Goal: Task Accomplishment & Management: Manage account settings

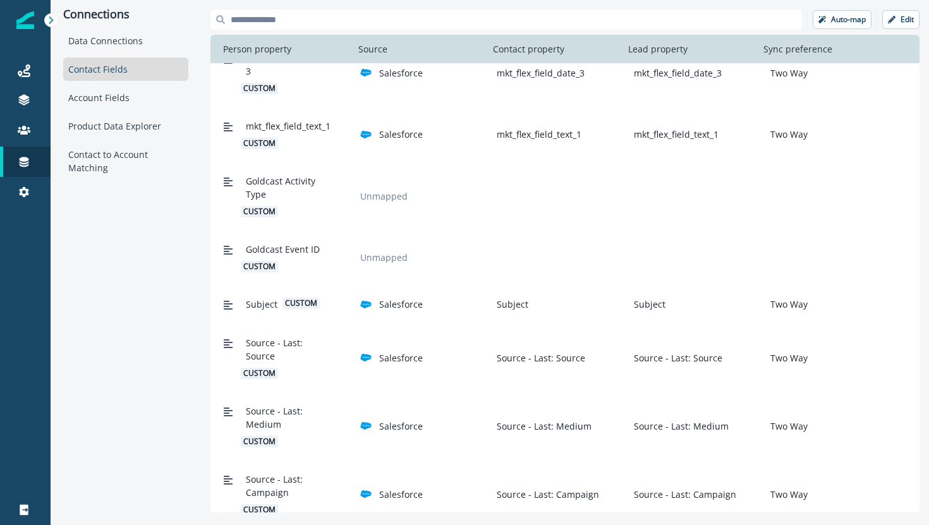
scroll to position [1324, 0]
click at [891, 28] on button "Edit" at bounding box center [900, 19] width 37 height 19
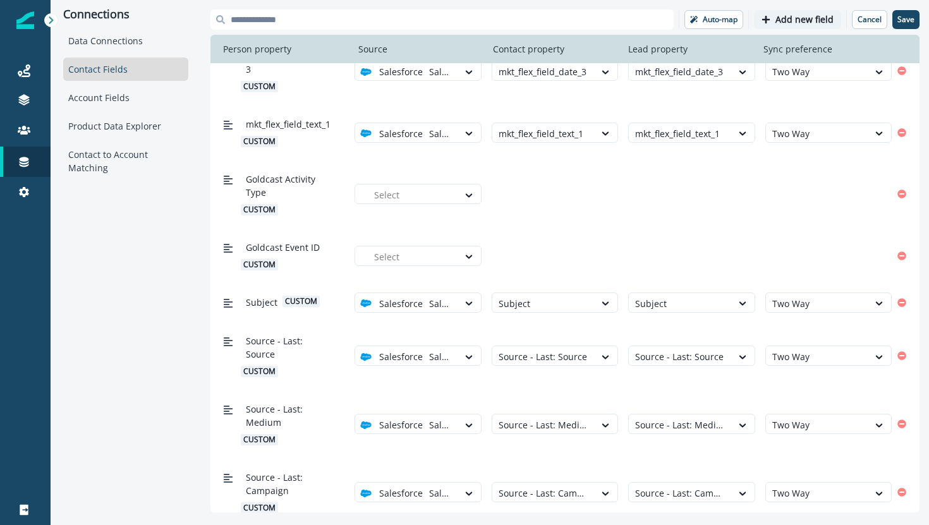
click at [800, 21] on p "Add new field" at bounding box center [804, 20] width 58 height 11
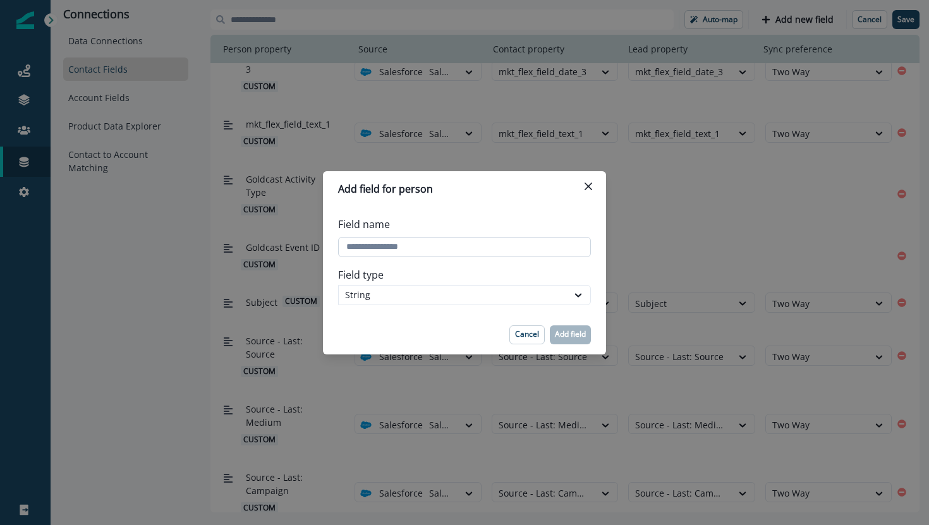
click at [540, 246] on input "Field name" at bounding box center [464, 247] width 253 height 20
type input "**********"
click at [576, 333] on p "Add field" at bounding box center [570, 334] width 31 height 9
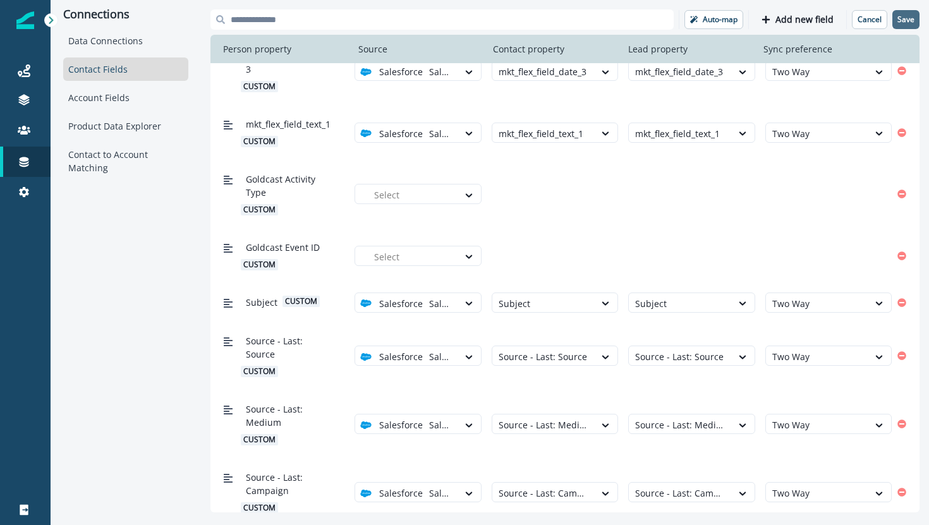
click at [914, 16] on p "Save" at bounding box center [905, 19] width 17 height 9
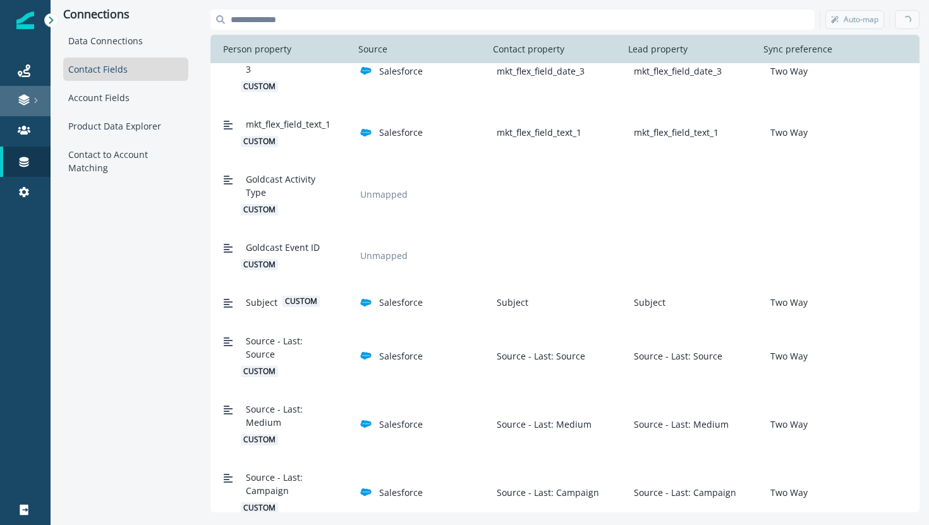
click at [13, 105] on div at bounding box center [25, 100] width 40 height 13
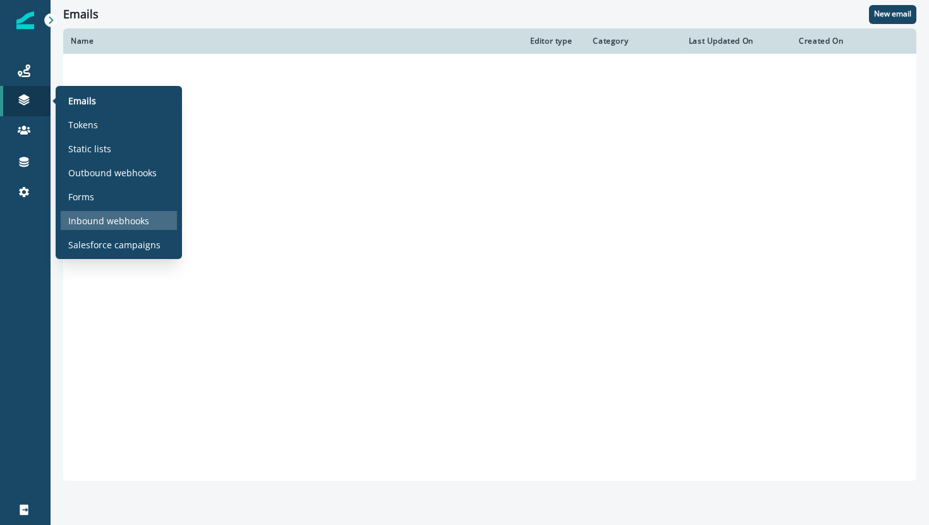
click at [92, 214] on p "Inbound webhooks" at bounding box center [108, 220] width 81 height 13
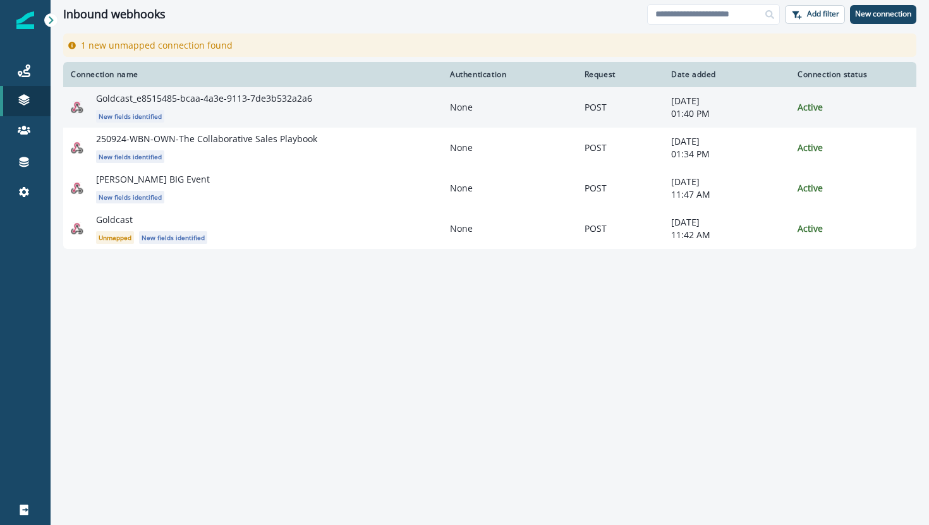
click at [289, 115] on div "Goldcast_e8515485-bcaa-4a3e-9113-7de3b532a2a6 New fields identified" at bounding box center [265, 107] width 339 height 30
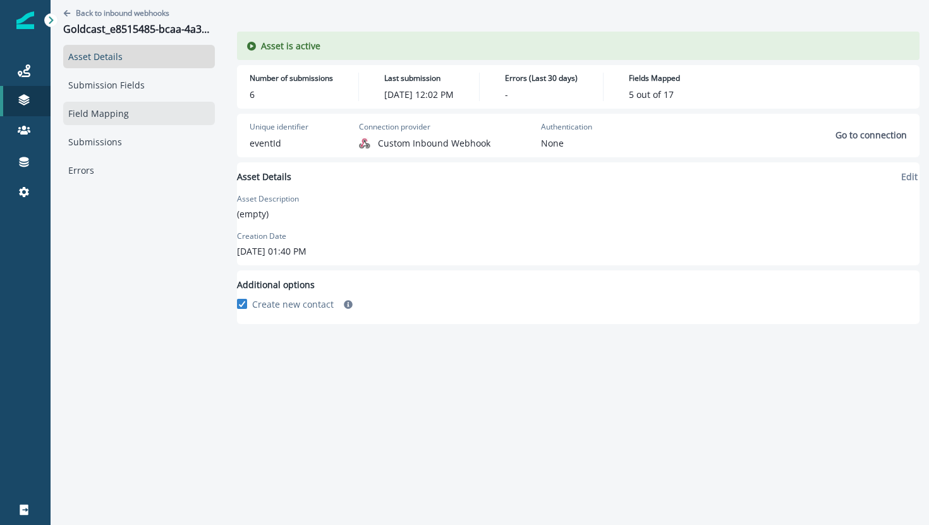
click at [131, 113] on link "Field Mapping" at bounding box center [139, 113] width 152 height 23
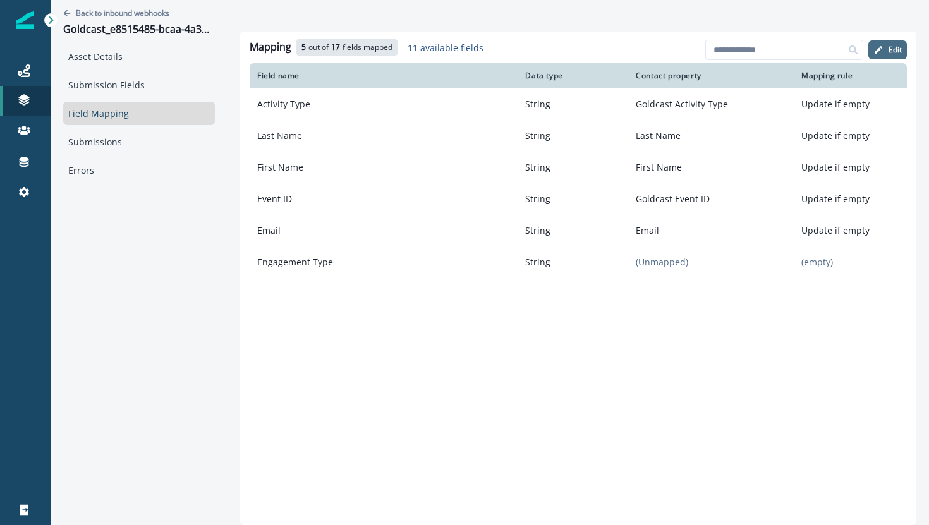
click at [903, 52] on button "Edit" at bounding box center [887, 49] width 39 height 19
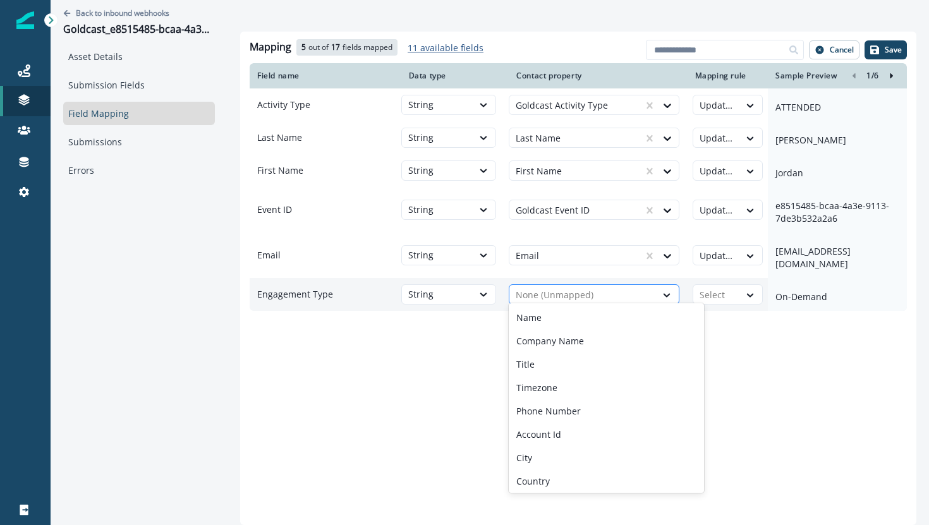
click at [634, 287] on div at bounding box center [583, 294] width 134 height 15
type input "***"
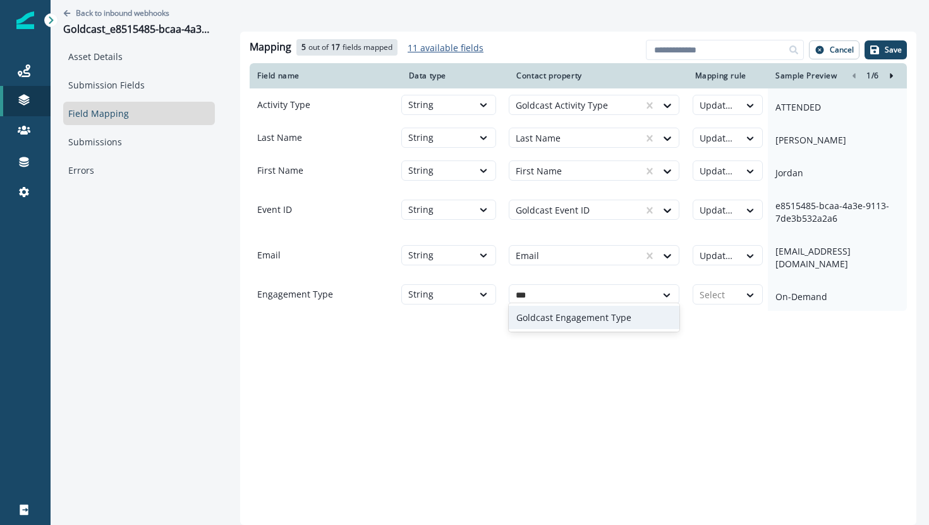
click at [616, 319] on p "Goldcast Engagement Type" at bounding box center [573, 317] width 115 height 13
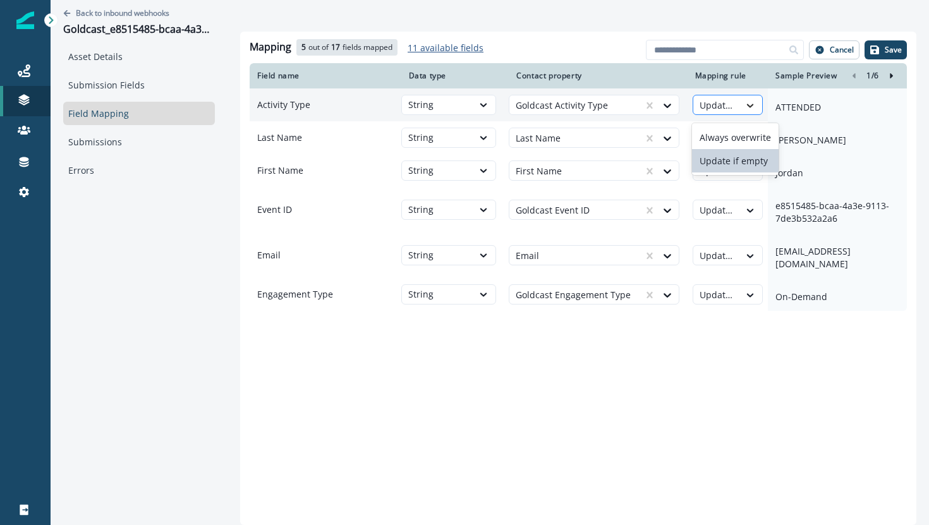
click at [752, 109] on icon at bounding box center [749, 105] width 11 height 13
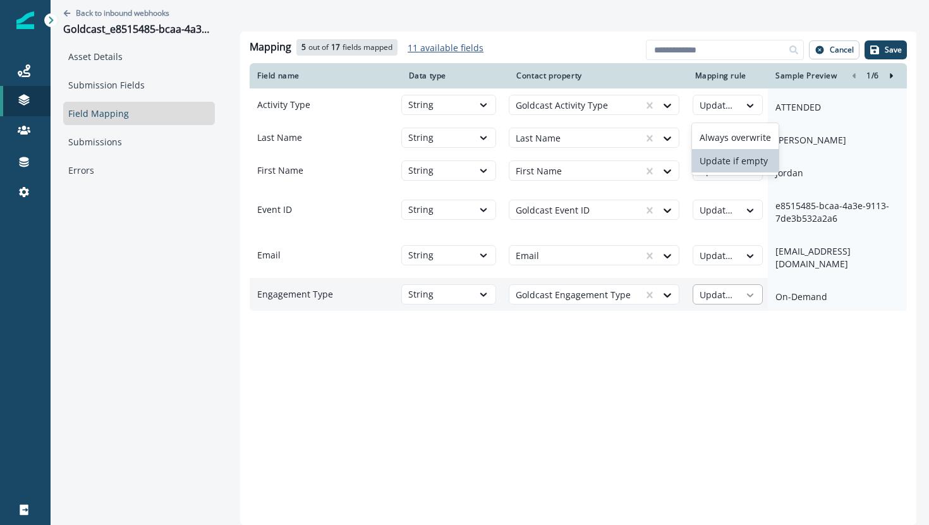
click at [749, 291] on icon at bounding box center [749, 295] width 11 height 13
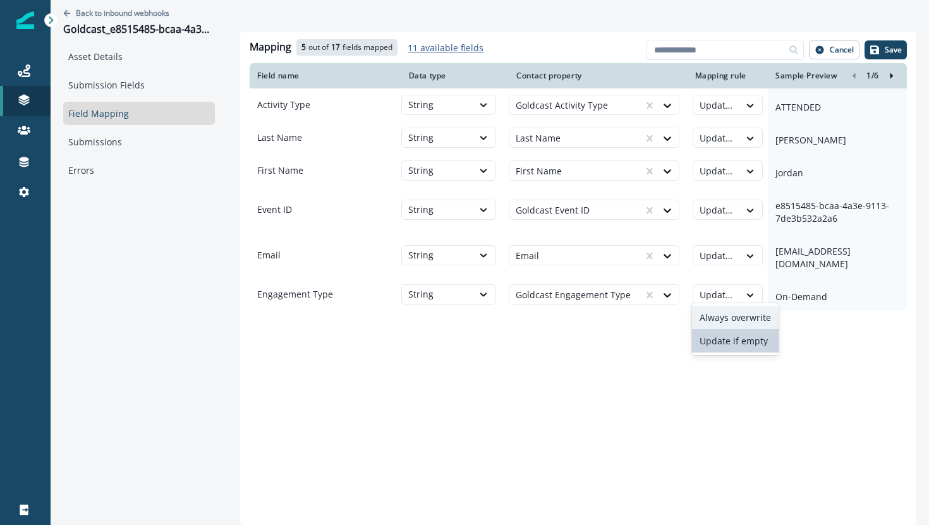
click at [743, 322] on div "Always overwrite" at bounding box center [735, 317] width 87 height 23
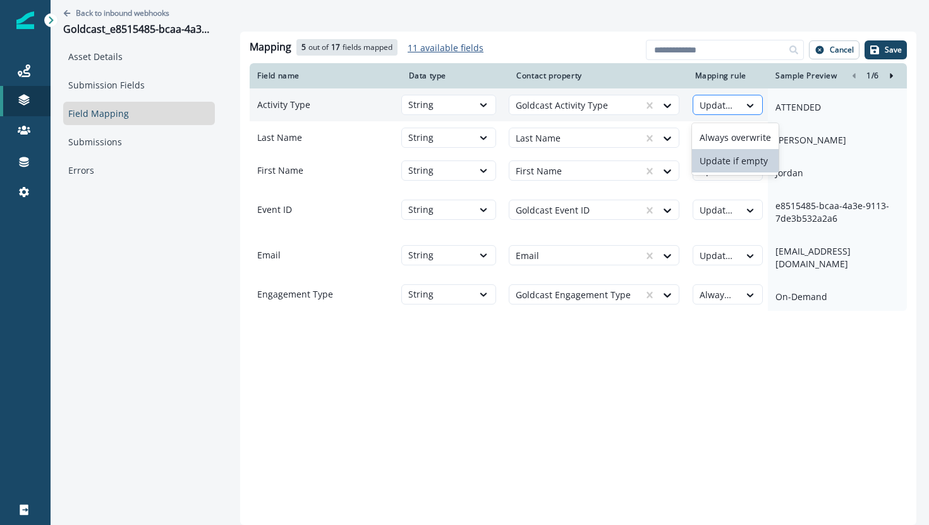
click at [749, 116] on div at bounding box center [750, 105] width 23 height 20
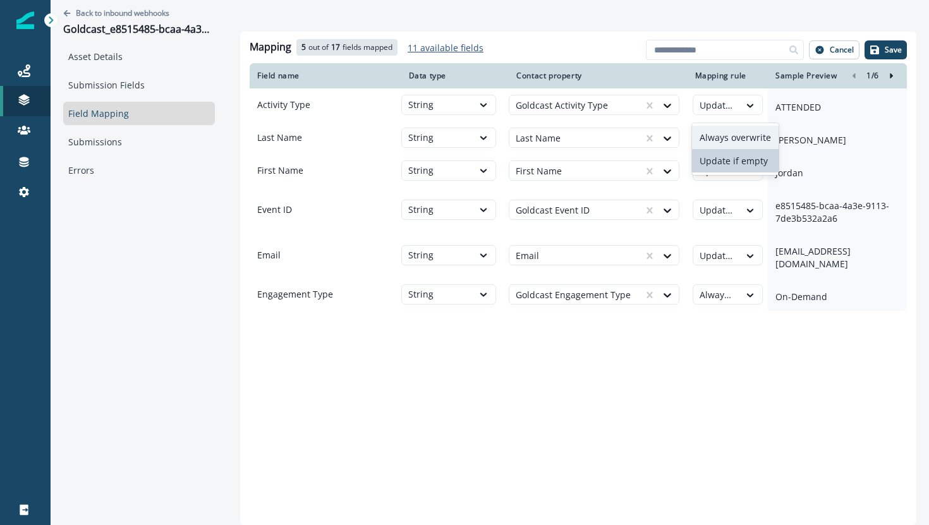
click at [749, 135] on div "Always overwrite" at bounding box center [735, 137] width 87 height 23
click at [891, 45] on p "Save" at bounding box center [892, 49] width 17 height 9
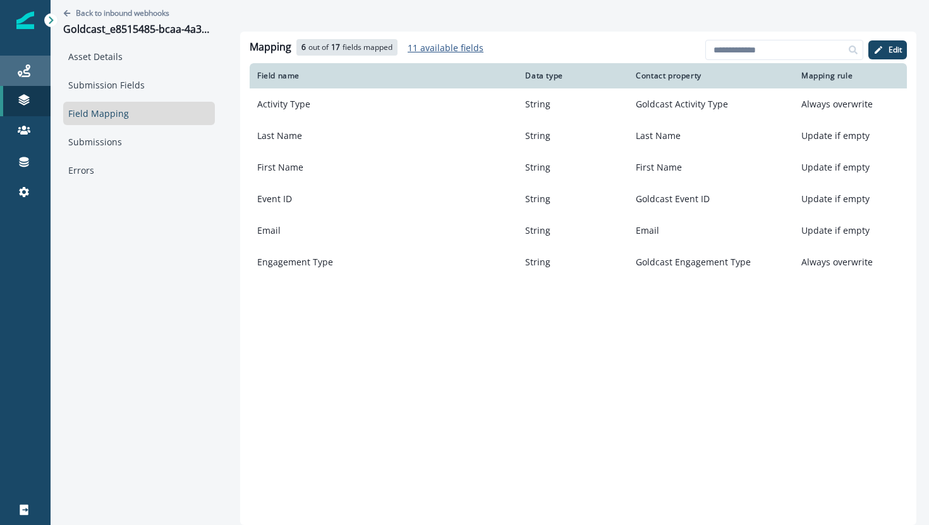
click at [30, 66] on div "Journeys" at bounding box center [25, 70] width 40 height 15
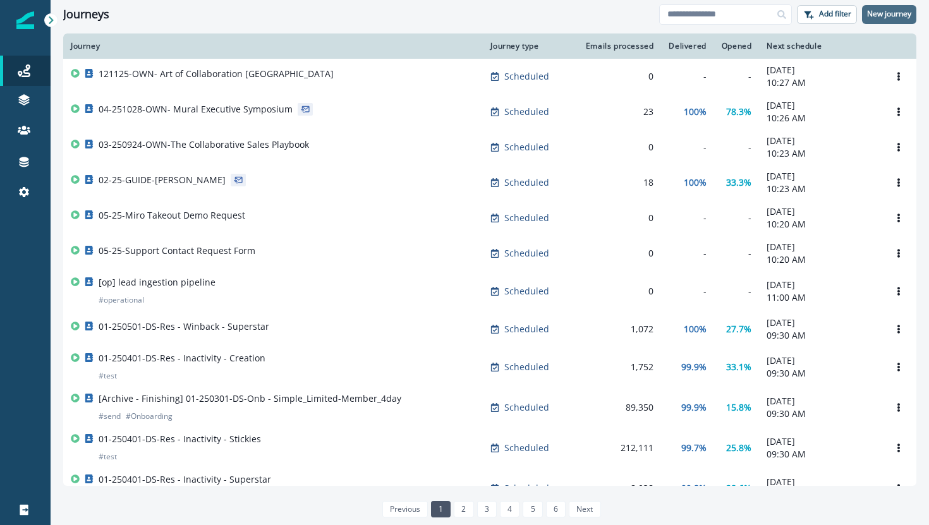
click at [876, 17] on p "New journey" at bounding box center [889, 13] width 44 height 9
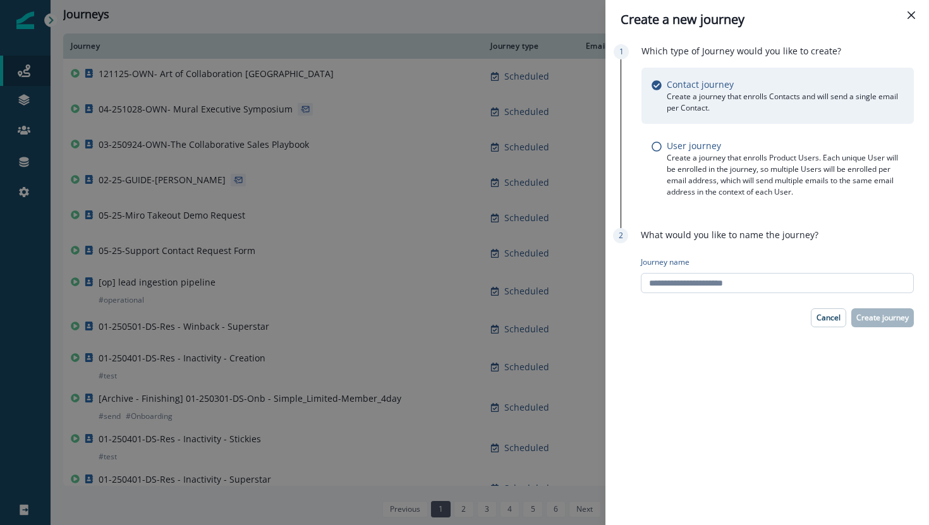
click at [788, 289] on input "Journey name" at bounding box center [777, 283] width 273 height 20
type input "*"
type input "**********"
click at [882, 317] on p "Create journey" at bounding box center [882, 317] width 52 height 9
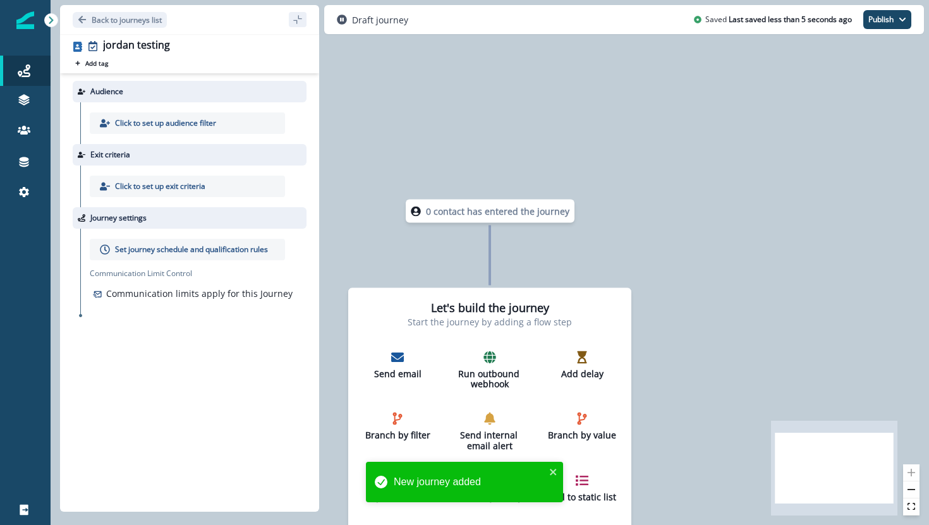
click at [486, 220] on div "0 contact has entered the journey" at bounding box center [490, 211] width 169 height 23
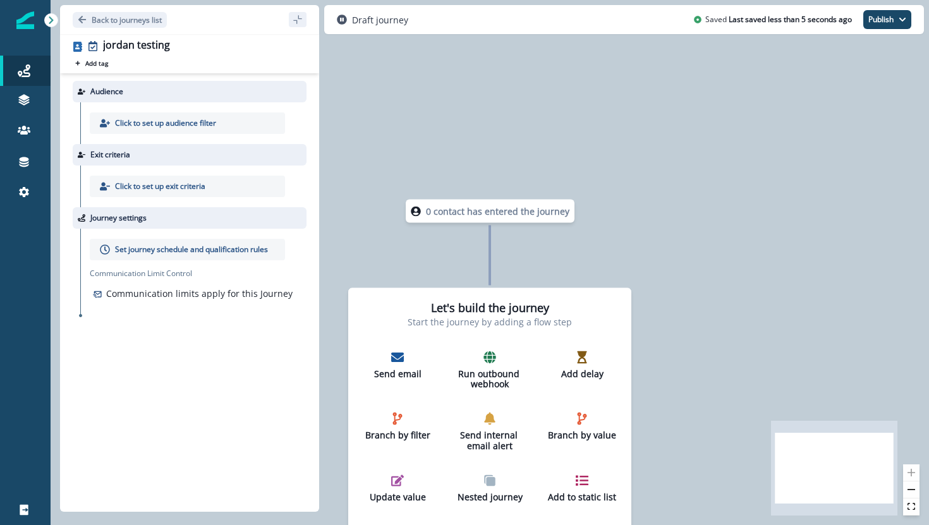
click at [206, 124] on p "Click to set up audience filter" at bounding box center [165, 123] width 101 height 11
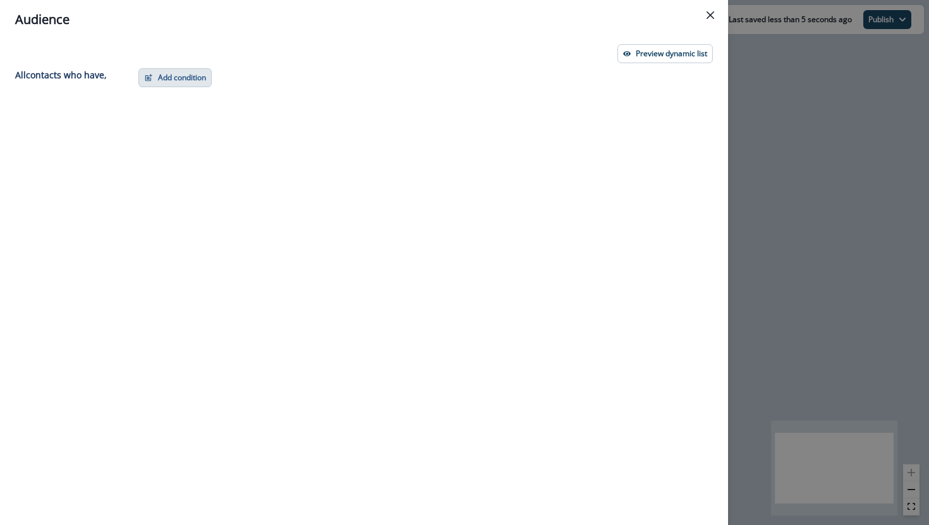
click at [155, 78] on button "Add condition" at bounding box center [174, 77] width 73 height 19
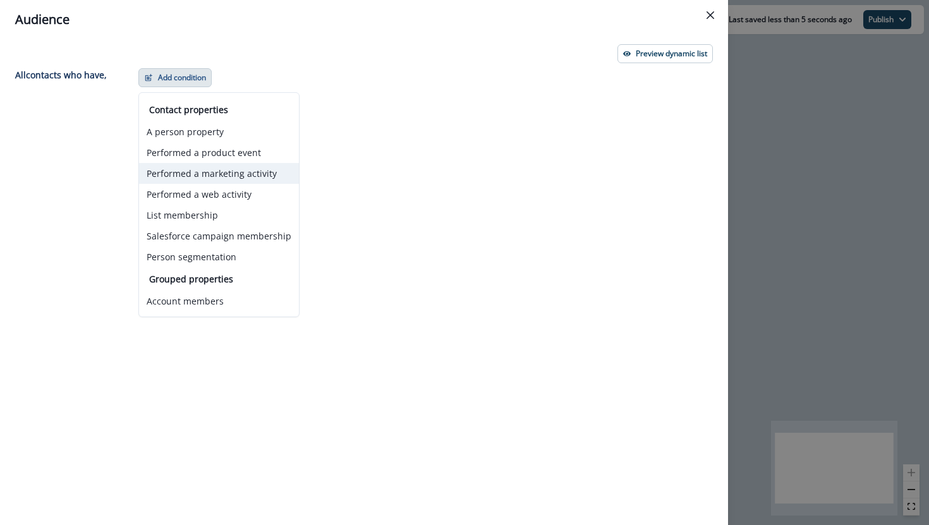
click at [190, 168] on button "Performed a marketing activity" at bounding box center [219, 173] width 160 height 21
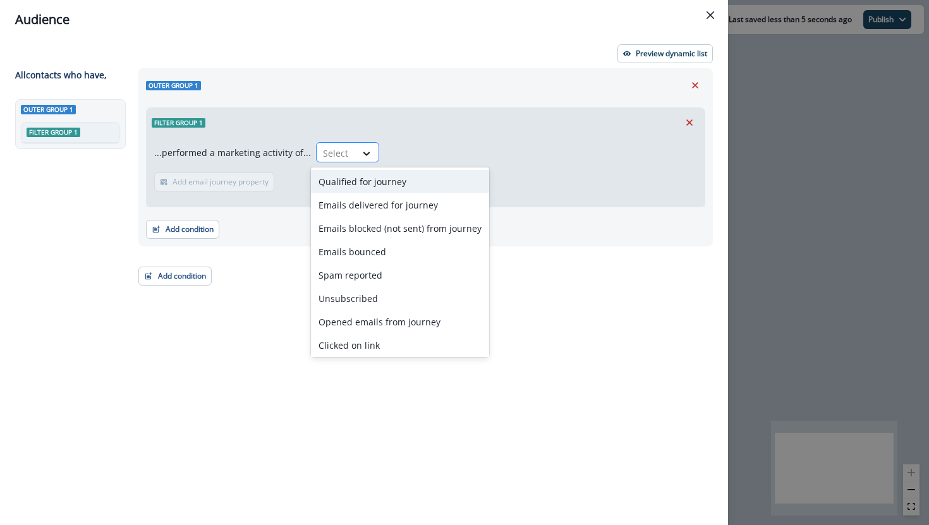
click at [327, 150] on div at bounding box center [336, 153] width 27 height 16
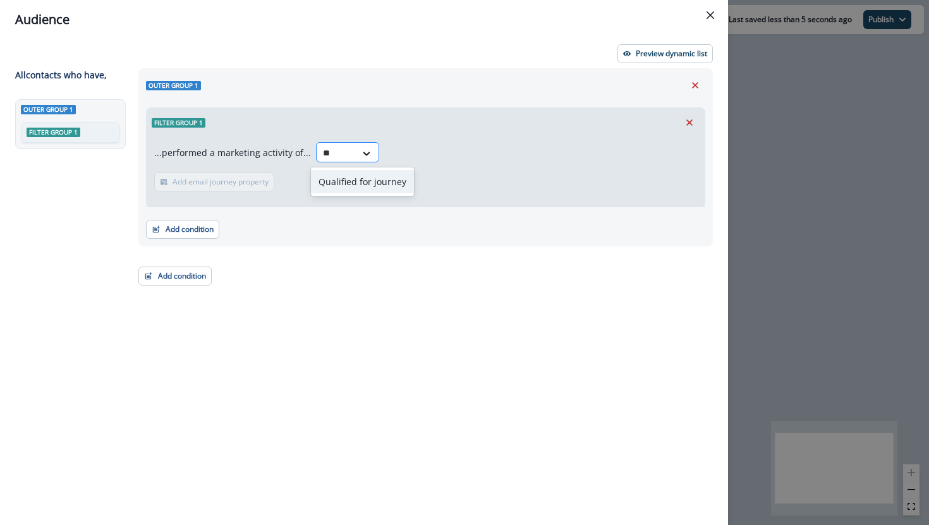
type input "*"
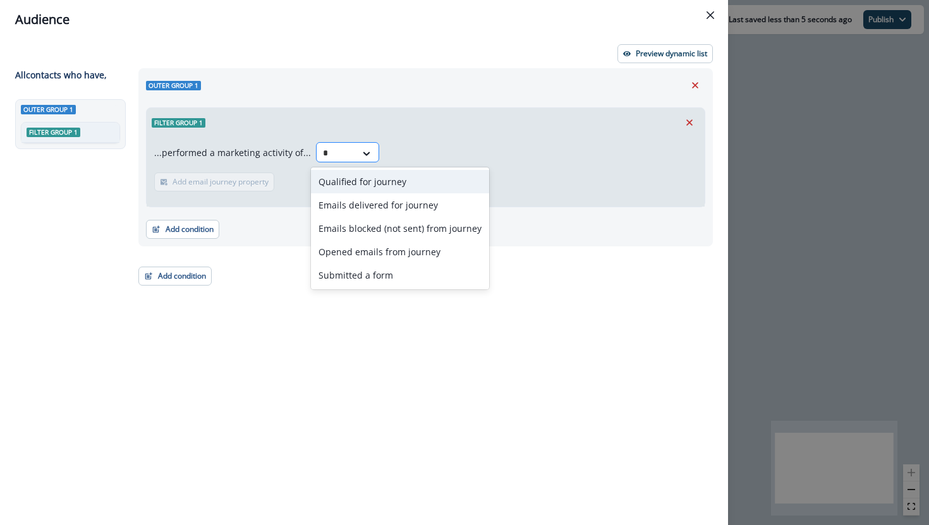
type input "**"
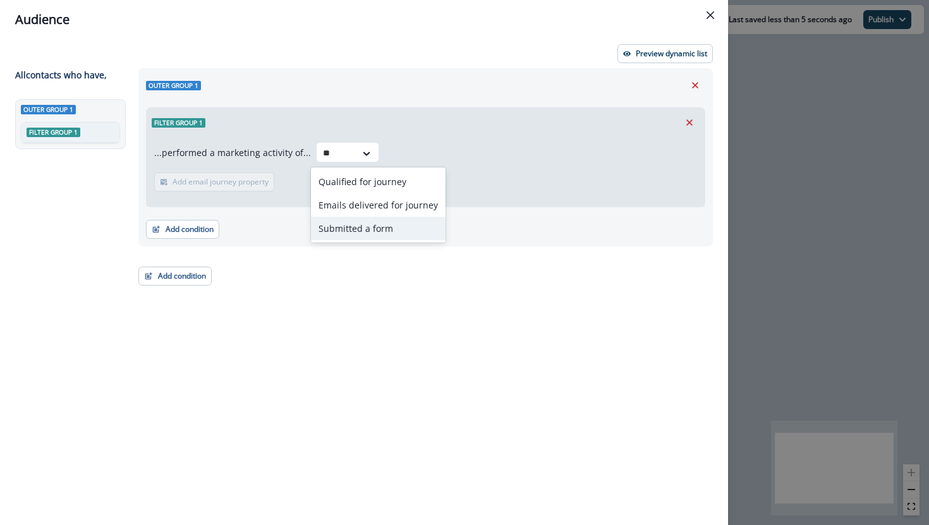
drag, startPoint x: 343, startPoint y: 213, endPoint x: 354, endPoint y: 229, distance: 19.1
click at [353, 231] on div "Qualified for journey Emails delivered for journey Submitted a form" at bounding box center [378, 204] width 135 height 75
click at [354, 229] on div "Submitted a form" at bounding box center [378, 228] width 135 height 23
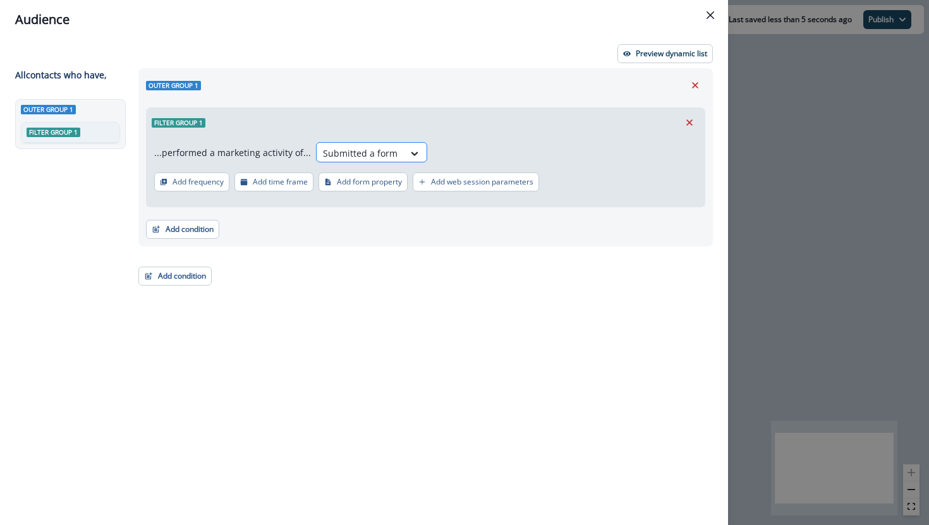
click at [389, 150] on div at bounding box center [360, 153] width 75 height 16
click at [356, 187] on button "Add form property" at bounding box center [362, 181] width 89 height 19
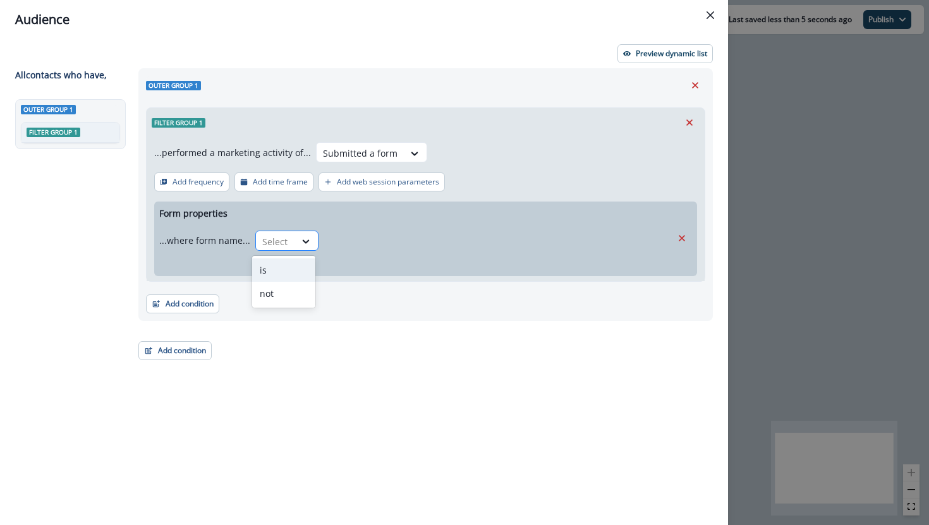
click at [283, 241] on div at bounding box center [275, 242] width 27 height 16
click at [290, 266] on div "is" at bounding box center [283, 269] width 63 height 23
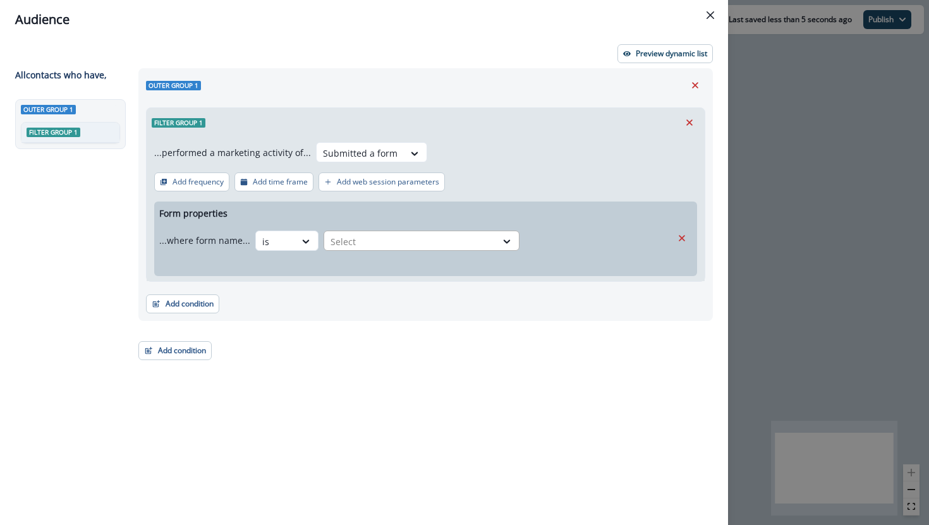
click at [361, 241] on div at bounding box center [409, 242] width 159 height 16
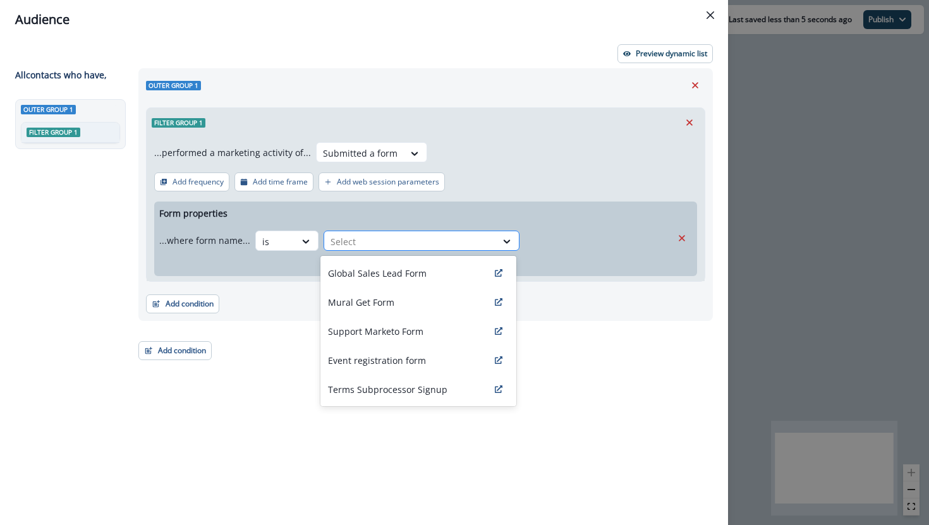
type input "*"
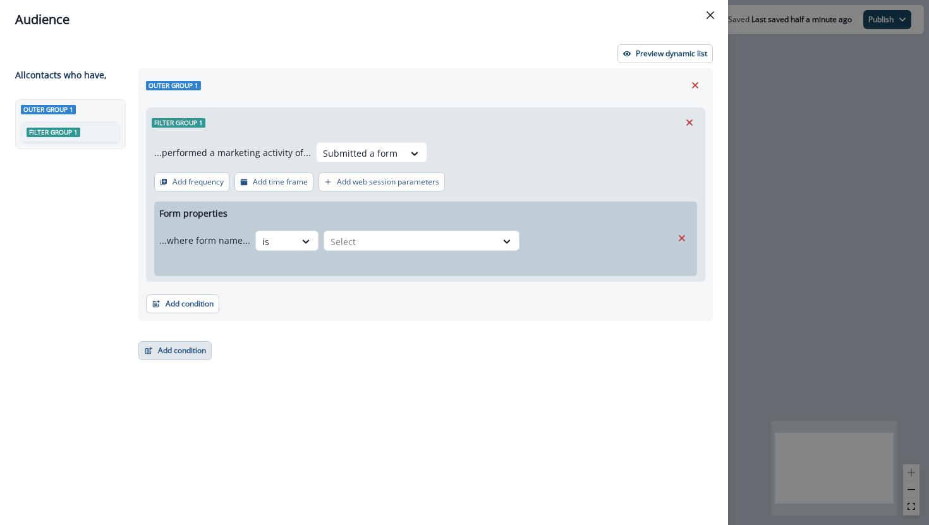
click at [184, 341] on button "Add condition" at bounding box center [174, 350] width 73 height 19
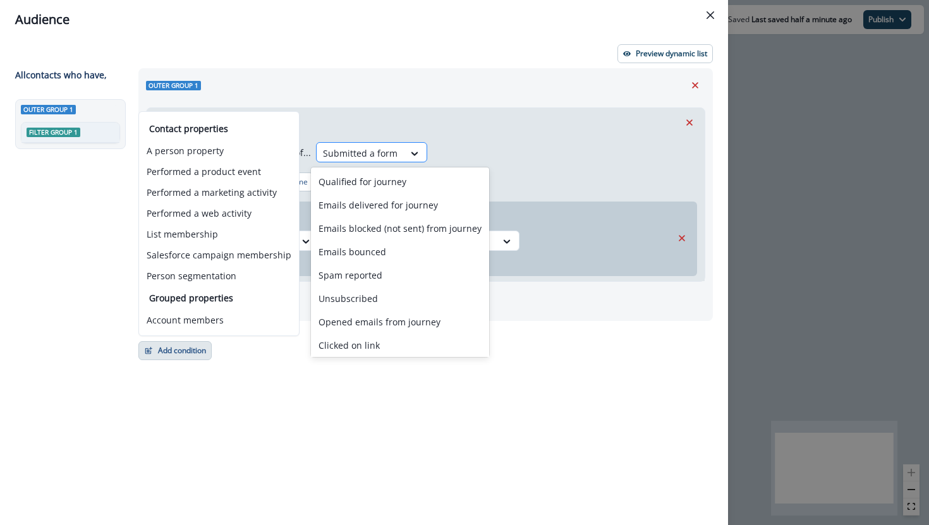
click at [372, 156] on div at bounding box center [360, 153] width 75 height 16
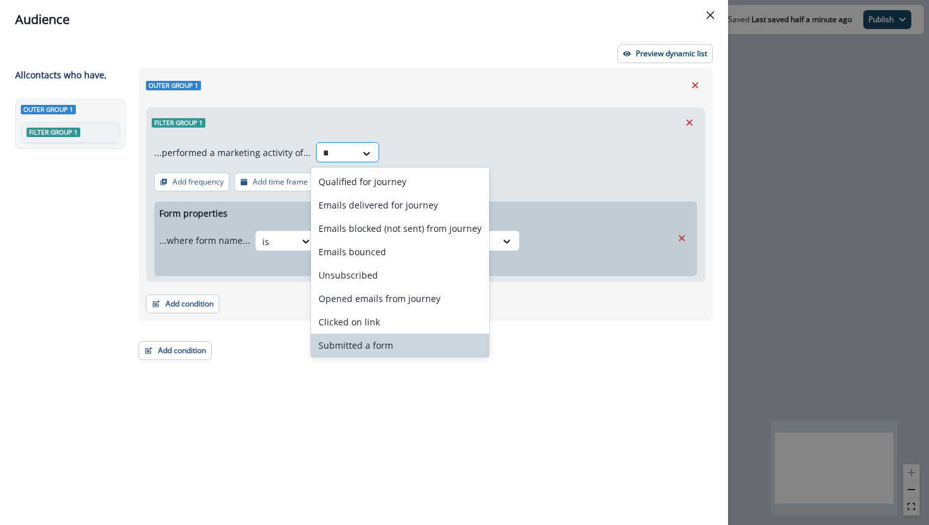
type input "***"
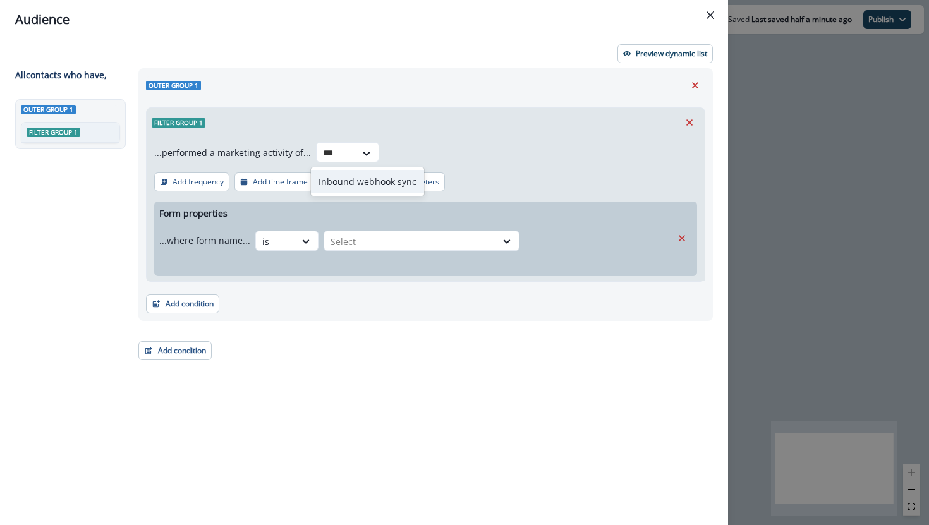
click at [370, 179] on div "Inbound webhook sync" at bounding box center [367, 181] width 113 height 23
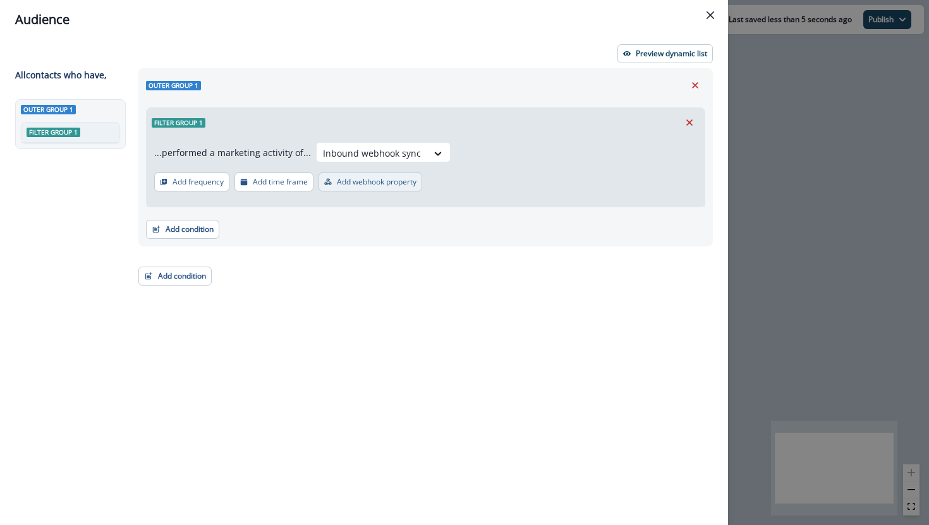
click at [366, 188] on button "Add webhook property" at bounding box center [370, 181] width 104 height 19
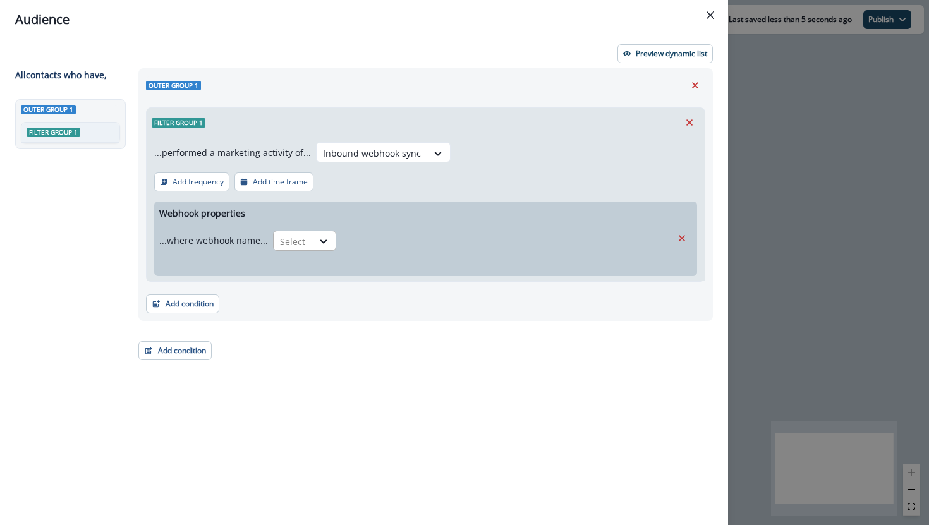
click at [301, 232] on div "Select" at bounding box center [293, 241] width 39 height 21
click at [302, 272] on div "is" at bounding box center [301, 269] width 63 height 23
click at [404, 250] on div "Select" at bounding box center [428, 241] width 172 height 21
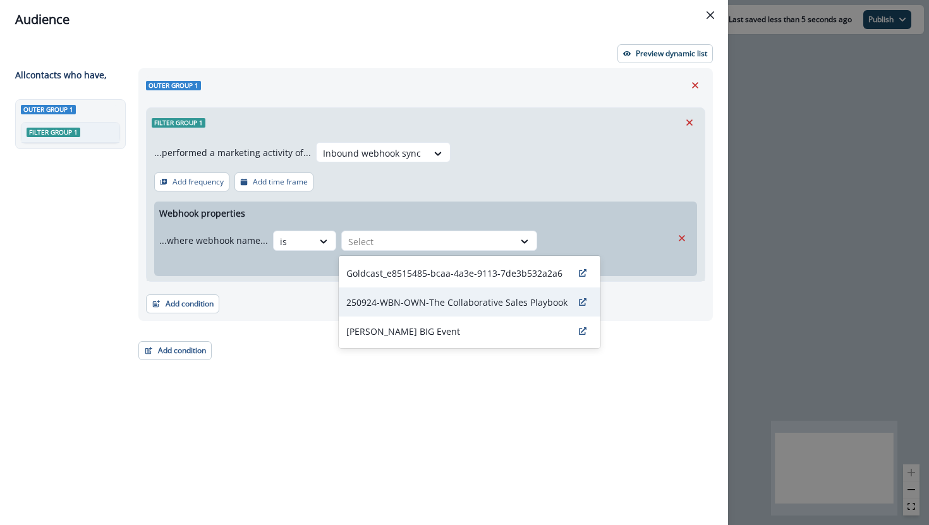
click at [406, 303] on p "250924-WBN-OWN-The Collaborative Sales Playbook" at bounding box center [456, 302] width 221 height 13
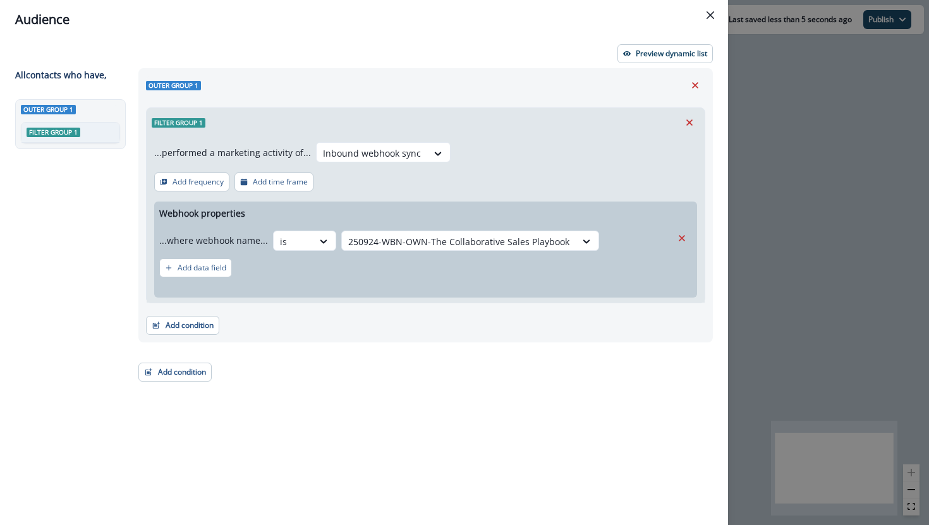
click at [171, 395] on div "Outer group 1 Filter group 1 ...performed a marketing activity of... Inbound we…" at bounding box center [422, 273] width 582 height 411
click at [171, 387] on div "Outer group 1 Filter group 1 ...performed a marketing activity of... Inbound we…" at bounding box center [422, 273] width 582 height 411
click at [172, 382] on div "Outer group 1 Filter group 1 ...performed a marketing activity of... Inbound we…" at bounding box center [422, 273] width 582 height 411
click at [172, 377] on button "Add condition" at bounding box center [174, 372] width 73 height 19
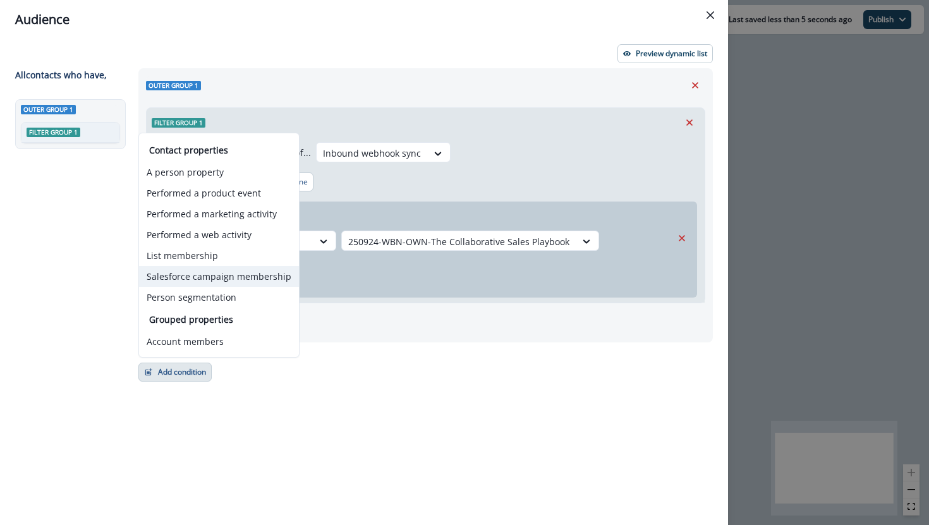
click at [253, 279] on button "Salesforce campaign membership" at bounding box center [219, 276] width 160 height 21
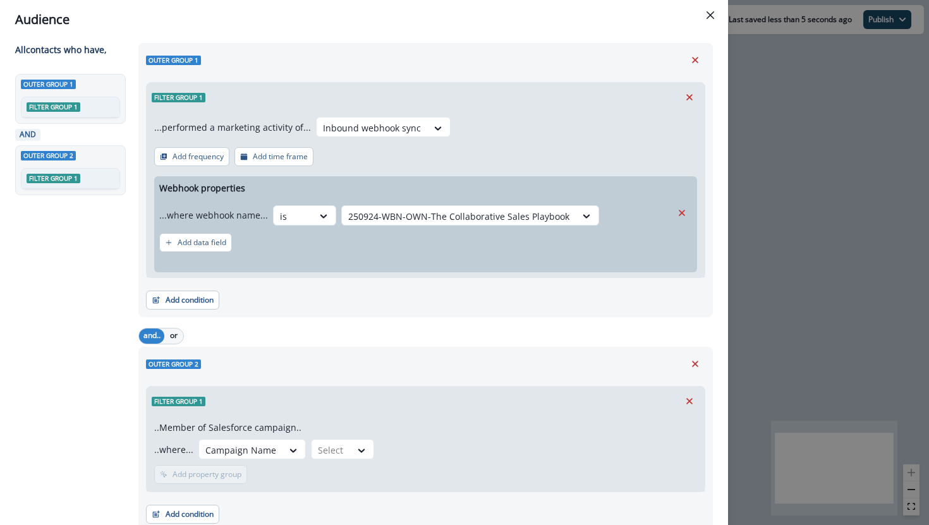
scroll to position [76, 0]
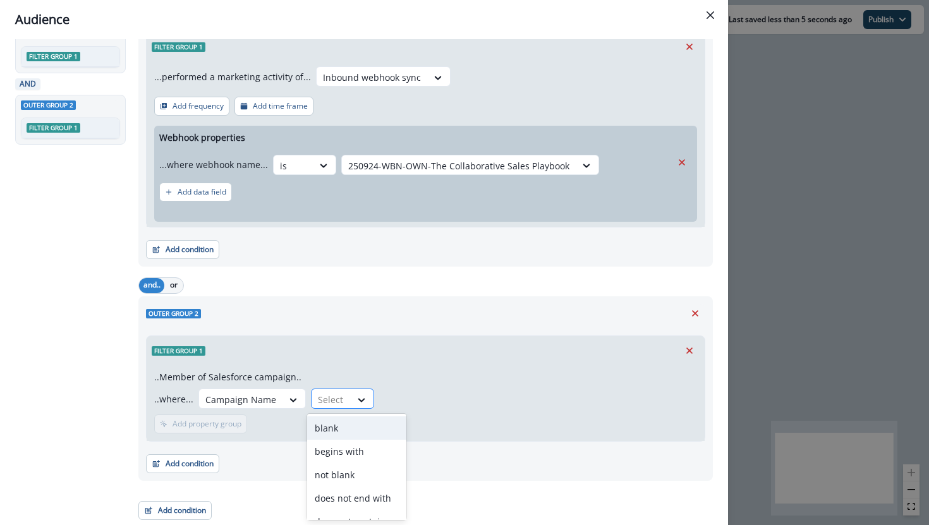
click at [334, 397] on div at bounding box center [331, 400] width 27 height 16
click at [328, 438] on div "equal to" at bounding box center [356, 433] width 99 height 23
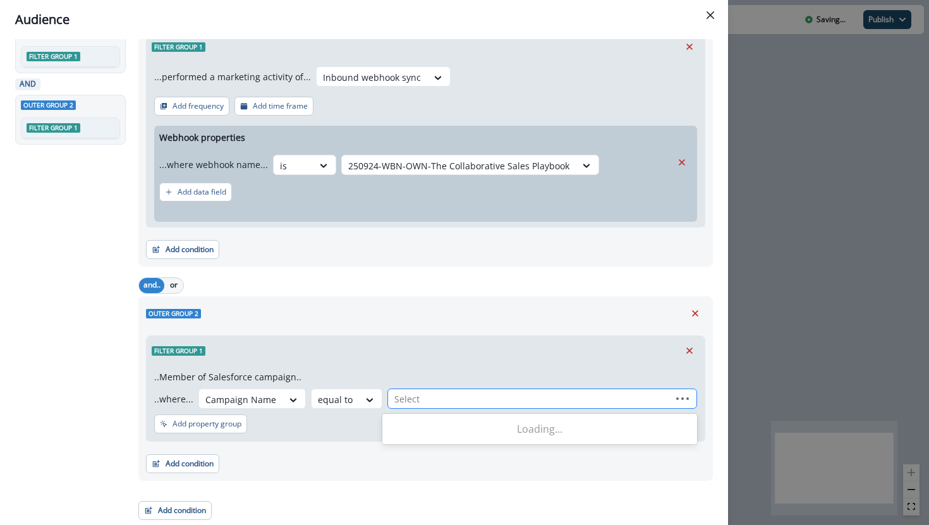
click at [404, 397] on div at bounding box center [529, 399] width 270 height 16
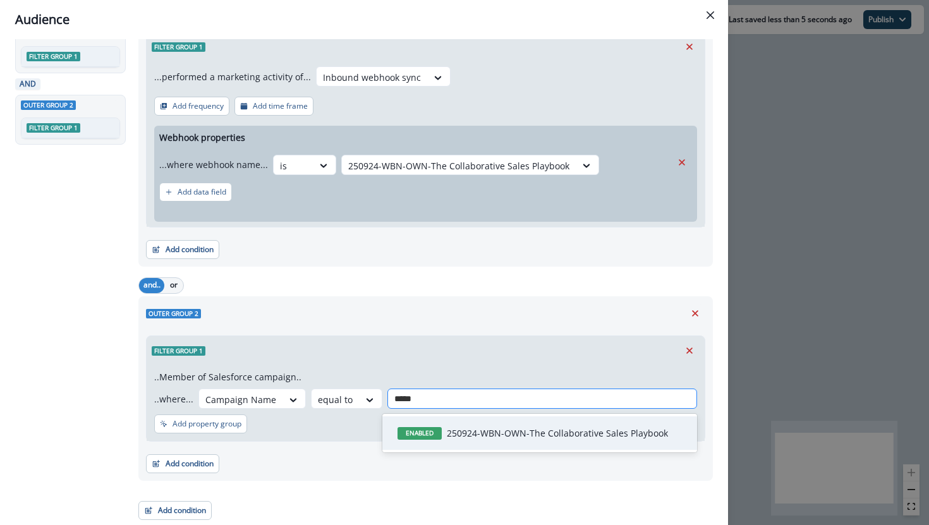
type input "******"
click at [449, 429] on p "250924-WBN-OWN-The Collaborative Sales Playbook" at bounding box center [557, 432] width 221 height 13
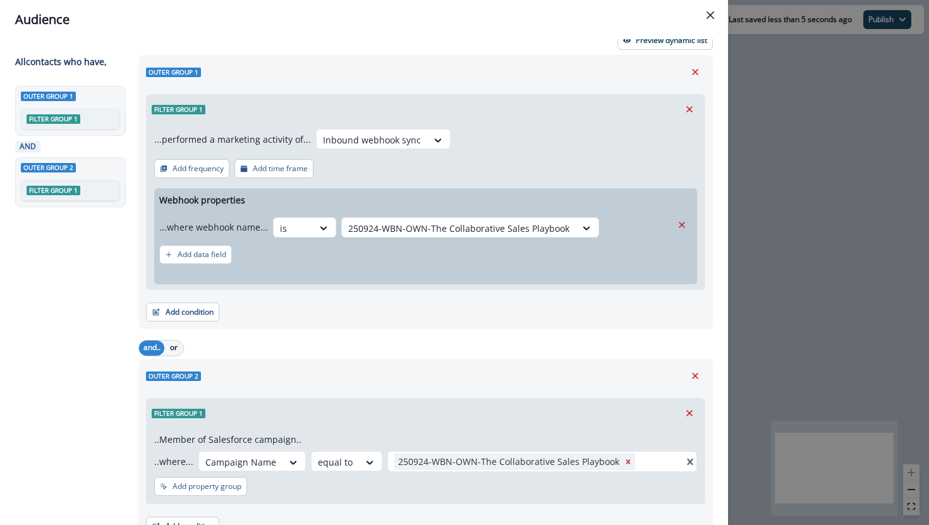
scroll to position [0, 0]
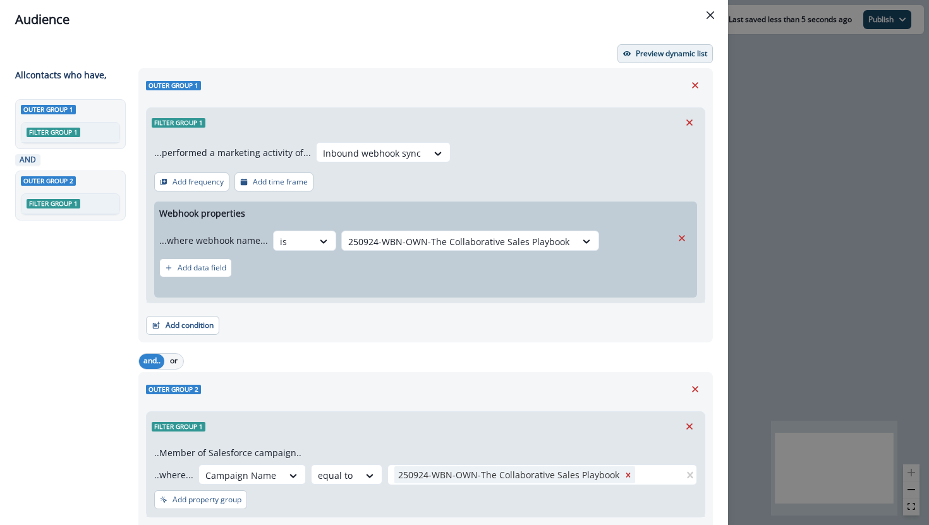
click at [653, 52] on p "Preview dynamic list" at bounding box center [671, 53] width 71 height 9
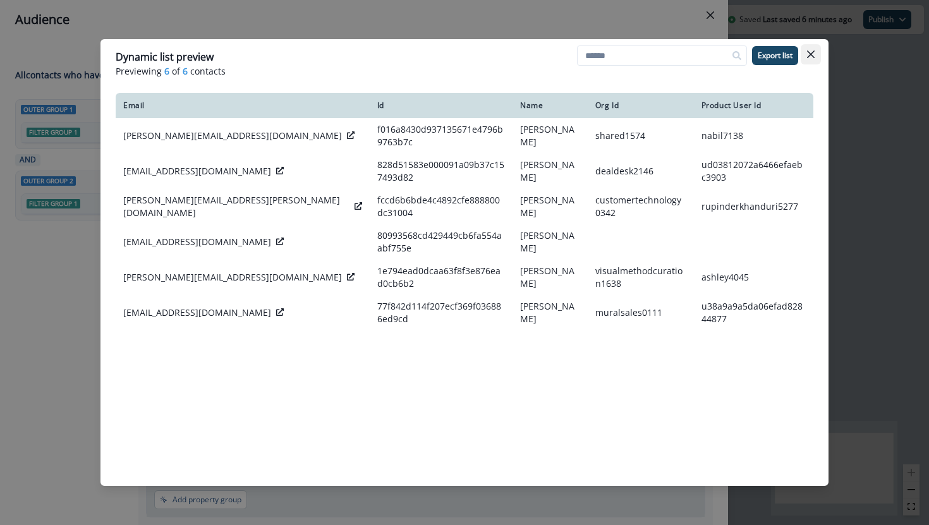
click at [811, 54] on icon "Close" at bounding box center [811, 55] width 8 height 8
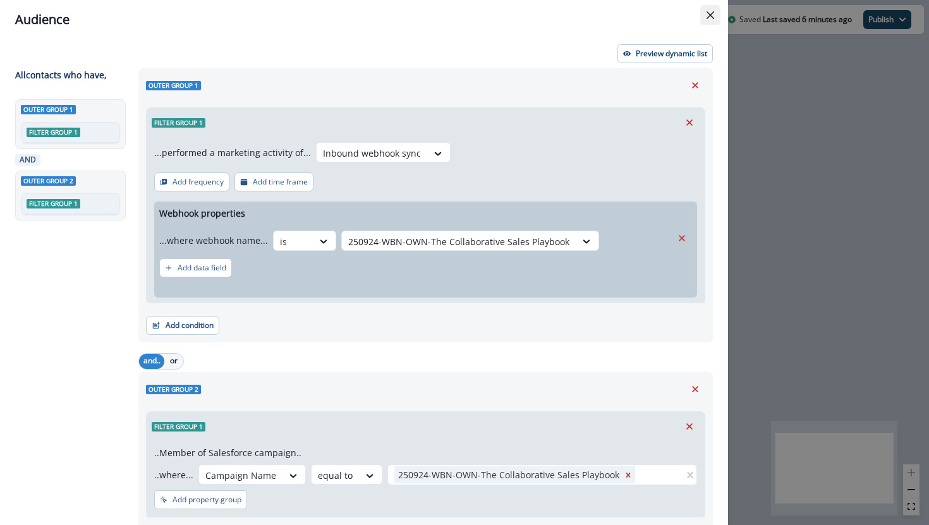
click at [711, 14] on icon "Close" at bounding box center [710, 15] width 8 height 8
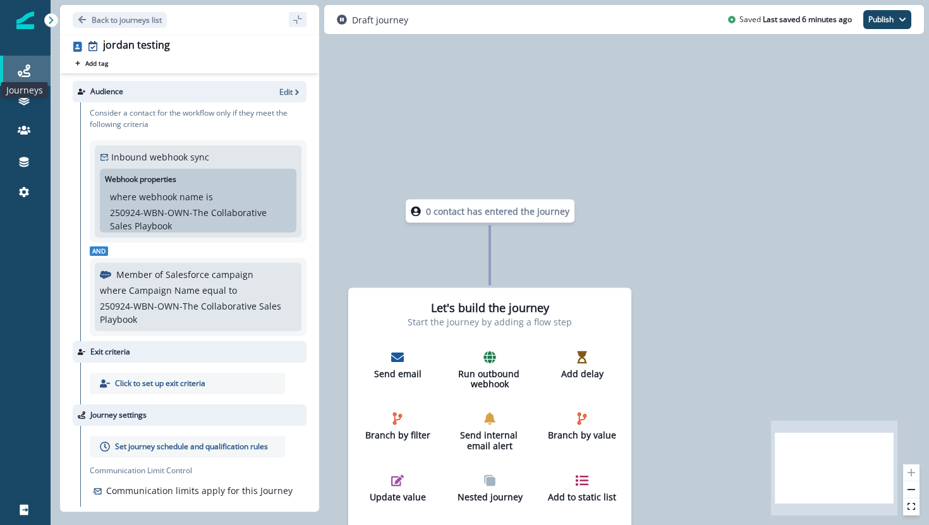
click at [22, 73] on icon at bounding box center [24, 70] width 13 height 13
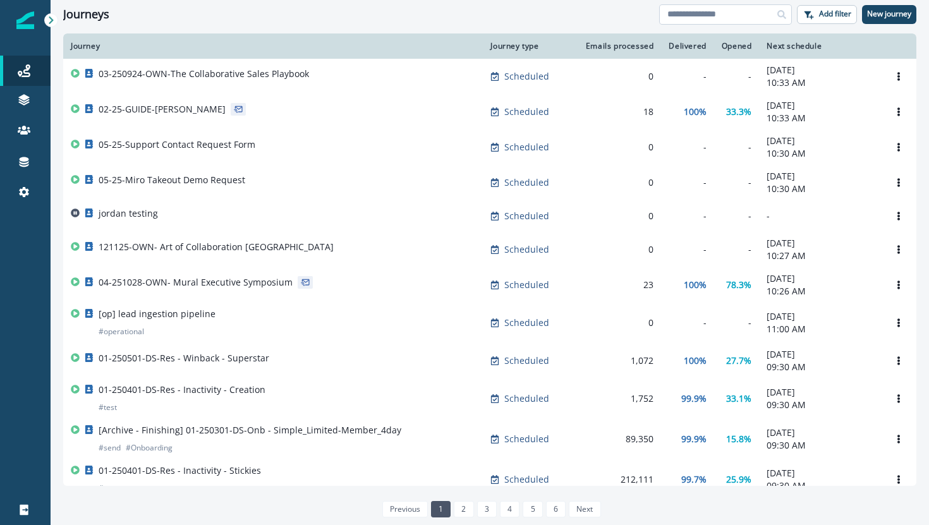
click at [709, 20] on input at bounding box center [725, 14] width 133 height 20
type input "*****"
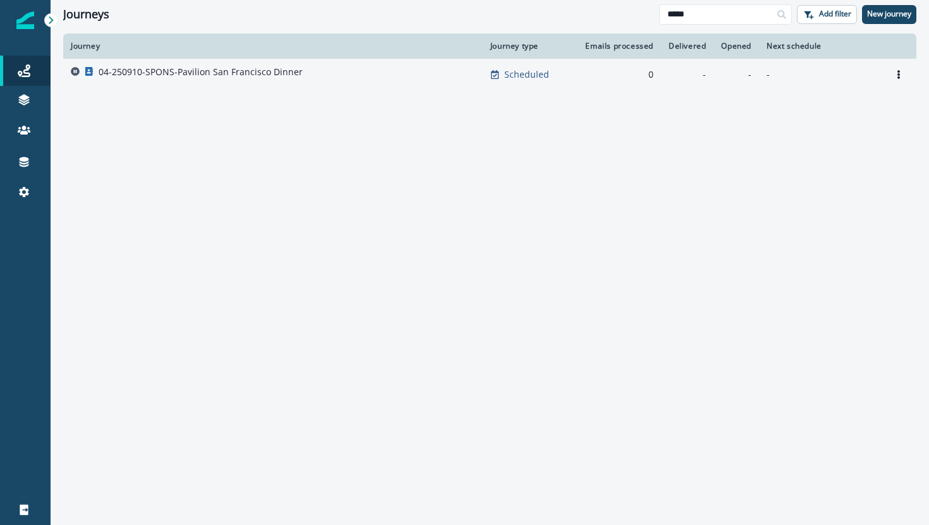
click at [245, 75] on p "04-250910-SPONS-Pavilion San Francisco Dinner" at bounding box center [201, 72] width 204 height 13
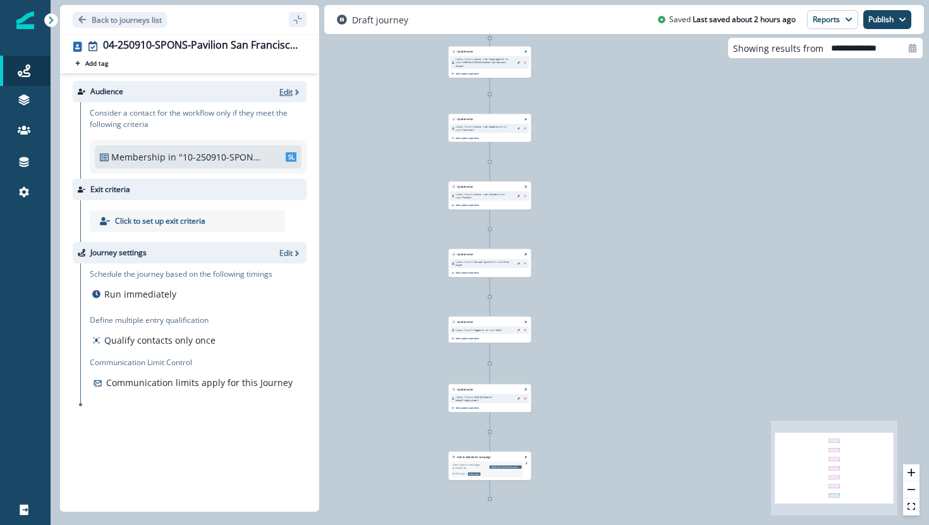
click at [293, 94] on icon "button" at bounding box center [297, 92] width 9 height 9
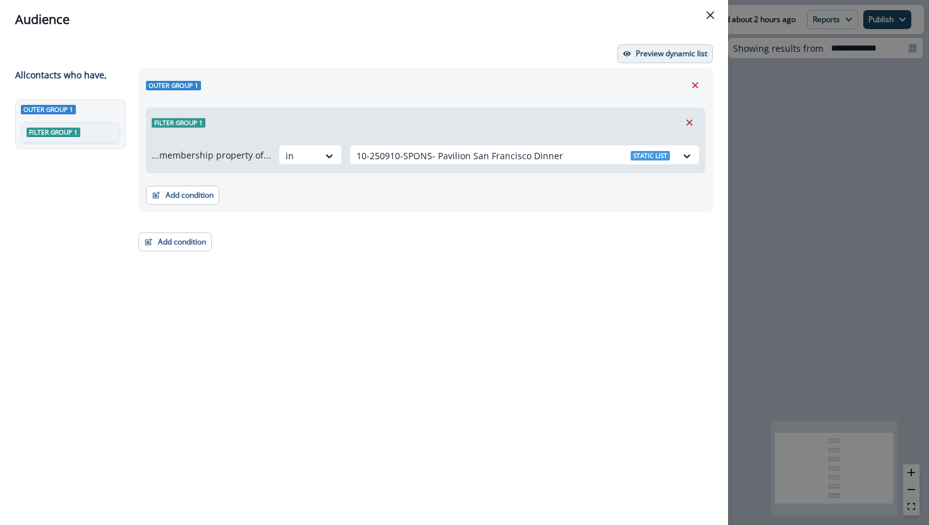
click at [637, 62] on button "Preview dynamic list" at bounding box center [664, 53] width 95 height 19
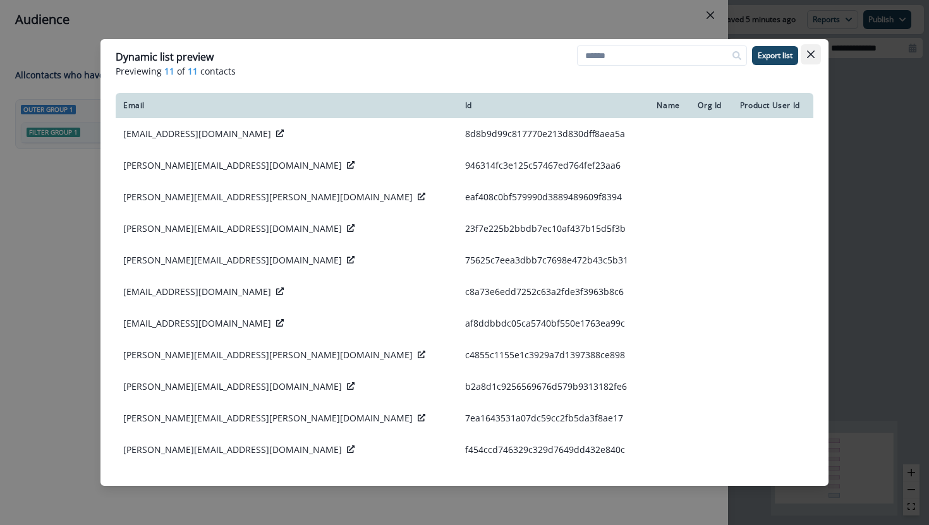
click at [818, 54] on button "Close" at bounding box center [810, 54] width 20 height 20
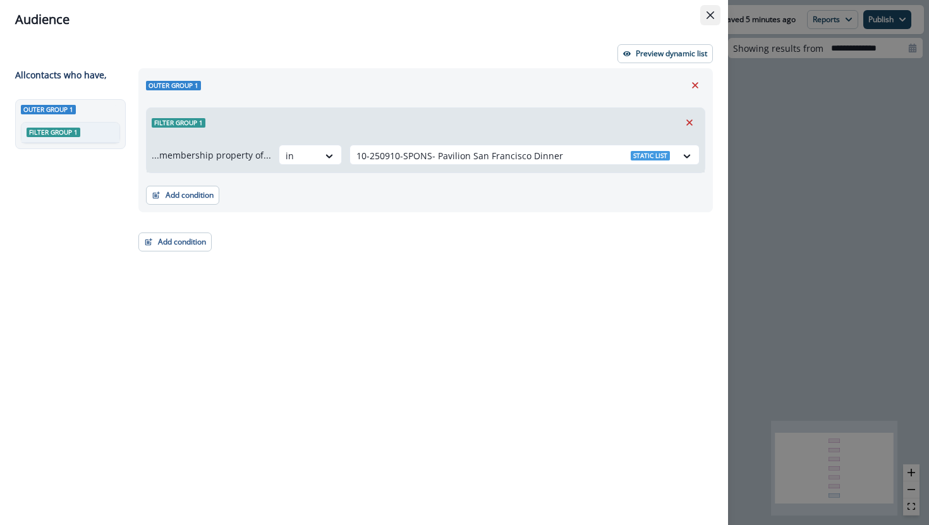
click at [711, 18] on icon "Close" at bounding box center [710, 15] width 8 height 8
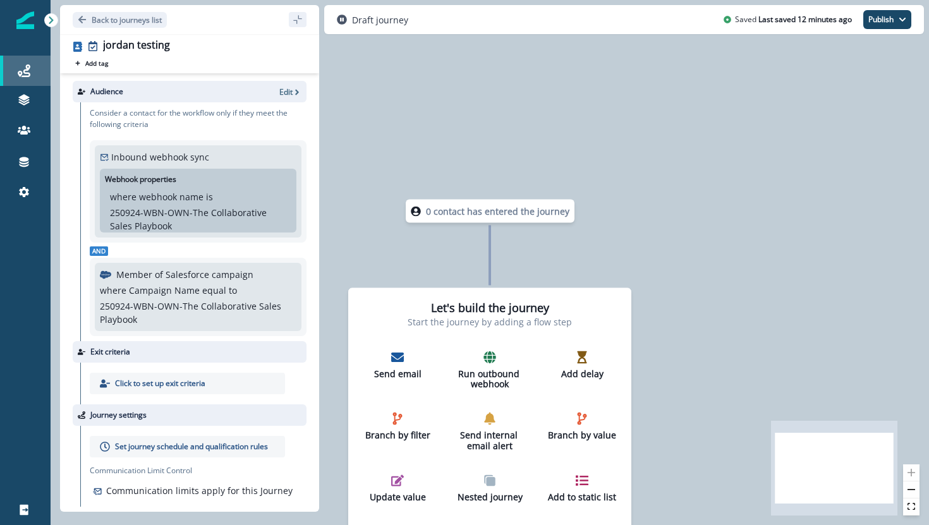
click at [40, 73] on div "Journeys" at bounding box center [25, 70] width 40 height 15
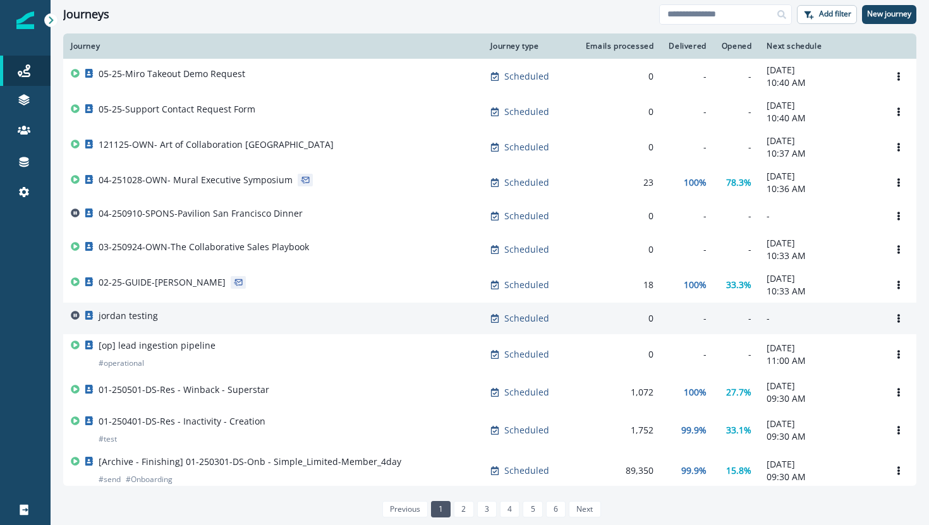
click at [142, 318] on p "jordan testing" at bounding box center [128, 316] width 59 height 13
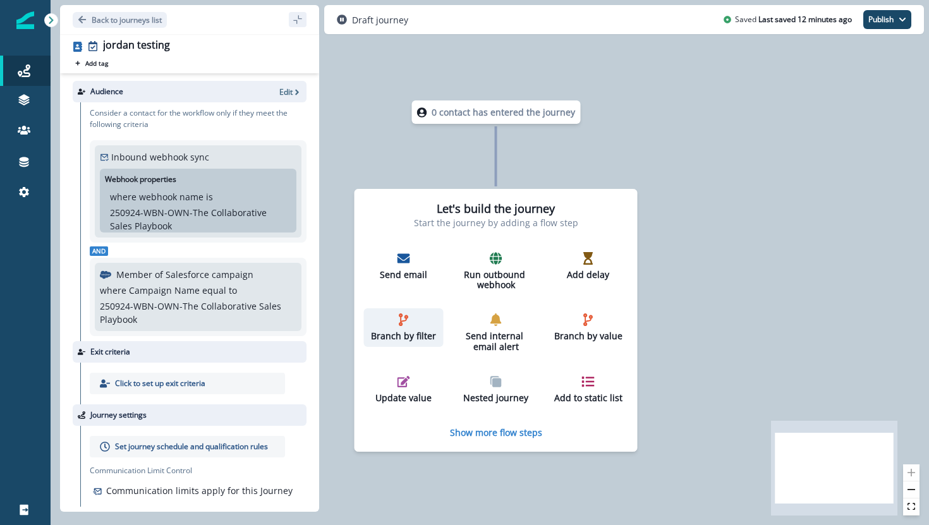
click at [389, 332] on p "Branch by filter" at bounding box center [403, 336] width 69 height 11
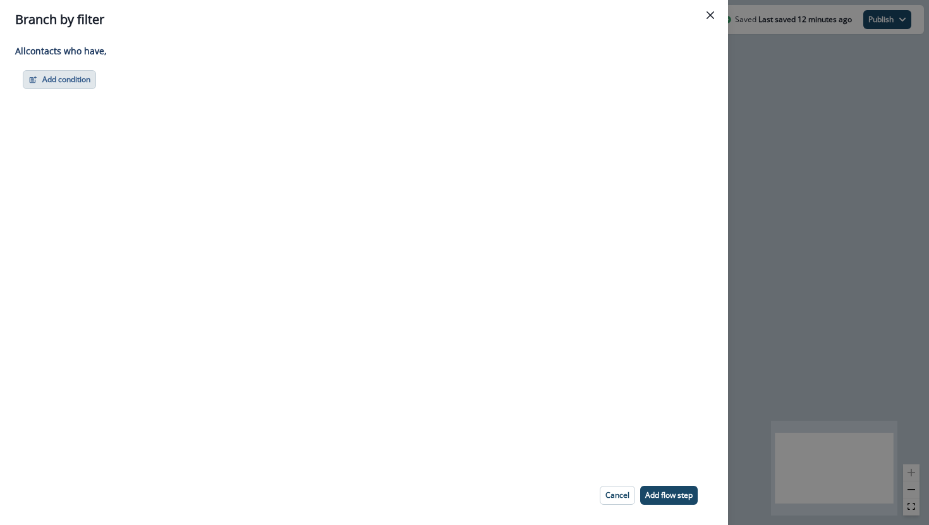
click at [82, 83] on button "Add condition" at bounding box center [59, 79] width 73 height 19
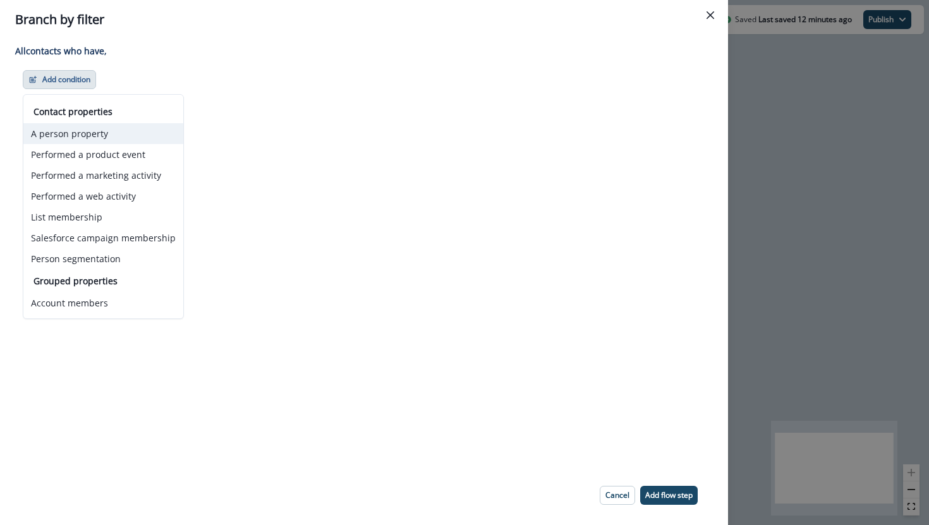
click at [88, 132] on button "A person property" at bounding box center [103, 133] width 160 height 21
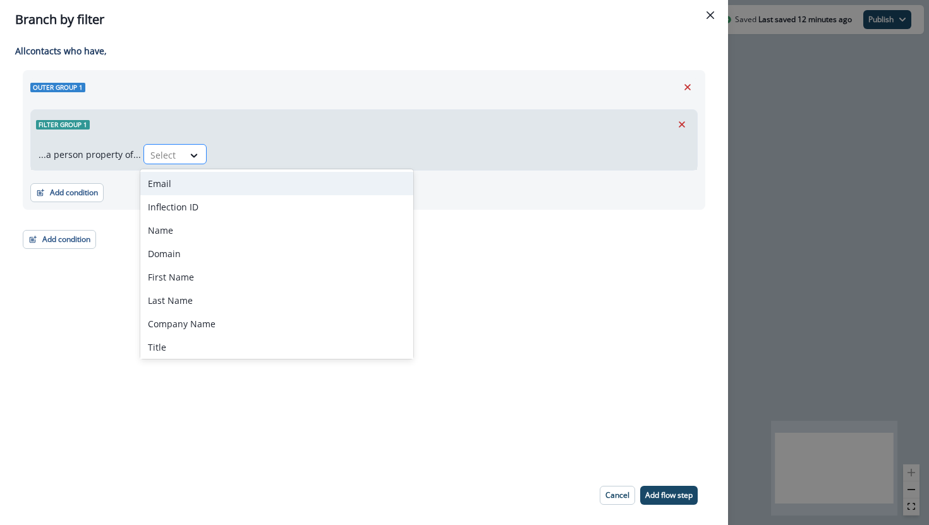
click at [186, 165] on div at bounding box center [194, 155] width 23 height 21
type input "***"
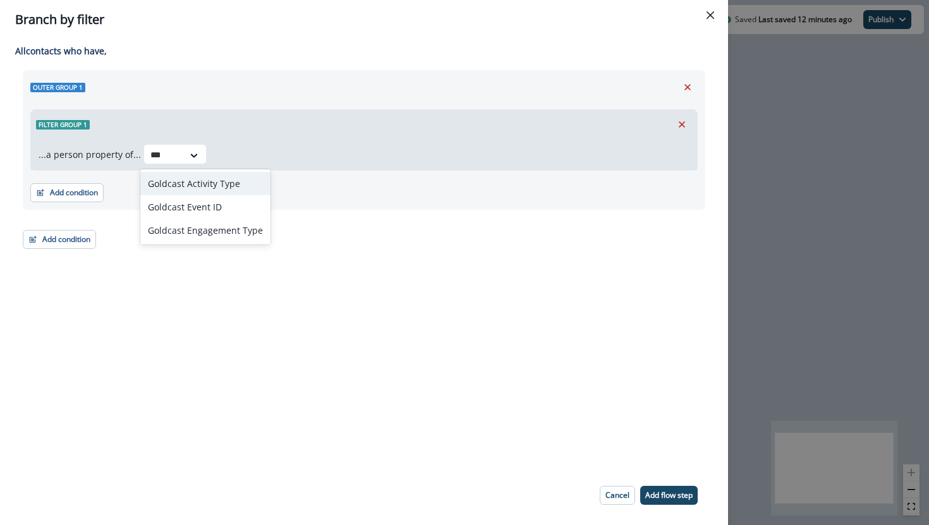
click at [205, 182] on div "Goldcast Activity Type" at bounding box center [205, 183] width 130 height 23
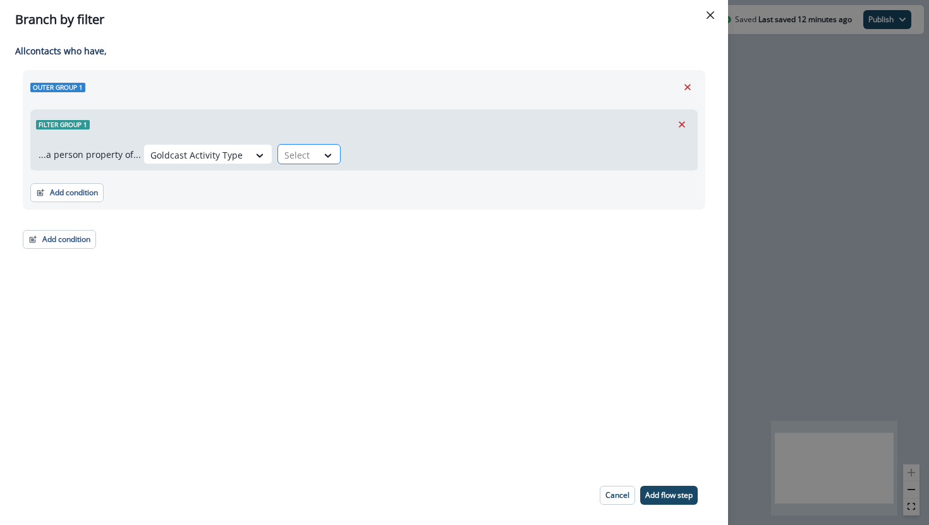
click at [304, 162] on div at bounding box center [297, 155] width 27 height 16
click at [322, 149] on icon at bounding box center [327, 155] width 11 height 13
click at [317, 159] on div at bounding box center [327, 155] width 21 height 13
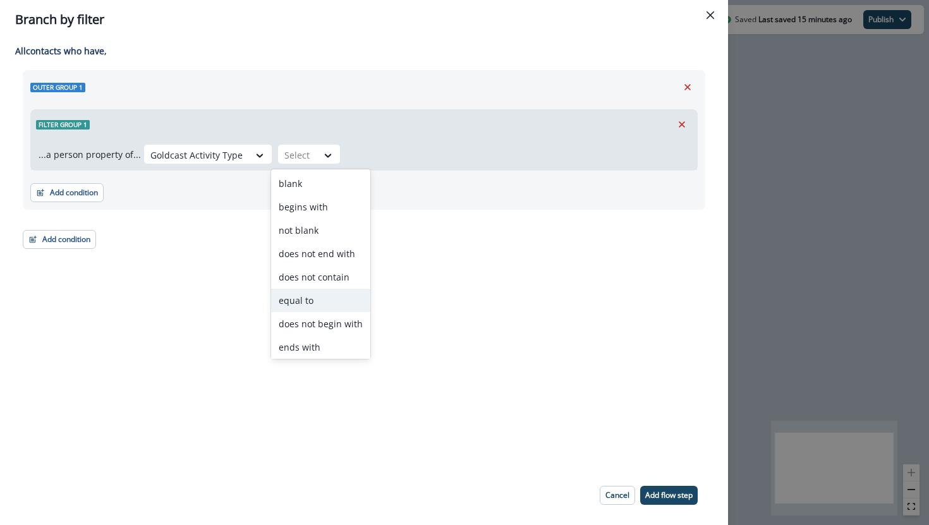
click at [315, 298] on div "equal to" at bounding box center [320, 300] width 99 height 23
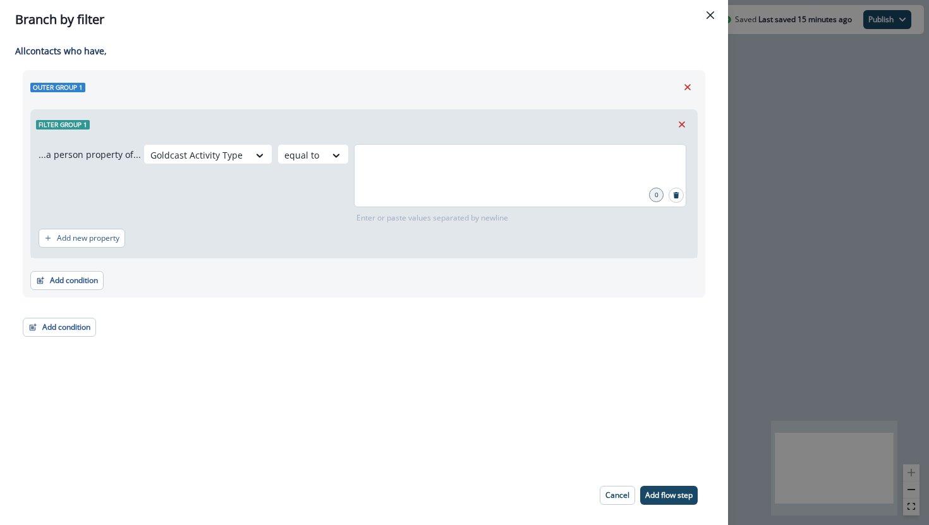
click at [380, 186] on div at bounding box center [520, 175] width 332 height 63
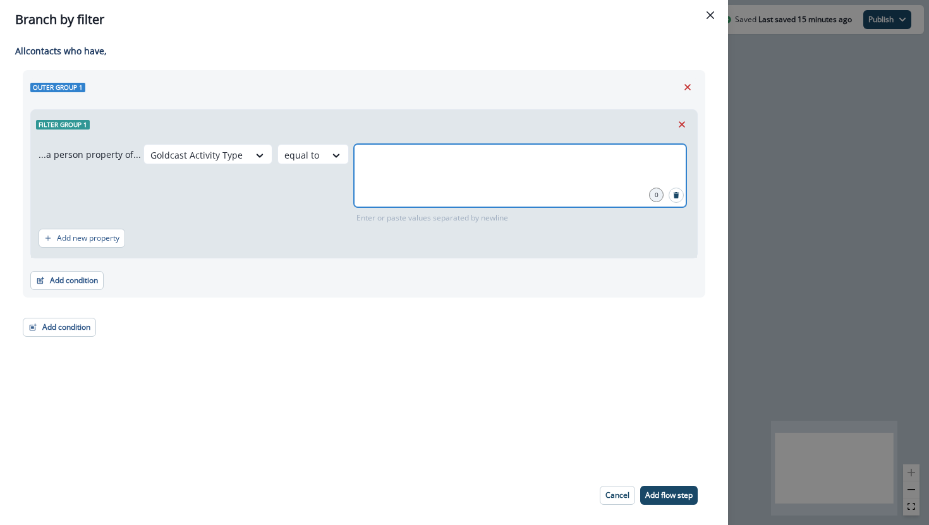
click at [377, 166] on input "text" at bounding box center [520, 159] width 329 height 25
type input "*"
paste input "text"
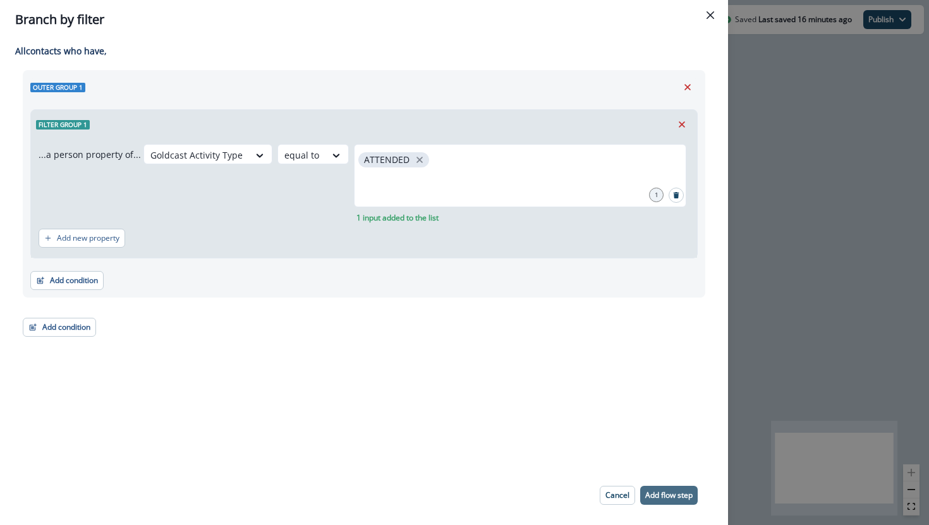
click at [672, 495] on p "Add flow step" at bounding box center [668, 495] width 47 height 9
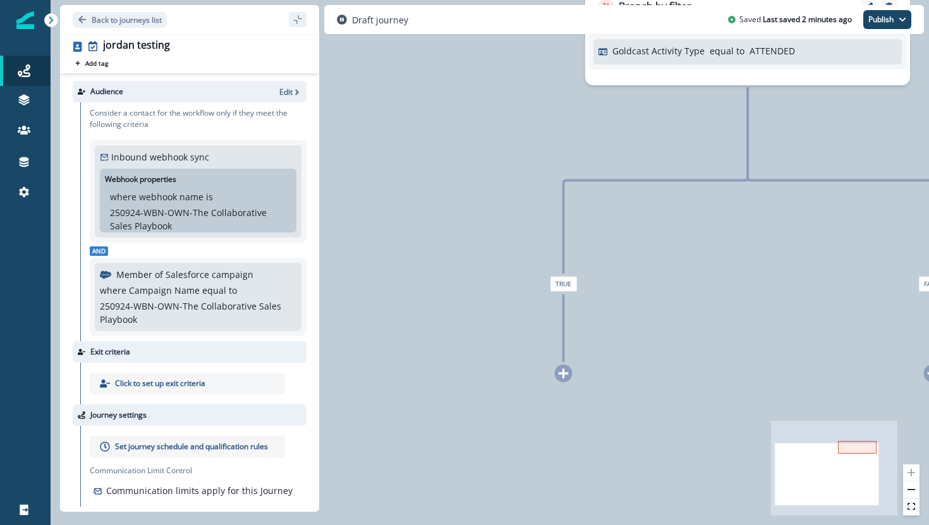
click at [560, 389] on div "0 contact has entered the journey Branch by filter Goldcast Activity Type equal…" at bounding box center [490, 262] width 878 height 525
click at [564, 376] on icon at bounding box center [563, 373] width 10 height 10
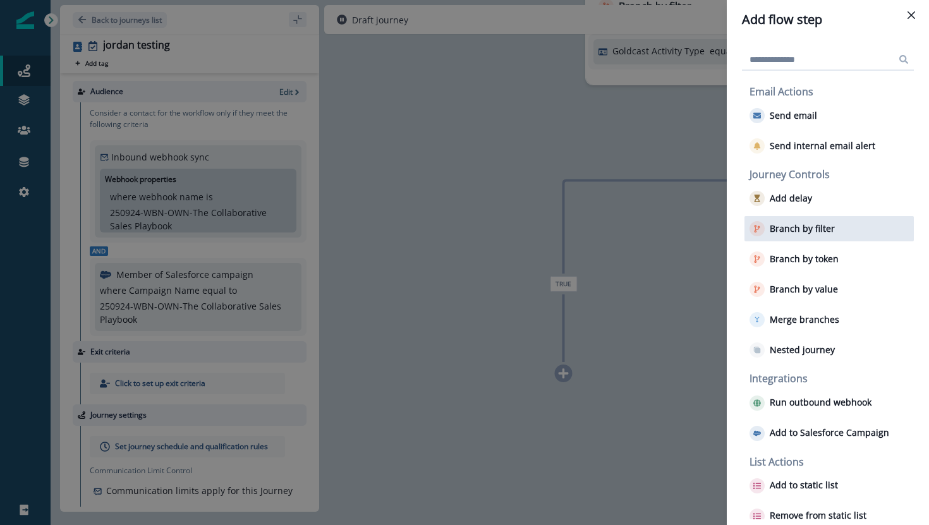
click at [790, 238] on div "Branch by filter" at bounding box center [828, 228] width 169 height 25
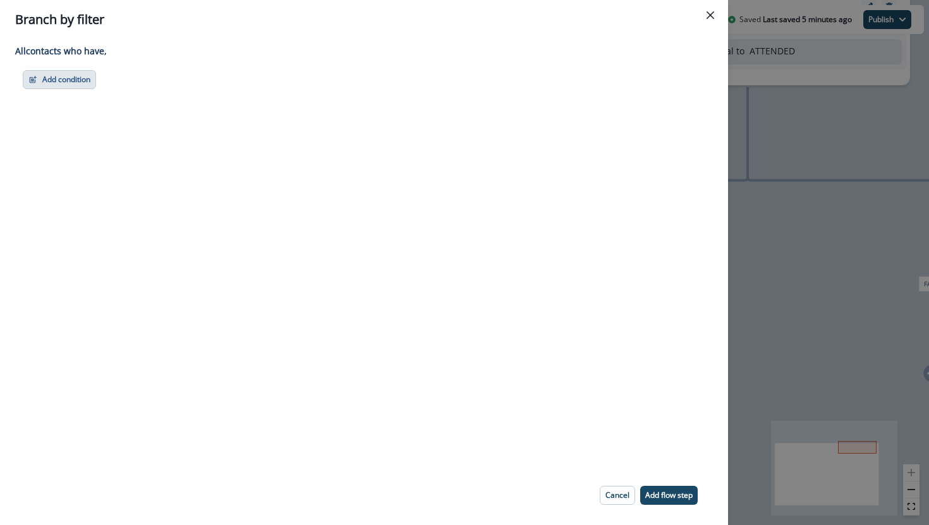
click at [75, 73] on button "Add condition" at bounding box center [59, 79] width 73 height 19
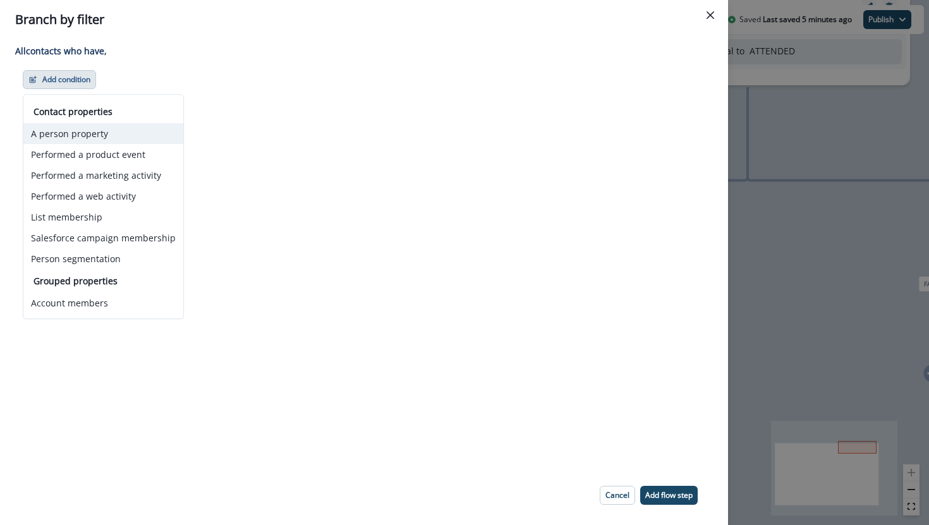
click at [81, 136] on button "A person property" at bounding box center [103, 133] width 160 height 21
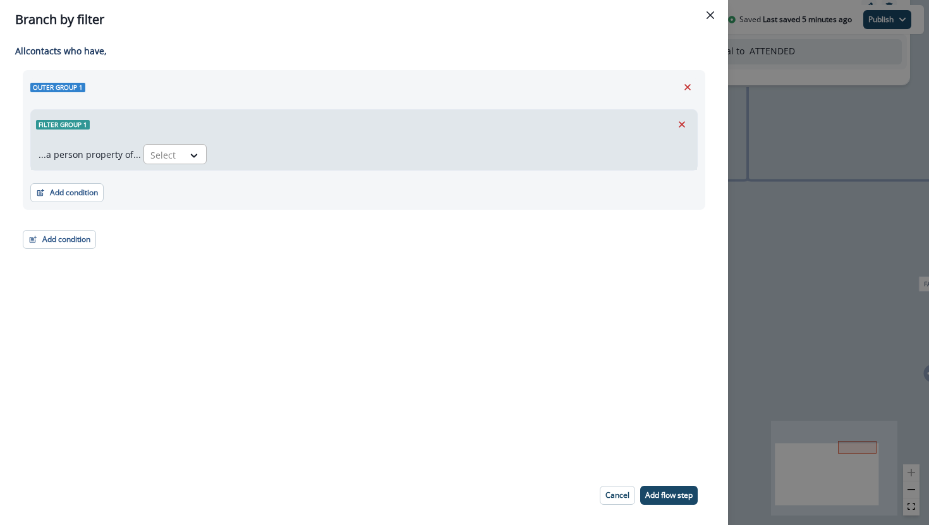
click at [144, 160] on div "Select" at bounding box center [163, 155] width 39 height 21
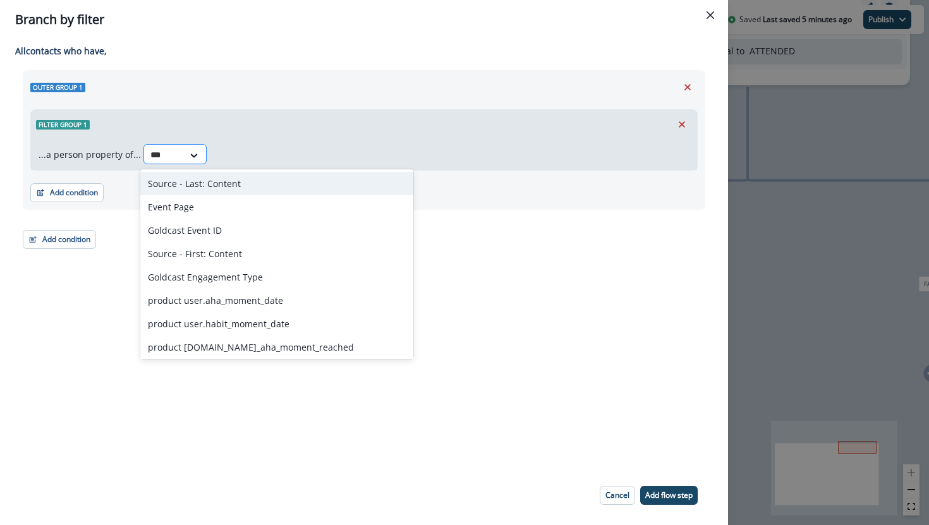
type input "****"
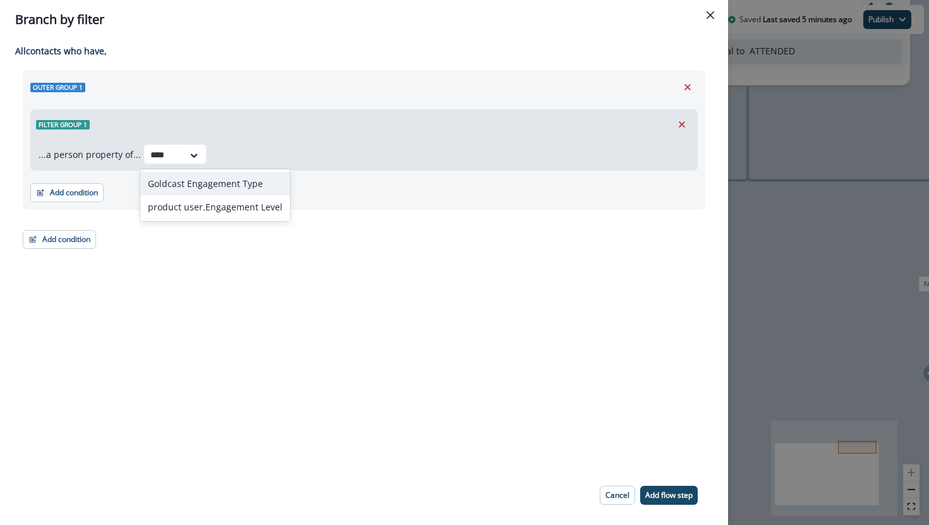
click at [159, 189] on div "Goldcast Engagement Type" at bounding box center [215, 183] width 150 height 23
click at [345, 161] on icon at bounding box center [350, 155] width 11 height 13
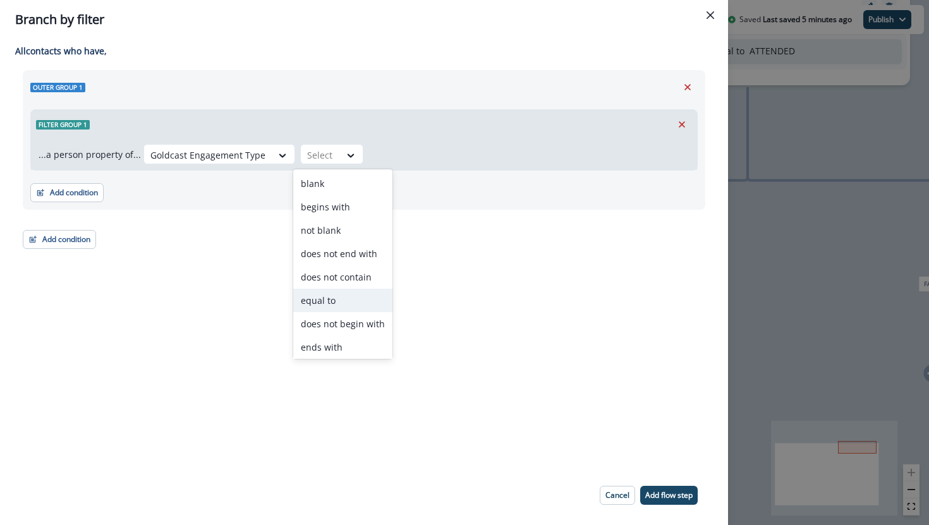
click at [319, 307] on div "equal to" at bounding box center [342, 300] width 99 height 23
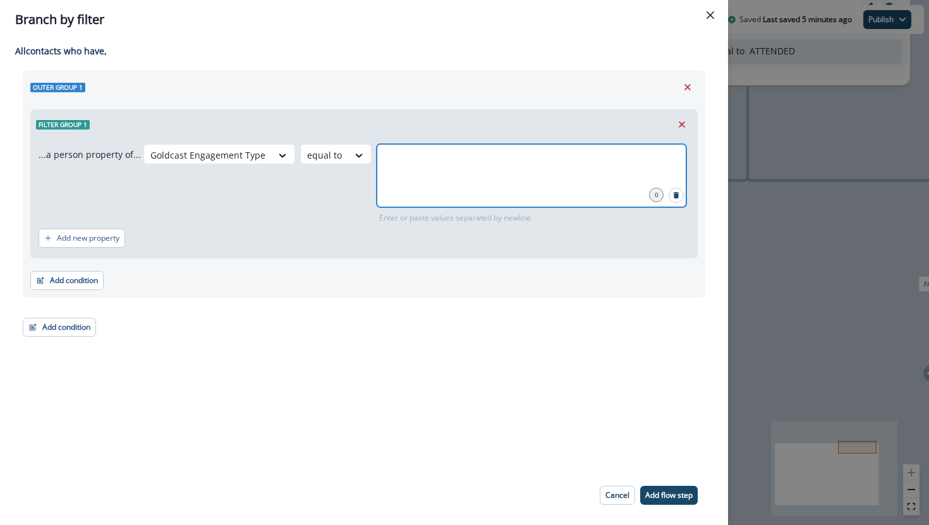
click at [427, 160] on input "text" at bounding box center [531, 159] width 306 height 25
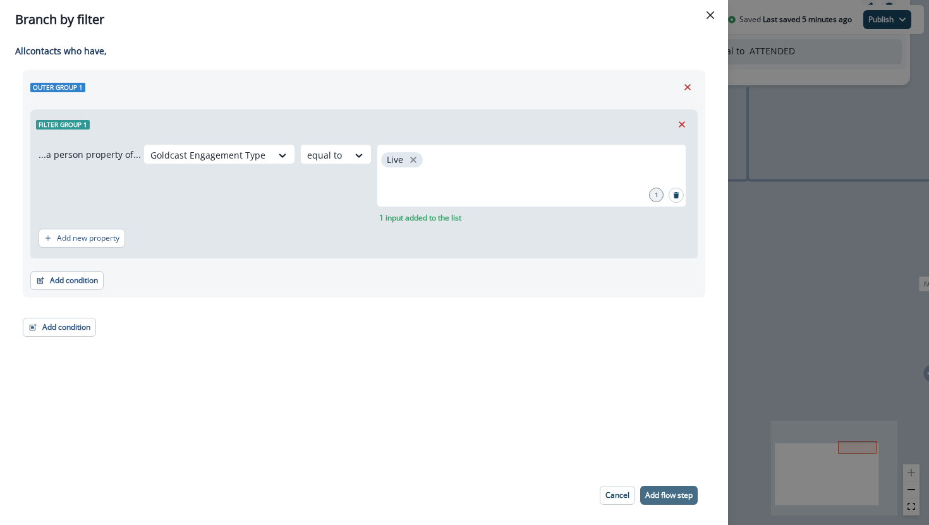
click at [657, 497] on p "Add flow step" at bounding box center [668, 495] width 47 height 9
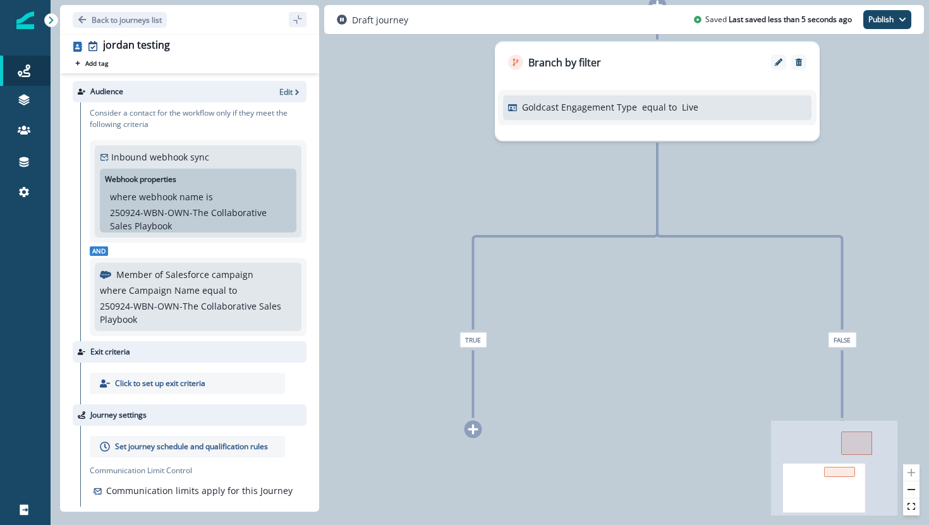
click at [473, 426] on icon at bounding box center [473, 430] width 10 height 10
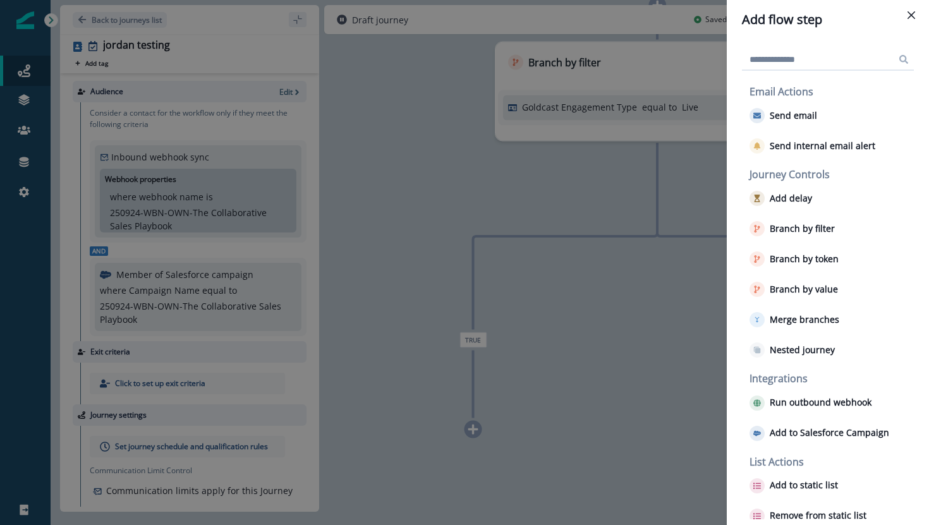
scroll to position [11, 0]
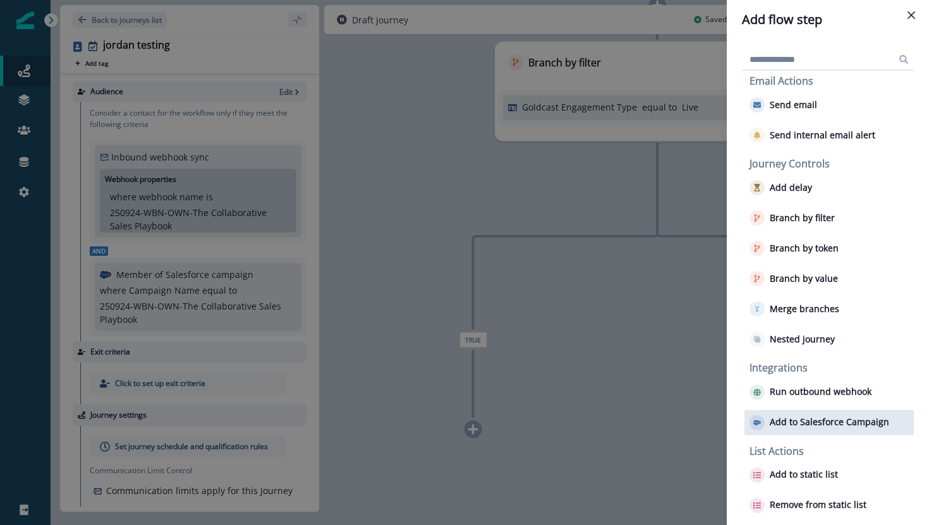
click at [797, 410] on div "Add to Salesforce Campaign" at bounding box center [828, 422] width 169 height 25
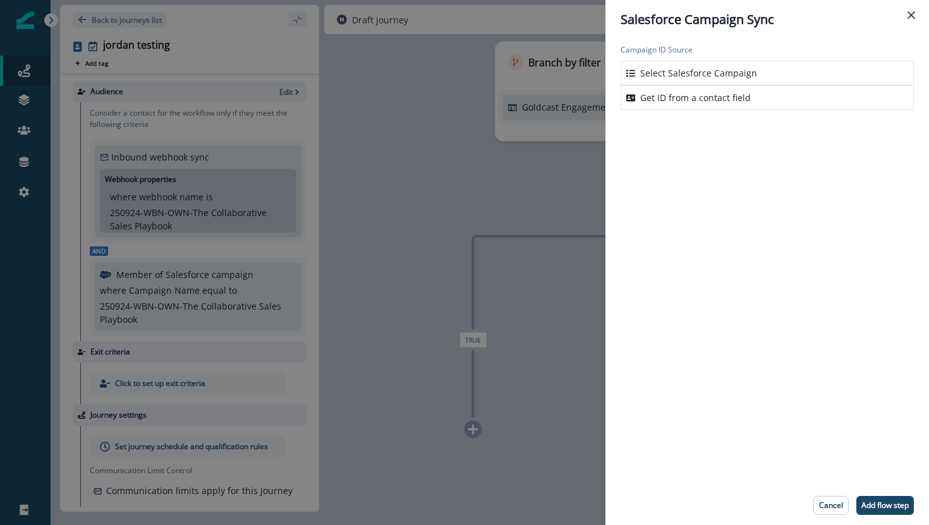
click at [732, 75] on p "Select Salesforce Campaign" at bounding box center [698, 72] width 117 height 13
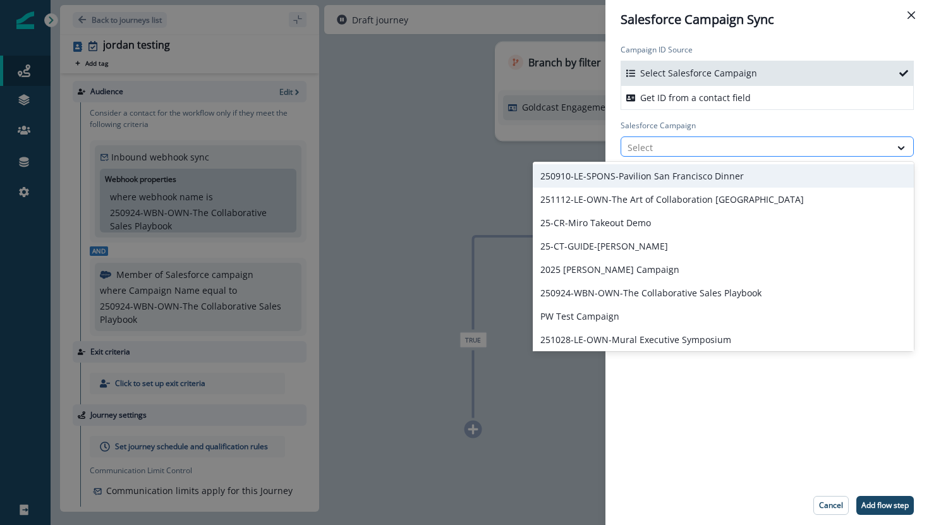
click at [708, 145] on div at bounding box center [755, 148] width 256 height 16
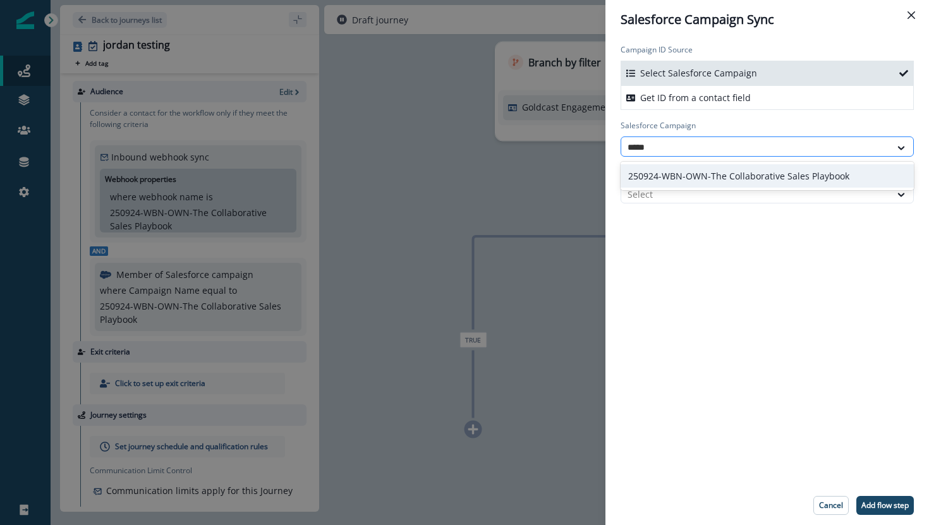
type input "******"
click at [716, 167] on div "250924-WBN-OWN-The Collaborative Sales Playbook" at bounding box center [766, 175] width 293 height 23
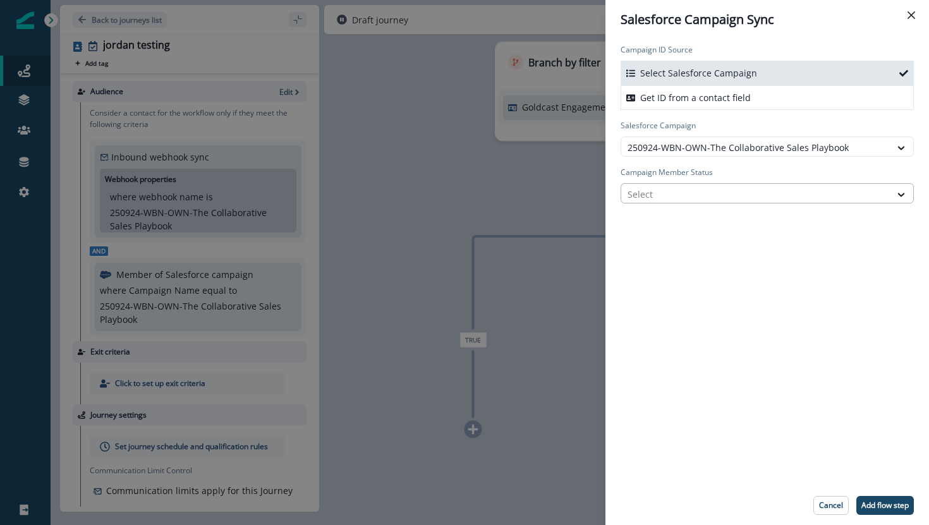
click at [716, 188] on div at bounding box center [755, 194] width 256 height 16
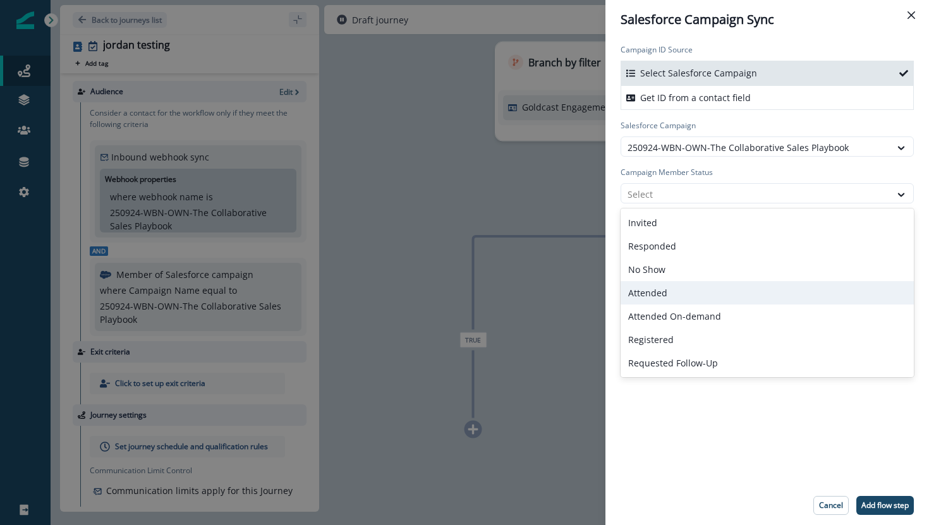
click at [689, 301] on div "Attended" at bounding box center [766, 292] width 293 height 23
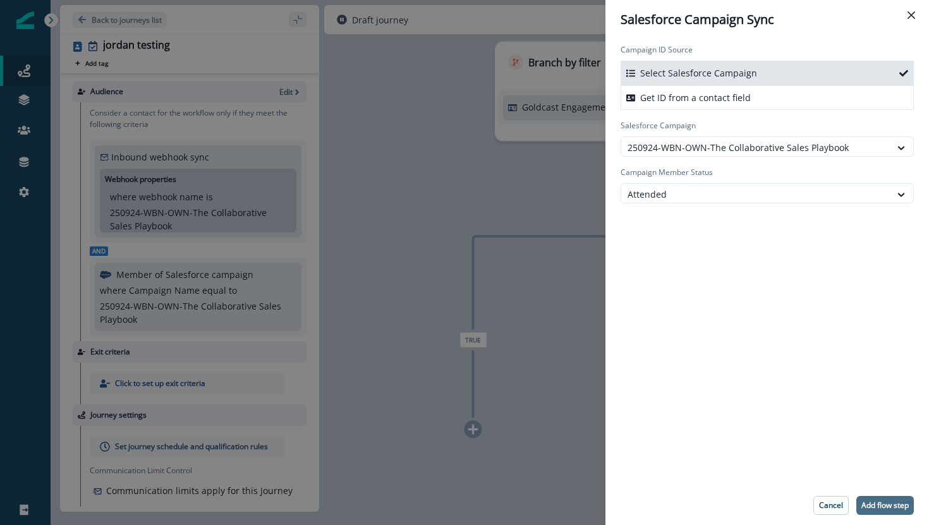
click at [872, 507] on p "Add flow step" at bounding box center [884, 505] width 47 height 9
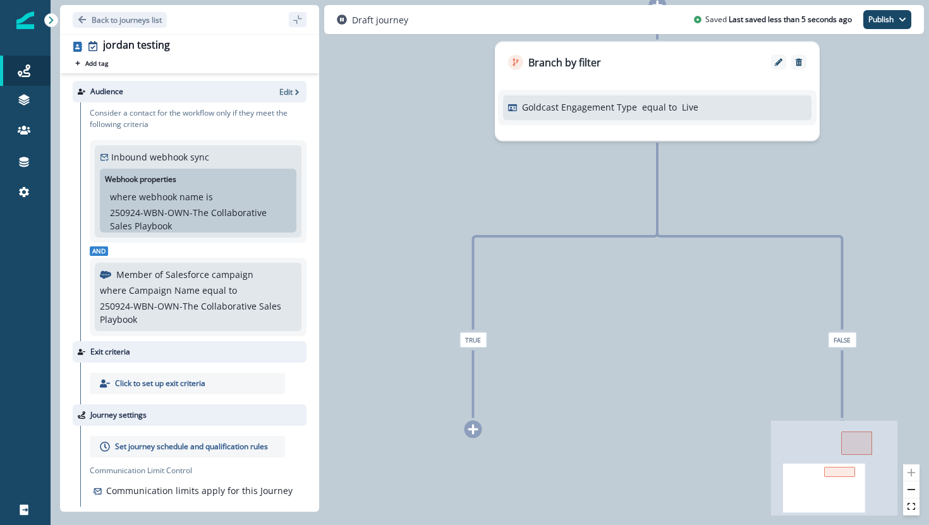
scroll to position [0, 0]
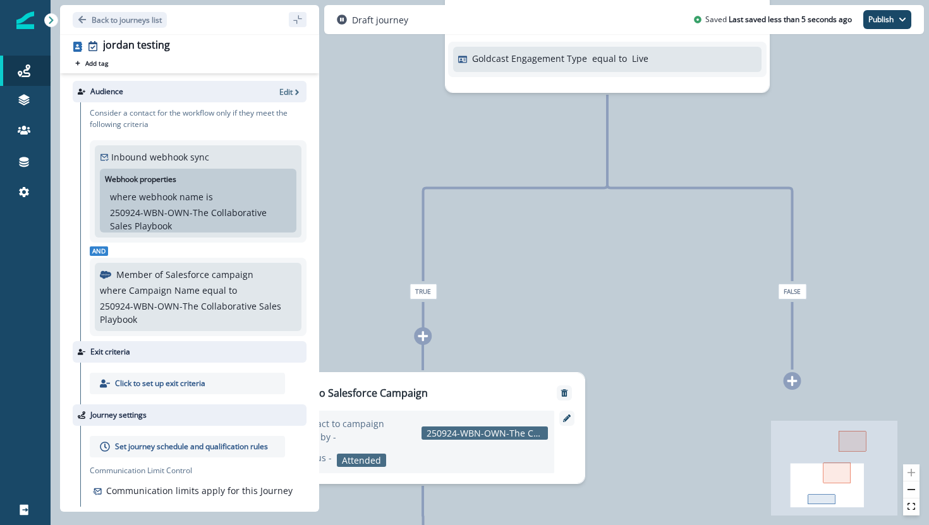
click at [792, 387] on div at bounding box center [792, 381] width 18 height 18
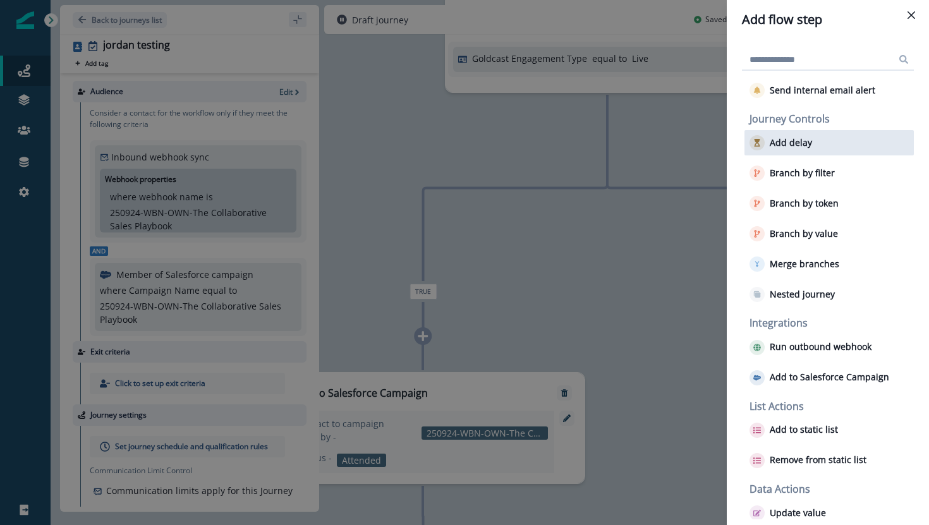
scroll to position [52, 0]
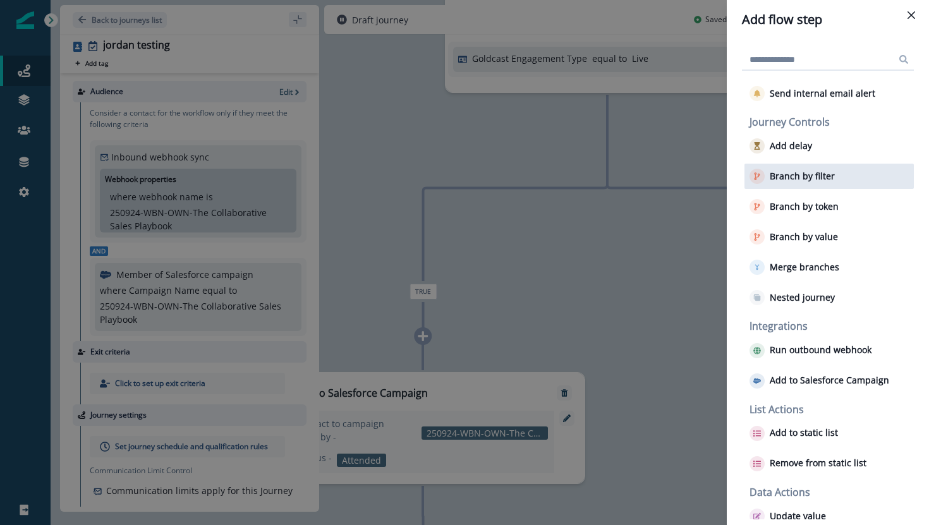
click at [801, 183] on button "Branch by filter" at bounding box center [791, 176] width 85 height 15
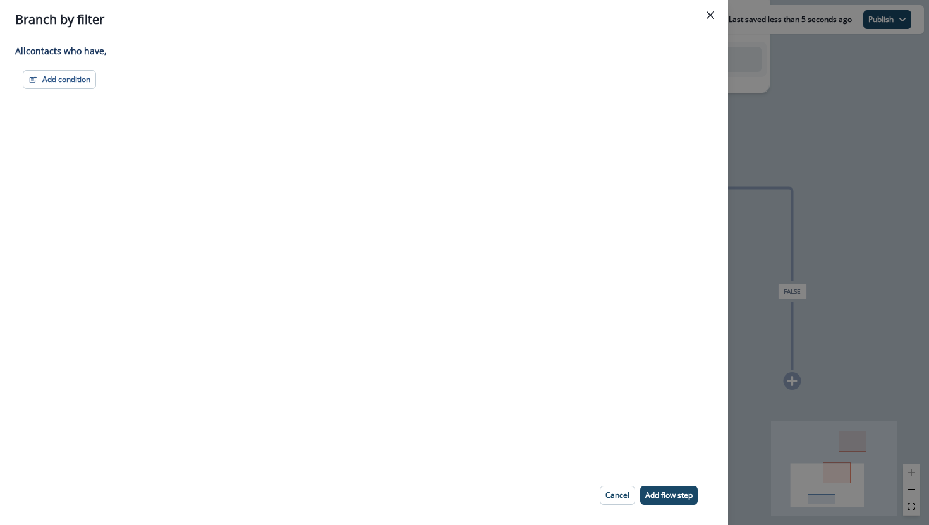
click at [89, 89] on div "Adding Branch by filter flow step in the middle will add the succeeding flow st…" at bounding box center [364, 252] width 728 height 426
click at [89, 88] on button "Add condition" at bounding box center [59, 79] width 73 height 19
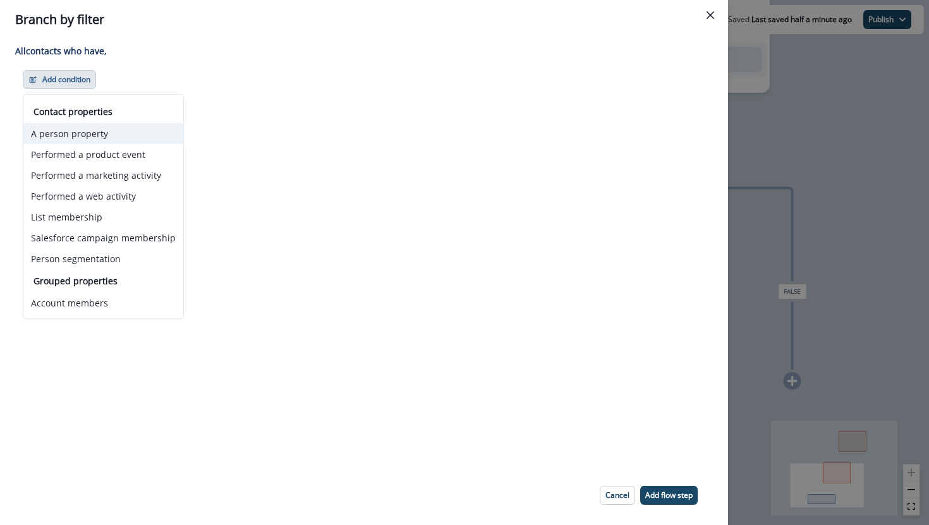
click at [120, 135] on button "A person property" at bounding box center [103, 133] width 160 height 21
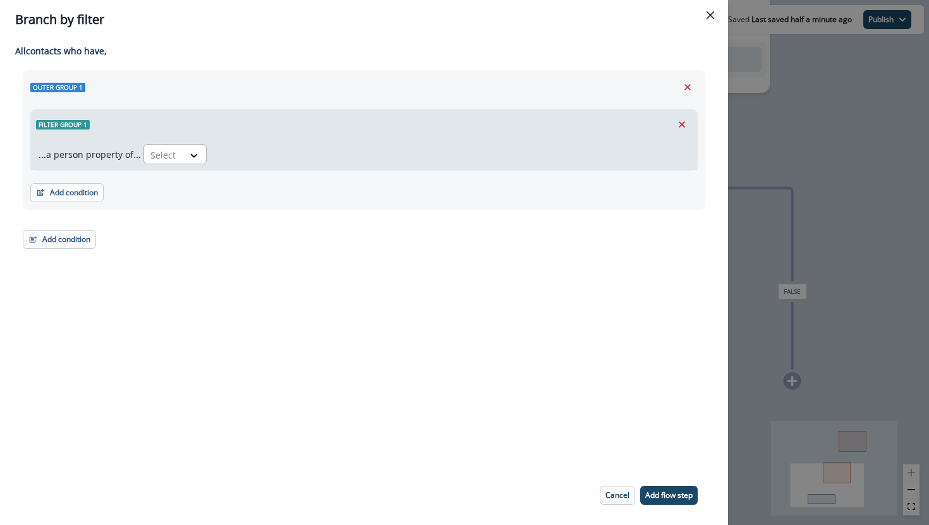
click at [173, 152] on div at bounding box center [163, 155] width 27 height 16
type input "****"
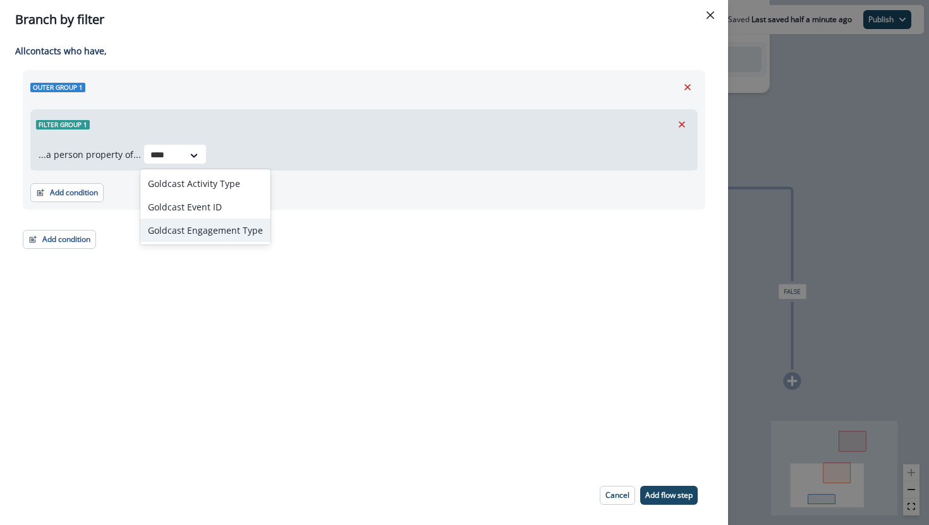
click at [188, 229] on div "Goldcast Engagement Type" at bounding box center [205, 230] width 130 height 23
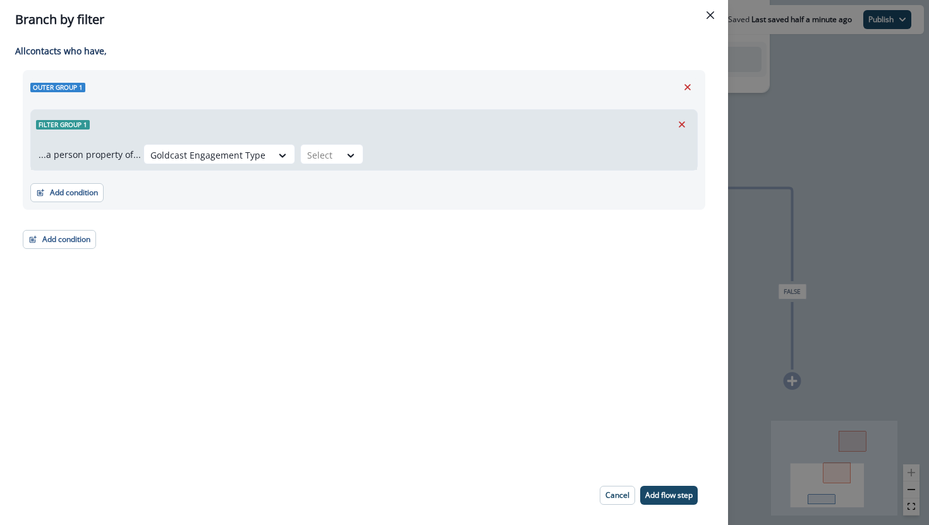
click at [348, 142] on div "...a person property of... Goldcast Engagement Type Select" at bounding box center [364, 154] width 666 height 31
click at [348, 147] on div at bounding box center [351, 155] width 23 height 21
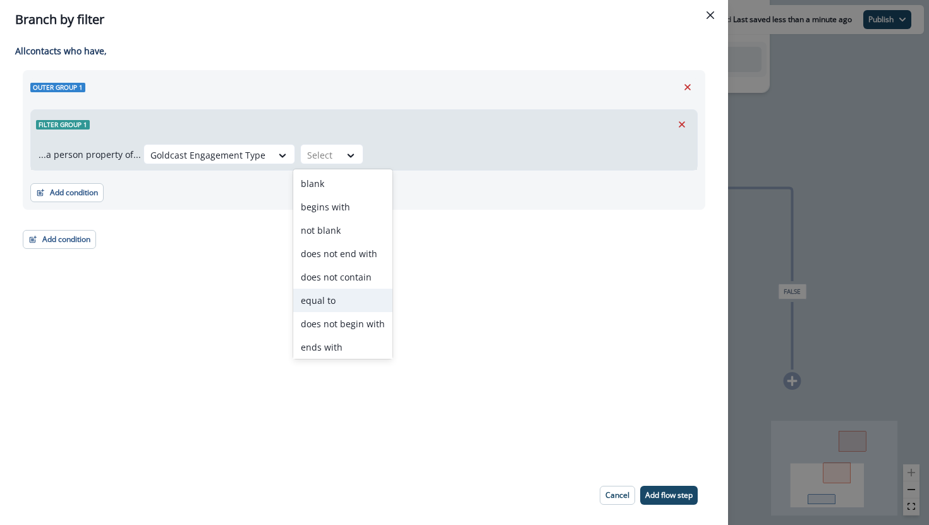
click at [332, 304] on div "equal to" at bounding box center [342, 300] width 99 height 23
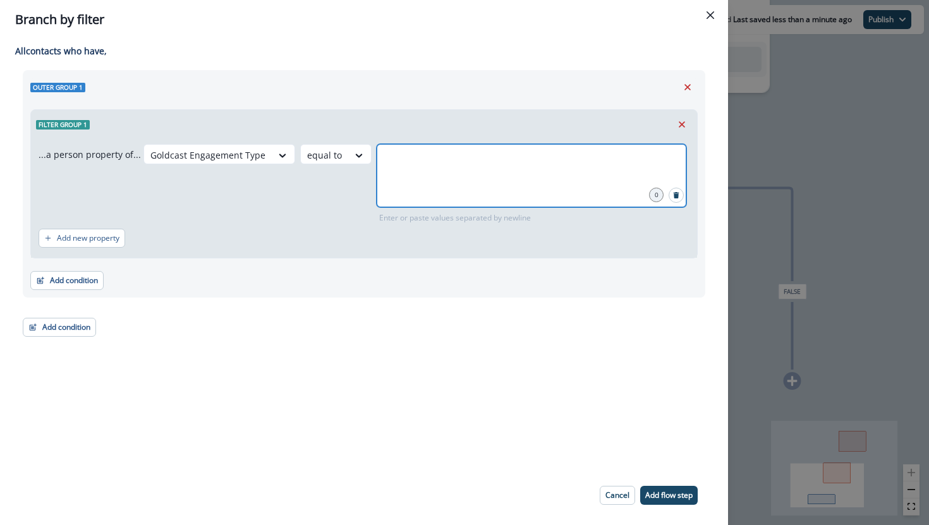
click at [440, 158] on input "text" at bounding box center [531, 159] width 306 height 25
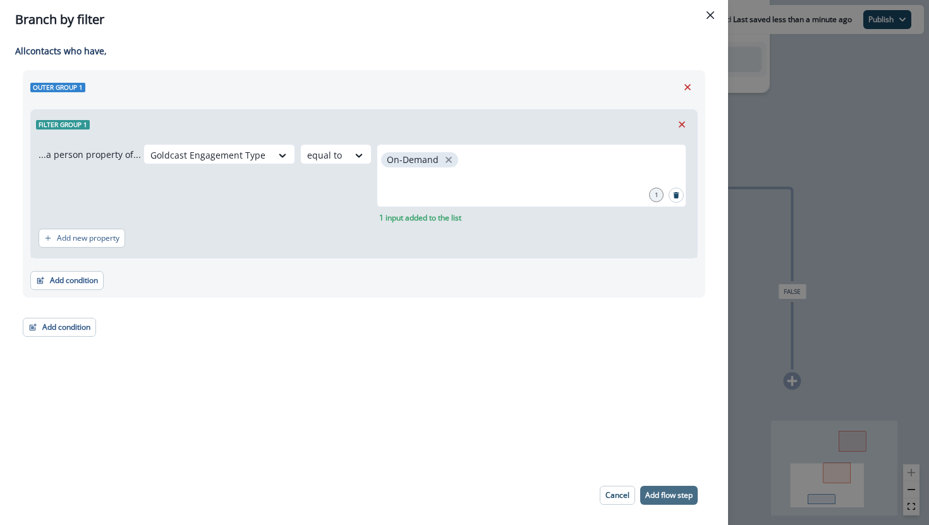
click at [667, 500] on button "Add flow step" at bounding box center [668, 495] width 57 height 19
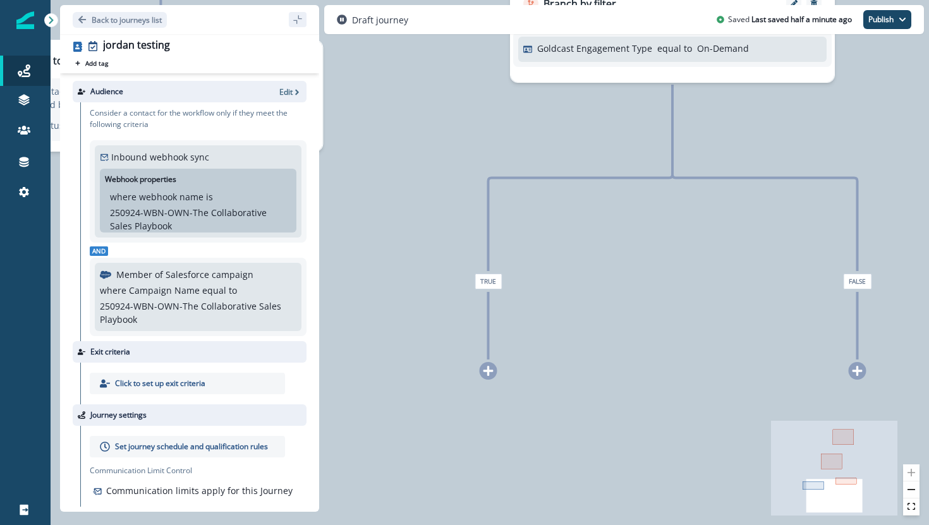
click at [490, 375] on icon at bounding box center [488, 370] width 11 height 11
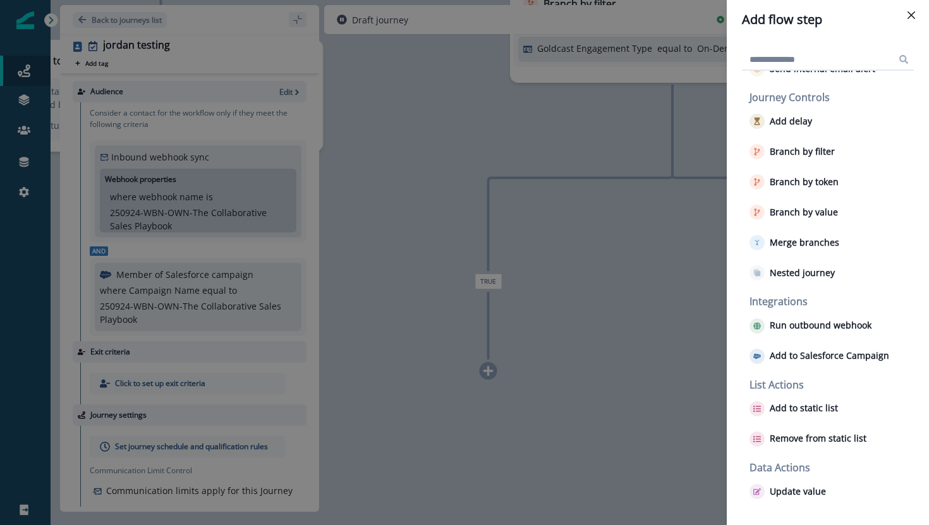
scroll to position [0, 0]
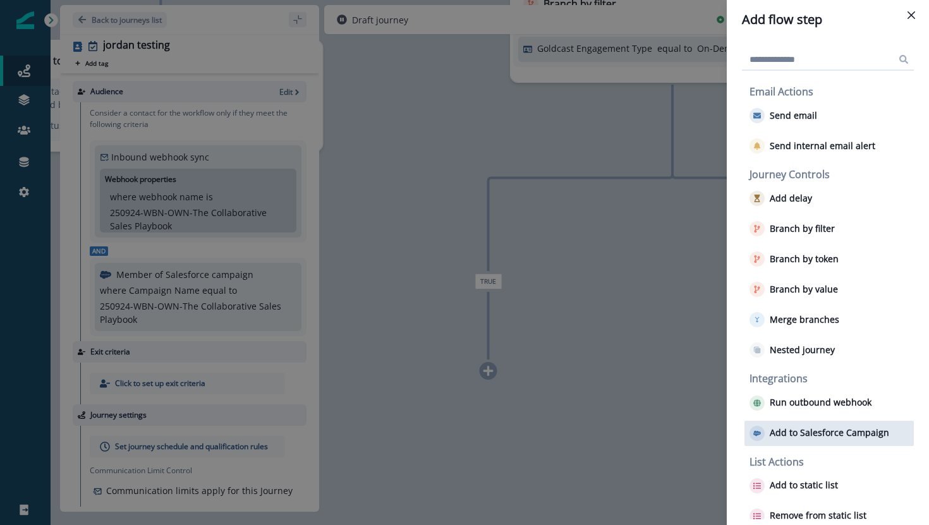
click at [802, 437] on p "Add to Salesforce Campaign" at bounding box center [828, 433] width 119 height 11
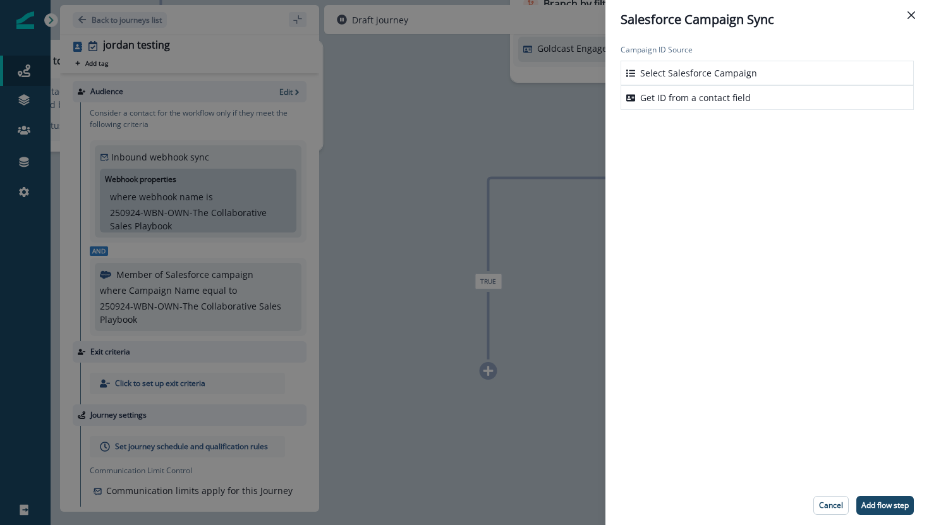
click at [739, 80] on div "Select Salesforce Campaign" at bounding box center [766, 73] width 293 height 25
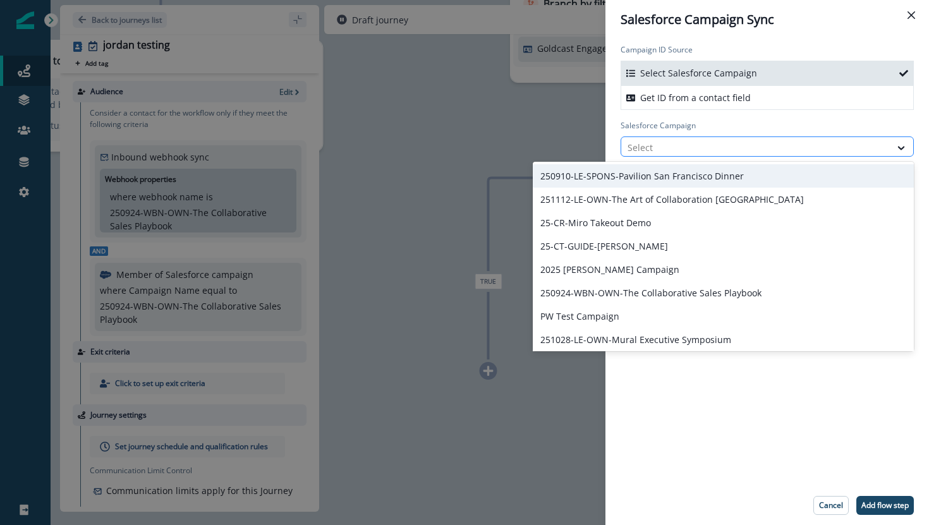
click at [704, 147] on div at bounding box center [755, 148] width 256 height 16
type input "****"
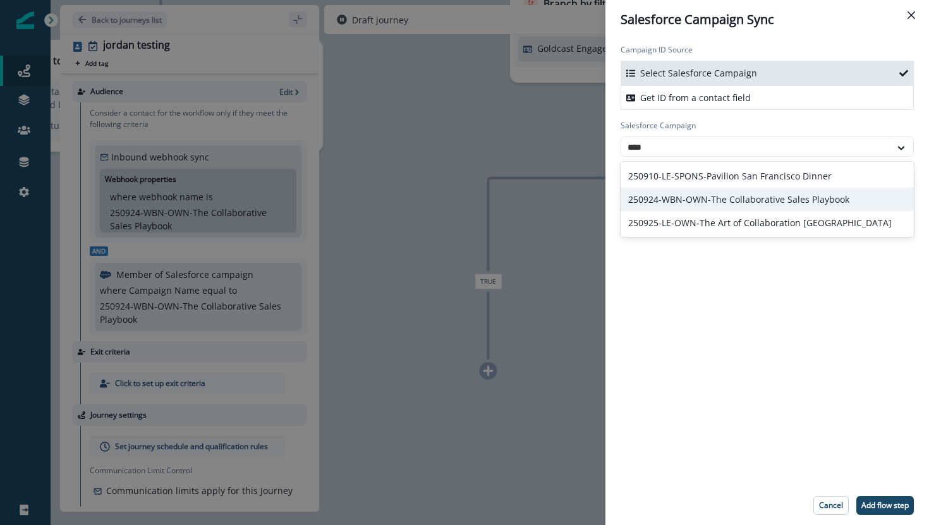
click at [710, 199] on div "250924-WBN-OWN-The Collaborative Sales Playbook" at bounding box center [766, 199] width 293 height 23
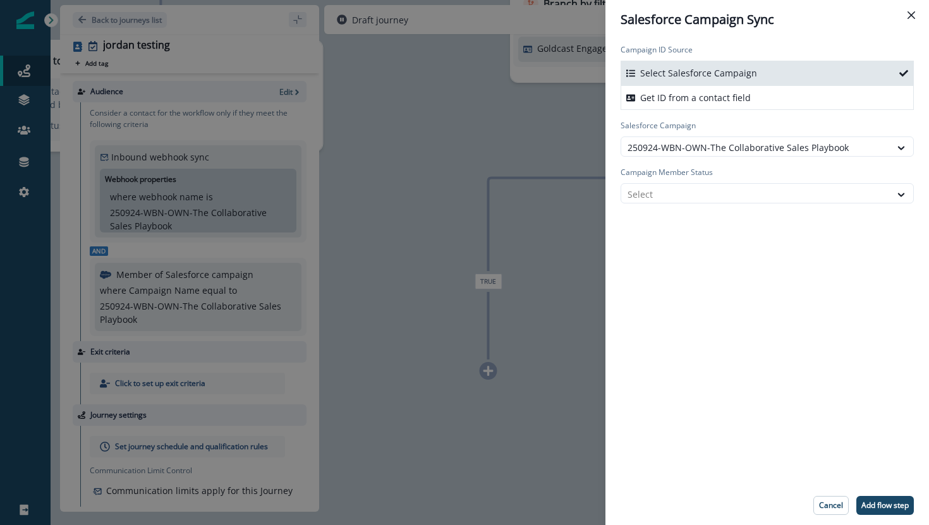
click at [710, 199] on div at bounding box center [755, 194] width 256 height 16
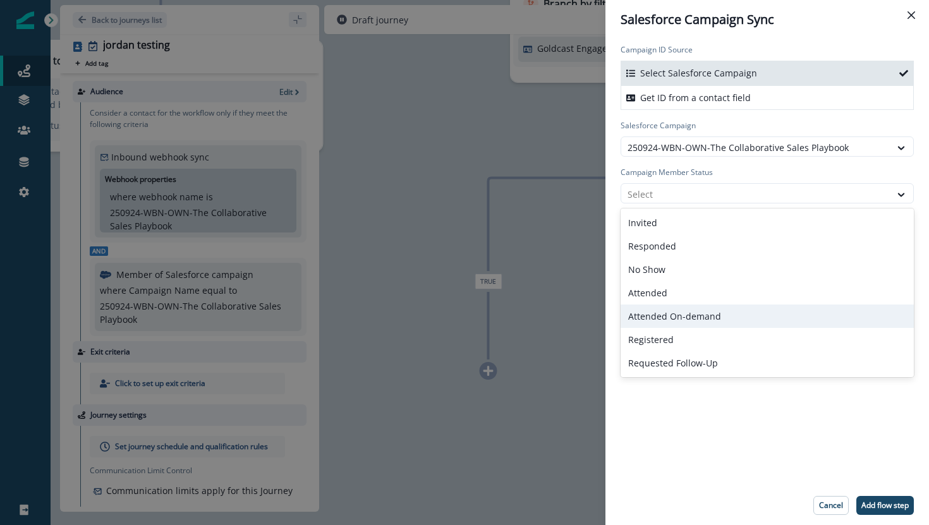
click at [691, 317] on div "Attended On-demand" at bounding box center [766, 316] width 293 height 23
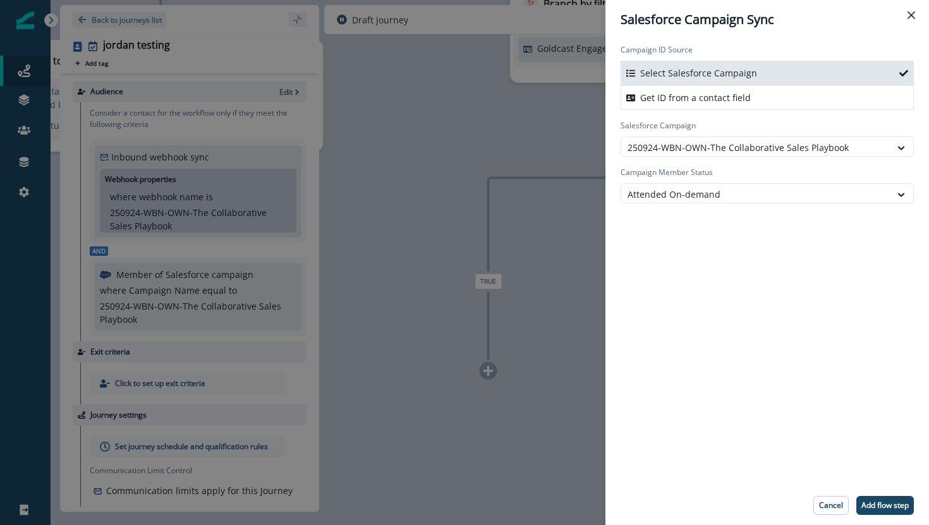
click at [691, 317] on div "Campaign ID Source Select Salesforce Campaign Get ID from a contact field Sales…" at bounding box center [766, 262] width 323 height 447
click at [886, 496] on button "Add flow step" at bounding box center [884, 505] width 57 height 19
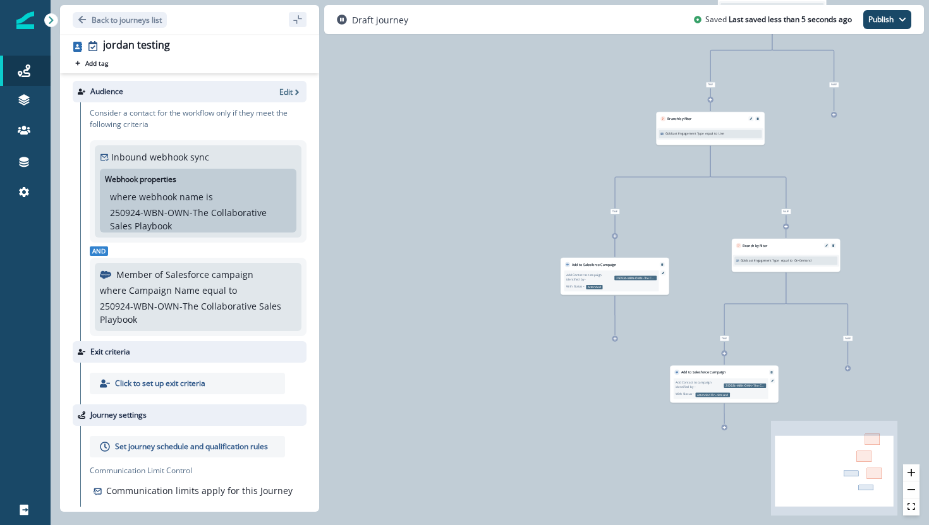
click at [849, 371] on div "0 contact has entered the journey Branch by filter Goldcast Activity Type equal…" at bounding box center [490, 262] width 878 height 525
click at [847, 372] on div "0 contact has entered the journey Branch by filter Goldcast Activity Type equal…" at bounding box center [490, 262] width 878 height 525
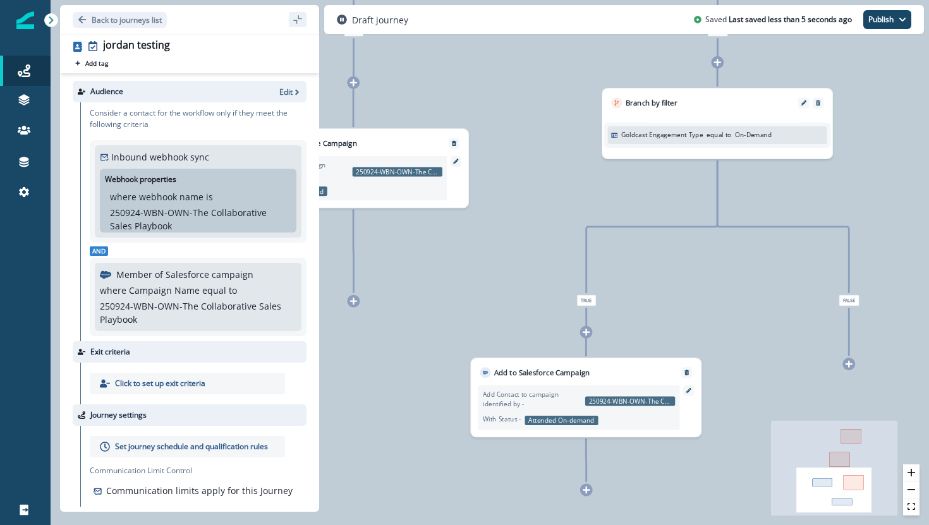
click at [848, 363] on icon at bounding box center [848, 364] width 7 height 7
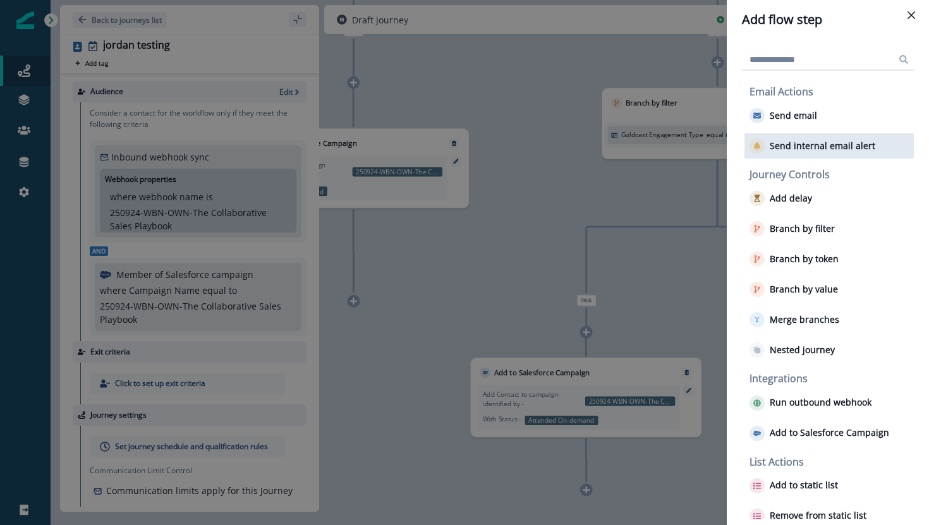
drag, startPoint x: 836, startPoint y: 117, endPoint x: 843, endPoint y: 149, distance: 33.0
click at [844, 150] on div "Email Actions Send email Send internal email alert" at bounding box center [828, 122] width 169 height 73
click at [843, 149] on p "Send internal email alert" at bounding box center [822, 146] width 106 height 11
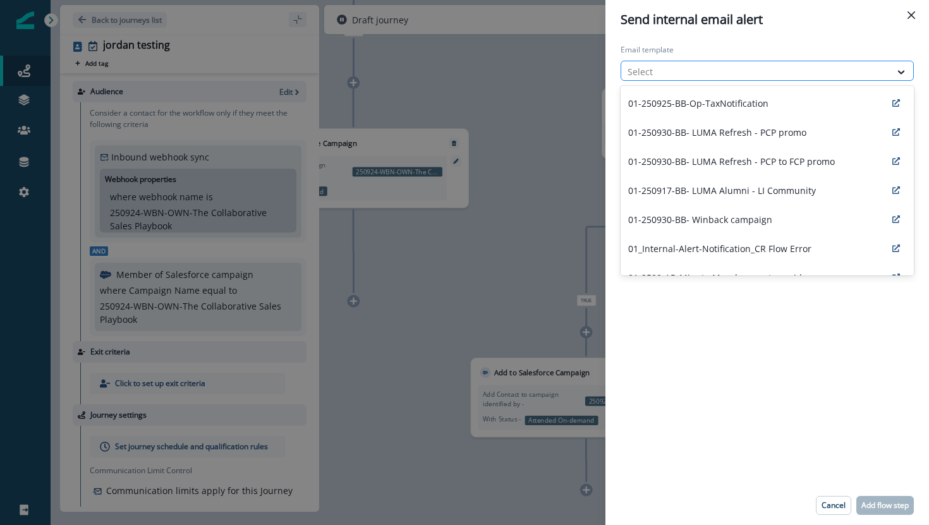
click at [753, 75] on div at bounding box center [755, 72] width 256 height 16
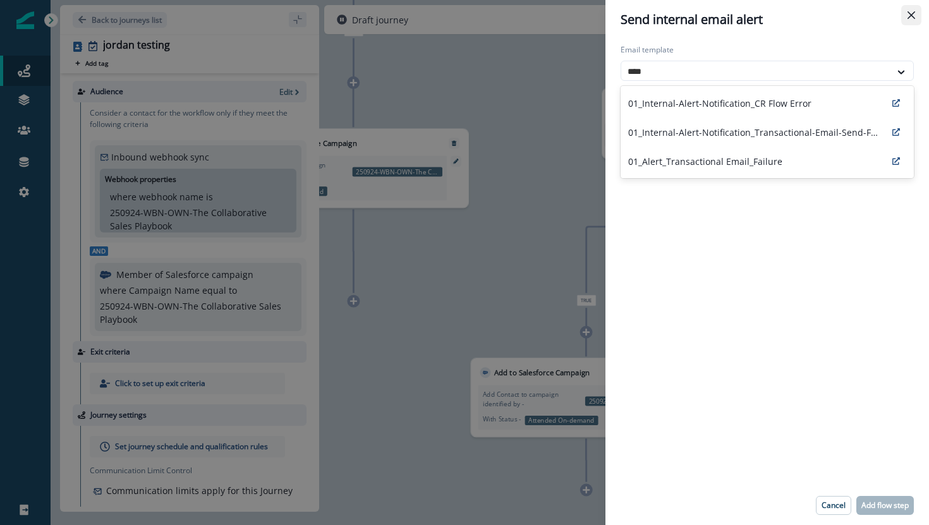
type input "****"
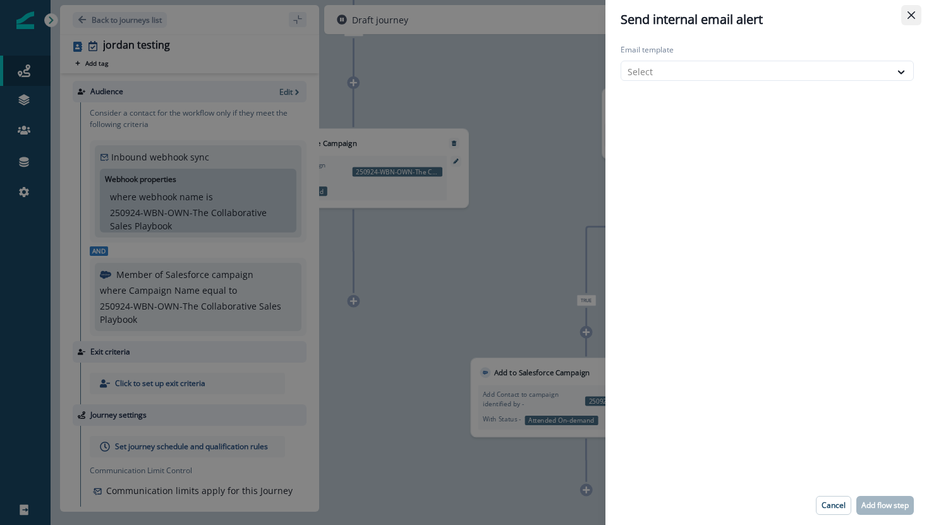
click at [914, 21] on button "Close" at bounding box center [911, 15] width 20 height 20
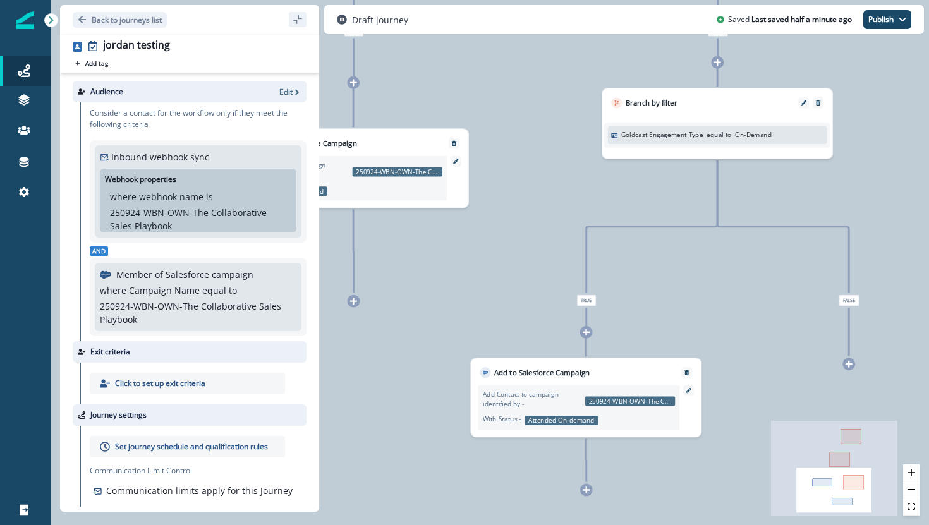
click at [848, 365] on icon at bounding box center [848, 364] width 7 height 7
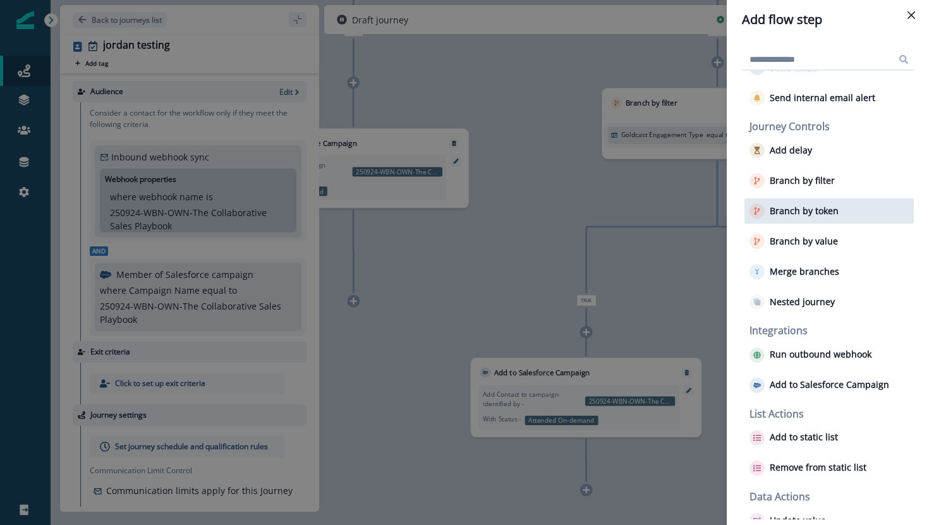
scroll to position [77, 0]
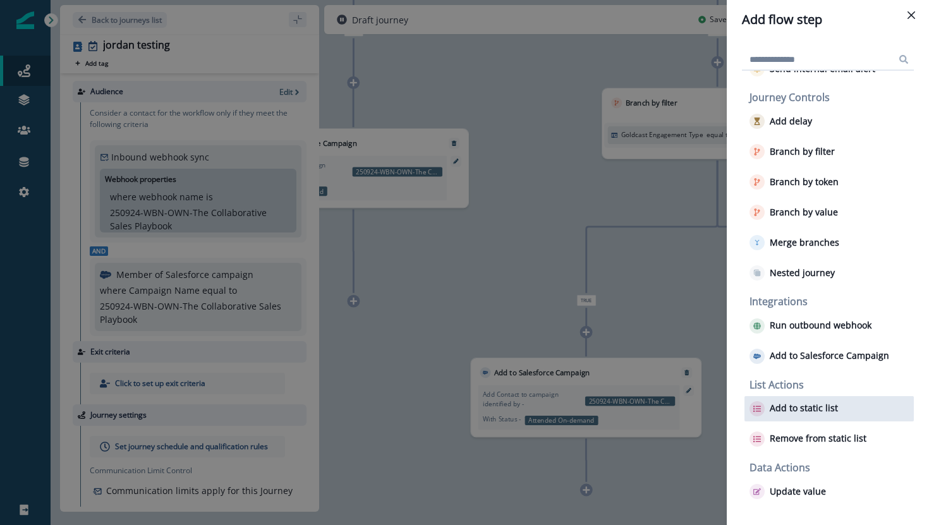
click at [773, 414] on button "Add to static list" at bounding box center [793, 408] width 88 height 15
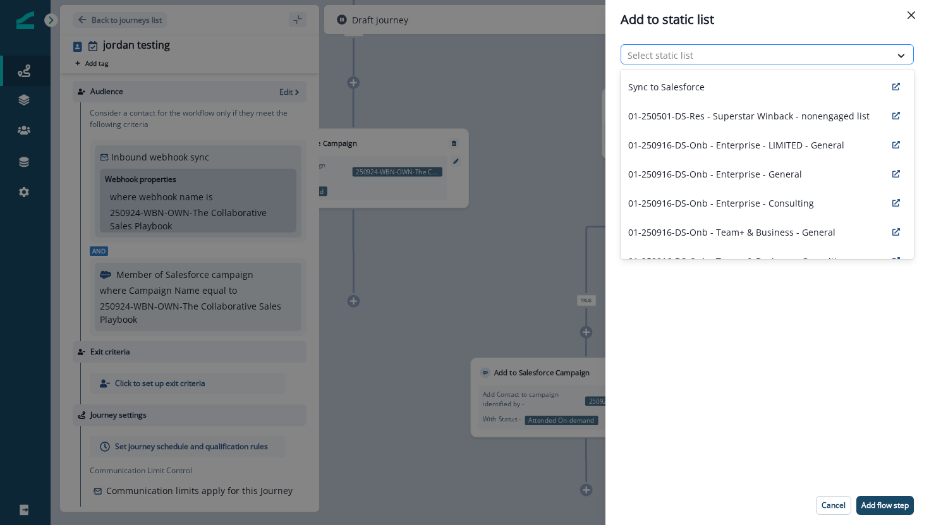
click at [891, 52] on div at bounding box center [900, 55] width 21 height 13
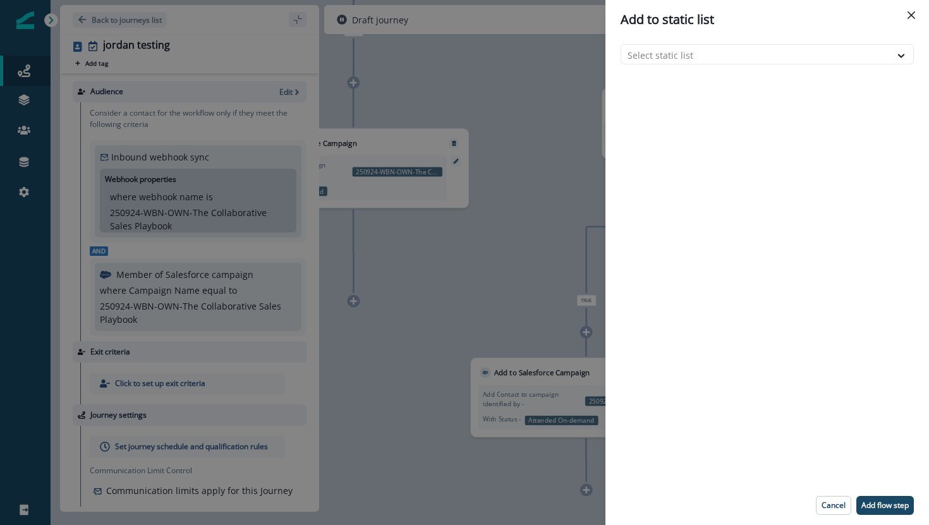
click at [480, 122] on div "Add to static list Select static list Cancel Add flow step" at bounding box center [464, 262] width 929 height 525
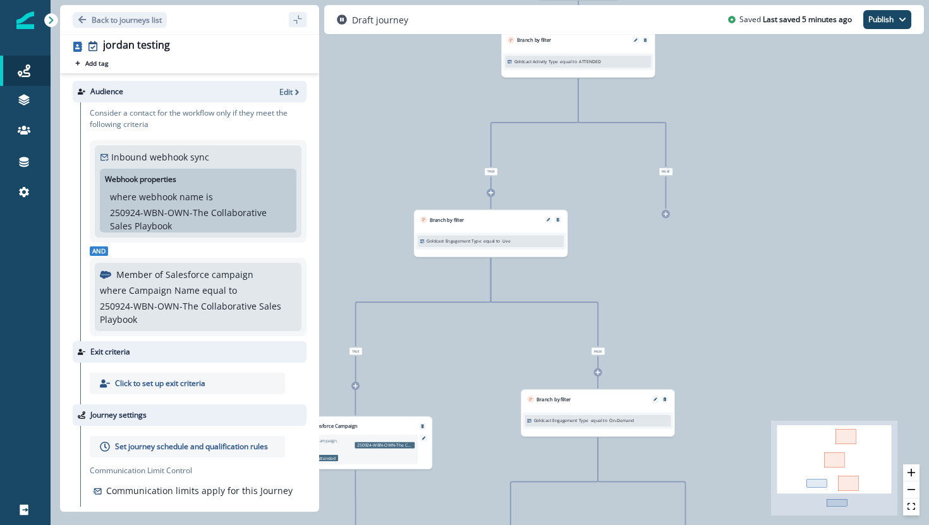
click at [667, 216] on icon at bounding box center [666, 214] width 6 height 6
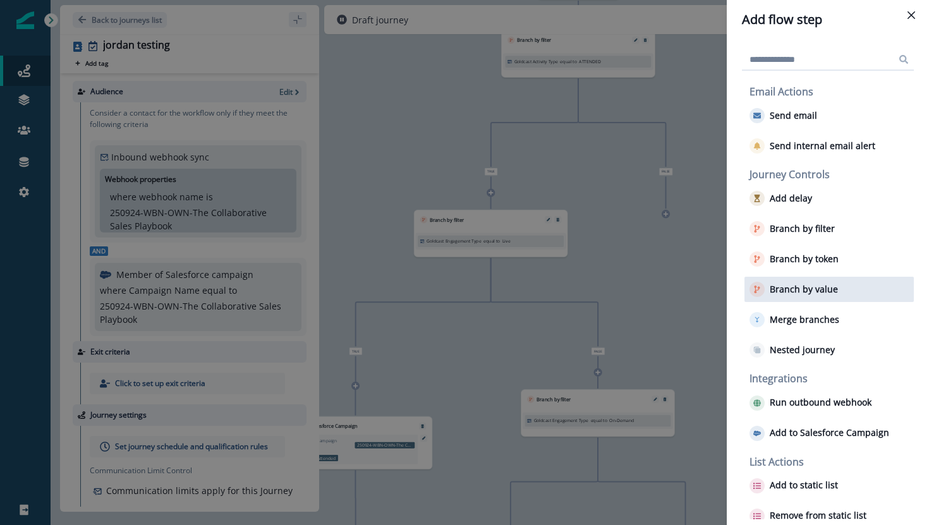
click at [799, 294] on p "Branch by value" at bounding box center [803, 289] width 68 height 11
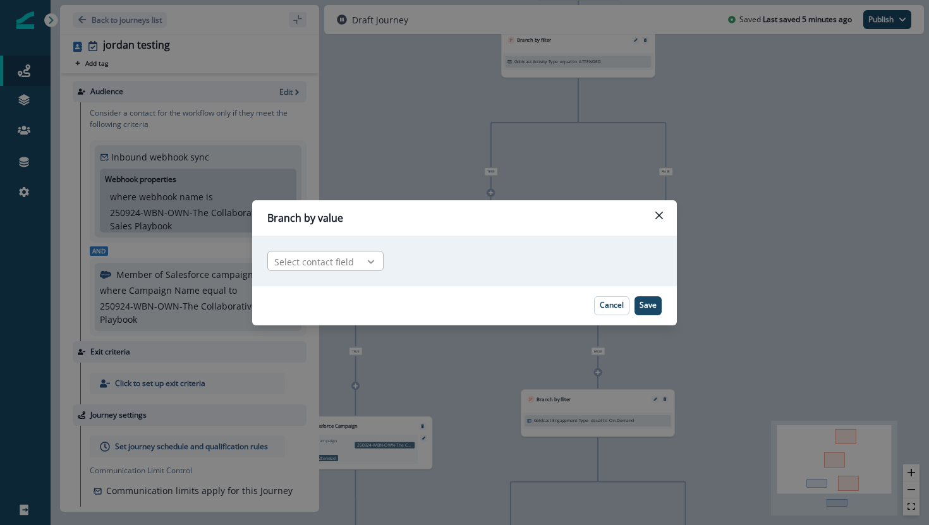
click at [368, 263] on icon at bounding box center [371, 262] width 7 height 4
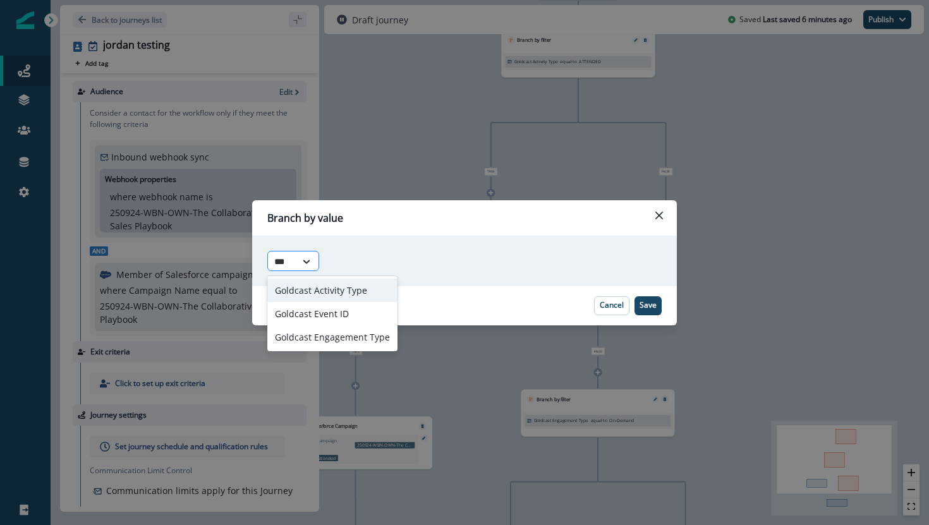
type input "****"
click at [377, 296] on div "Goldcast Activity Type" at bounding box center [332, 290] width 130 height 23
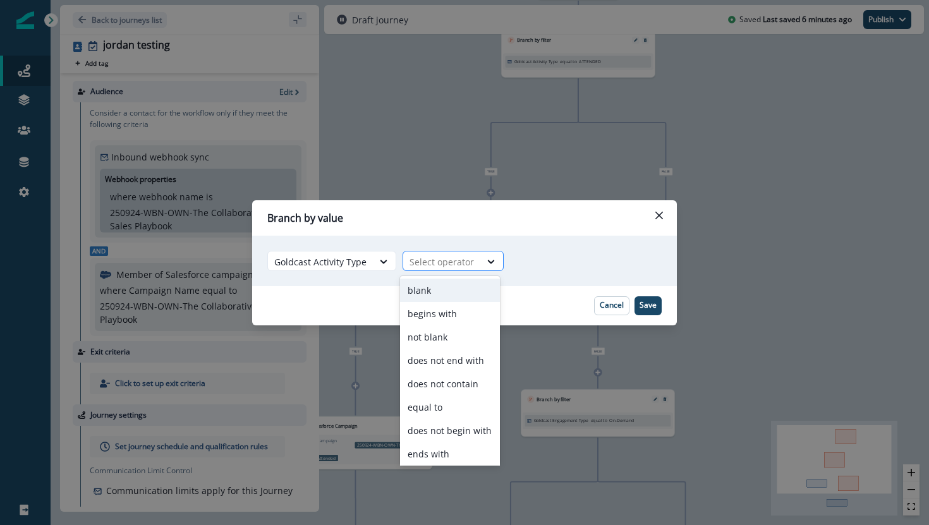
click at [460, 266] on div at bounding box center [441, 262] width 64 height 16
click at [431, 405] on div "equal to" at bounding box center [450, 406] width 100 height 23
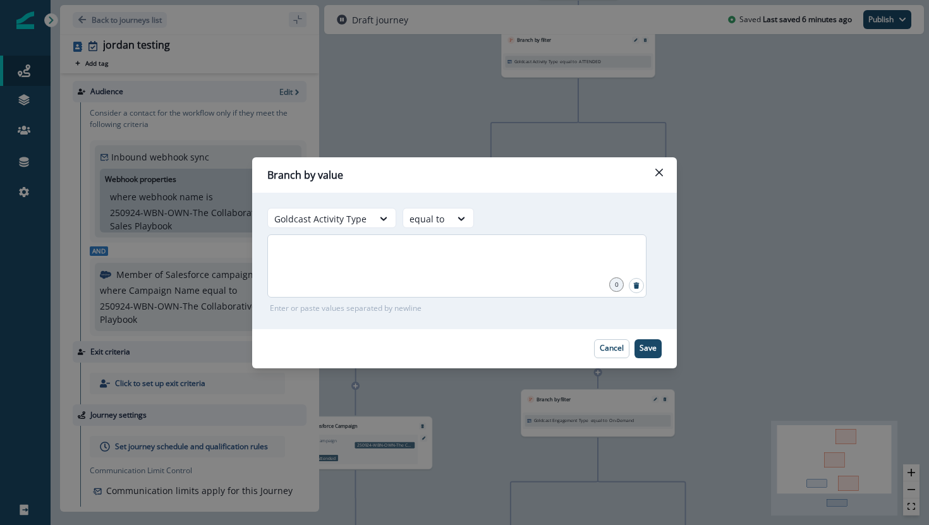
click at [501, 282] on div at bounding box center [456, 265] width 379 height 63
click at [655, 360] on footer "Cancel Save" at bounding box center [464, 348] width 425 height 39
click at [655, 353] on p "Save" at bounding box center [647, 348] width 17 height 9
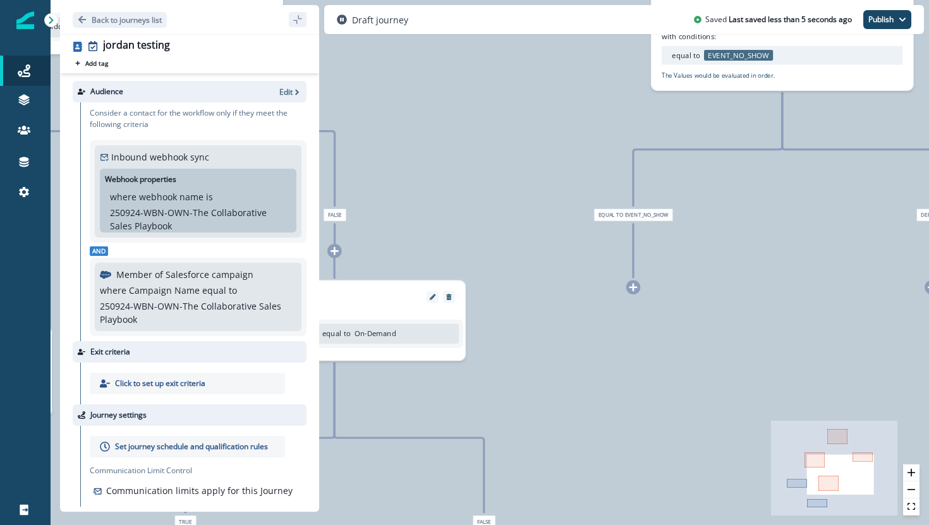
click at [636, 291] on icon at bounding box center [633, 286] width 9 height 9
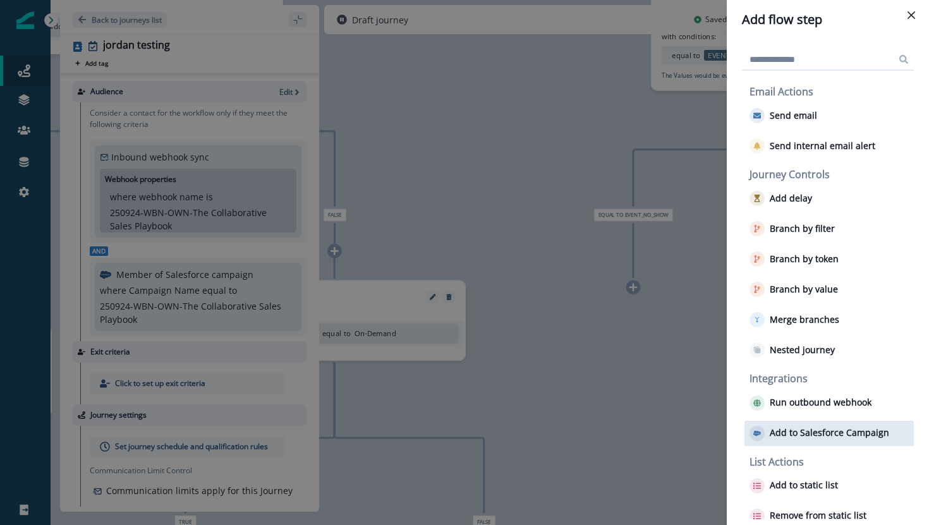
scroll to position [1, 0]
click at [801, 430] on p "Add to Salesforce Campaign" at bounding box center [828, 432] width 119 height 11
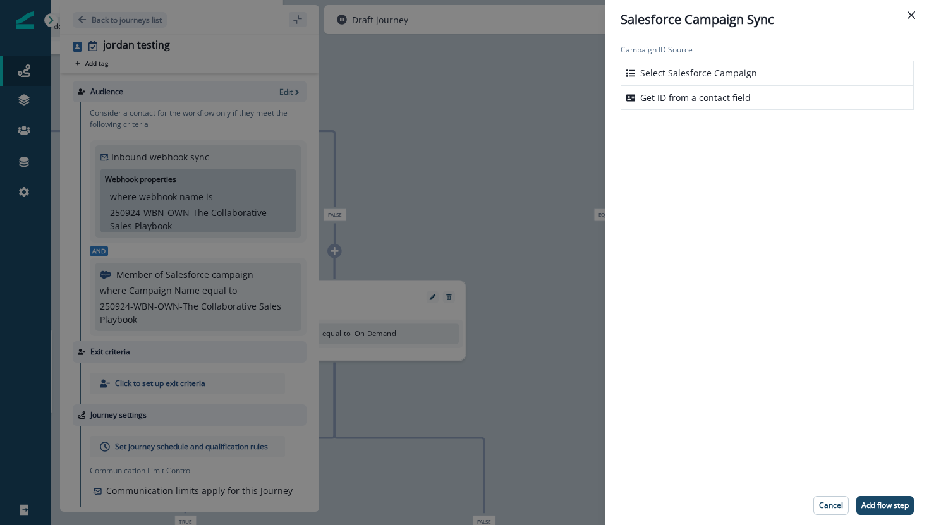
click at [686, 76] on p "Select Salesforce Campaign" at bounding box center [698, 72] width 117 height 13
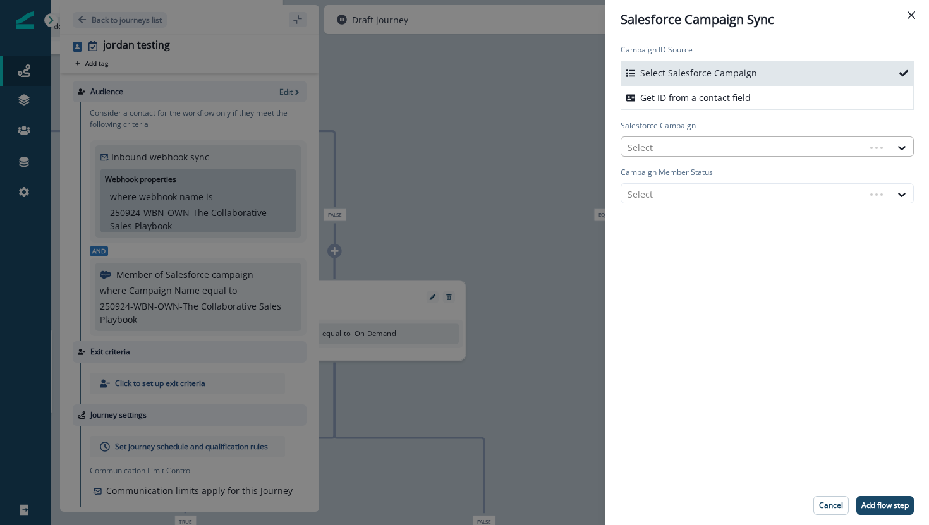
click at [667, 146] on div at bounding box center [742, 148] width 231 height 16
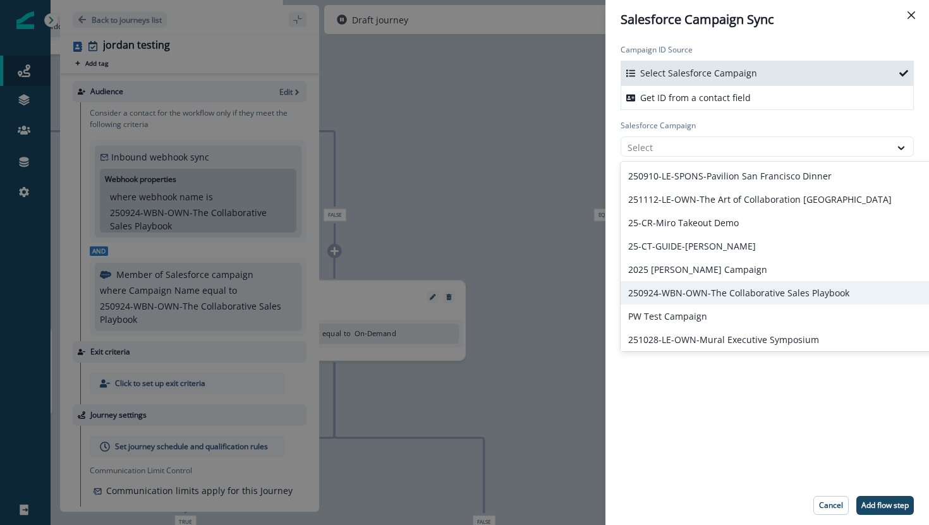
click at [633, 287] on div "250924-WBN-OWN-The Collaborative Sales Playbook" at bounding box center [810, 292] width 381 height 23
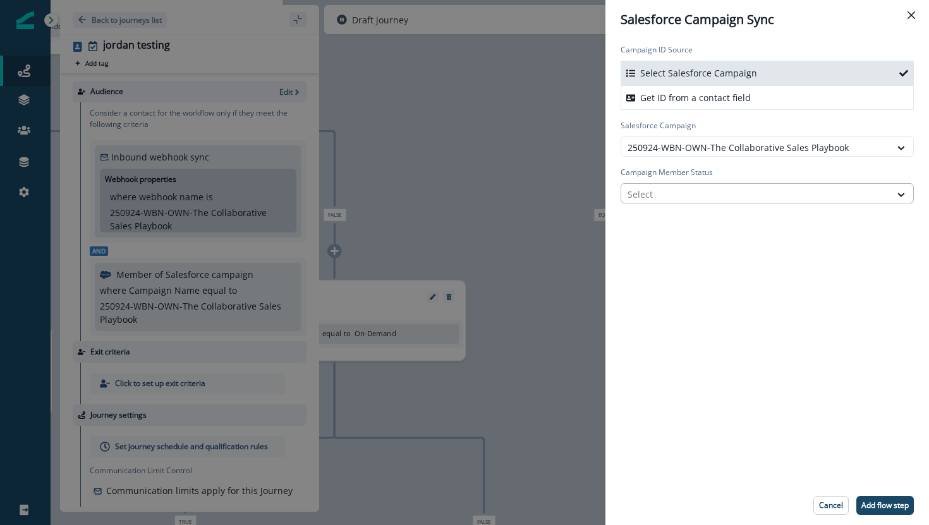
click at [672, 193] on div at bounding box center [755, 194] width 256 height 16
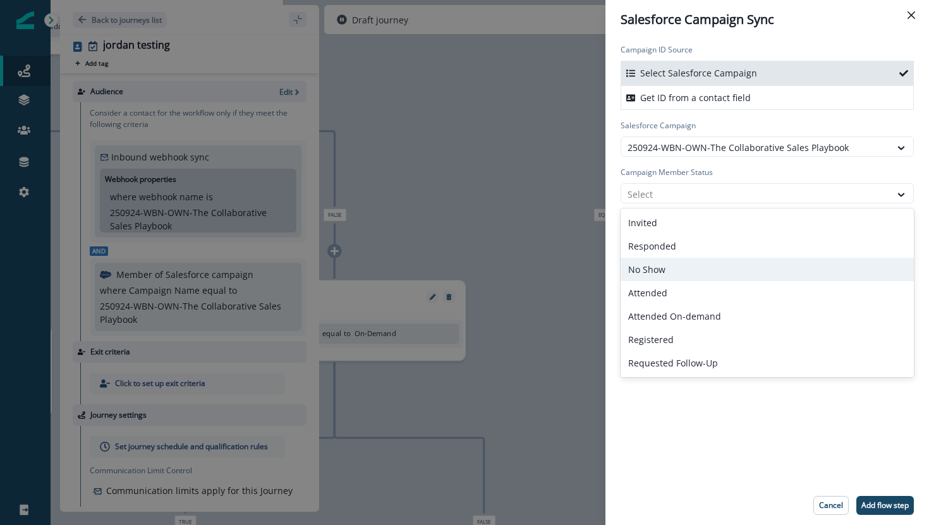
click at [653, 271] on div "No Show" at bounding box center [766, 269] width 293 height 23
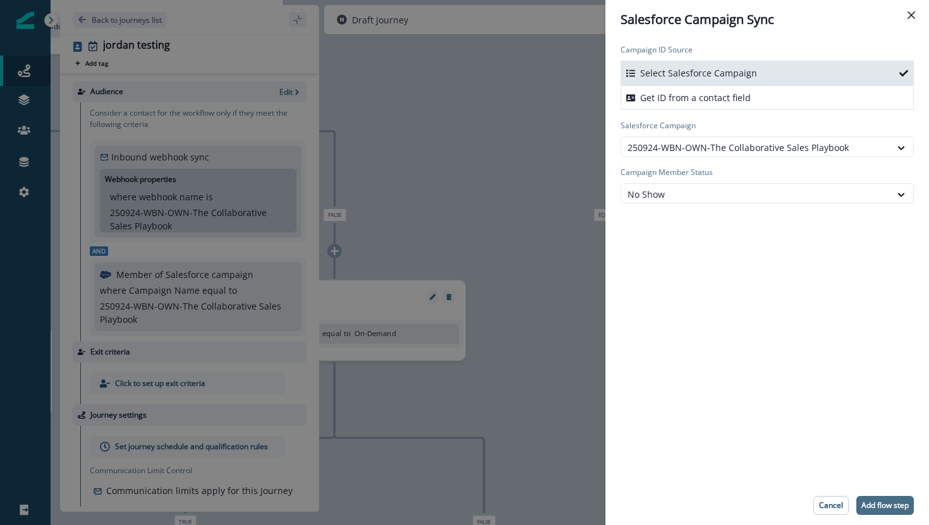
click at [872, 510] on p "Add flow step" at bounding box center [884, 505] width 47 height 9
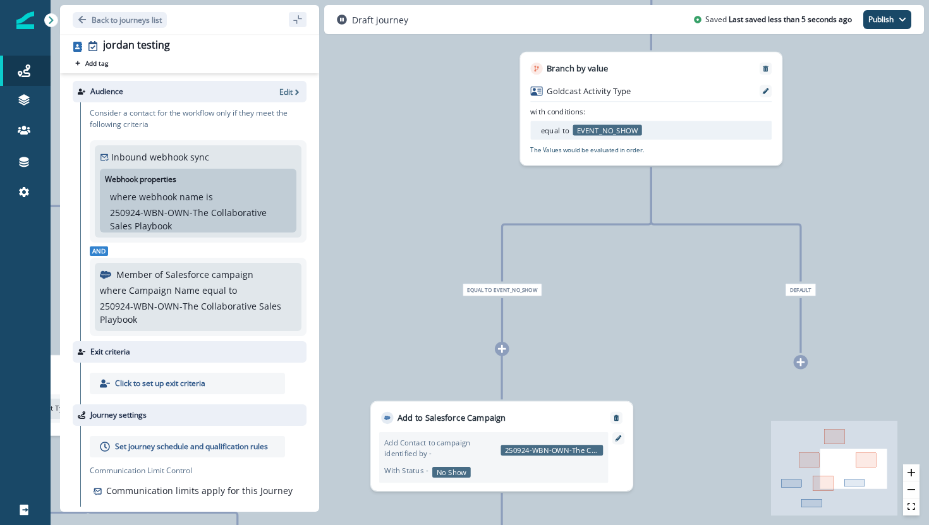
click at [806, 291] on span "Default" at bounding box center [800, 290] width 31 height 13
click at [799, 365] on icon at bounding box center [800, 362] width 9 height 9
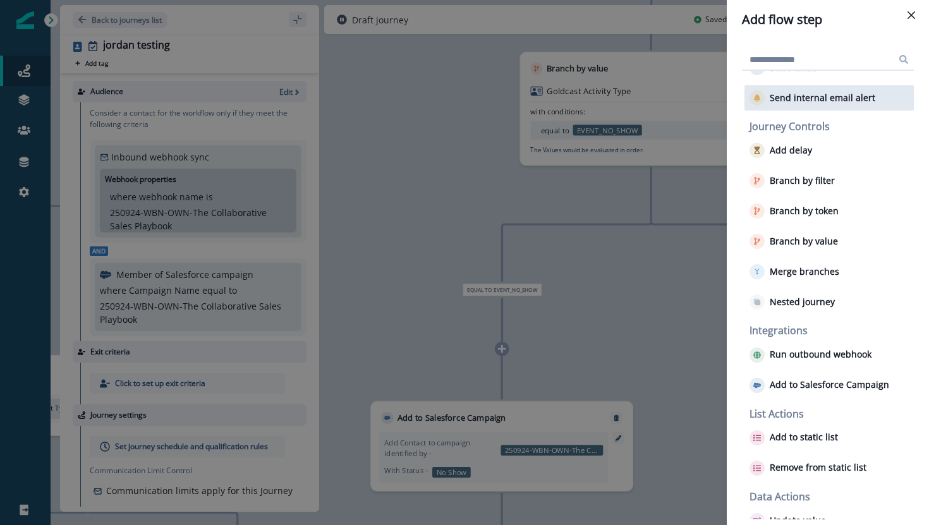
scroll to position [65, 0]
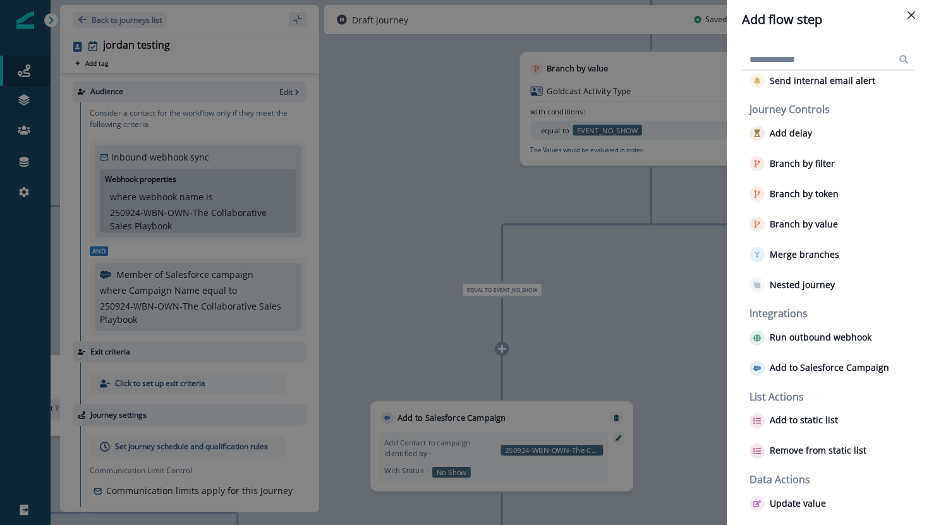
click at [702, 358] on div "Add flow step Email Actions Send email Send internal email alert Journey Contro…" at bounding box center [464, 262] width 929 height 525
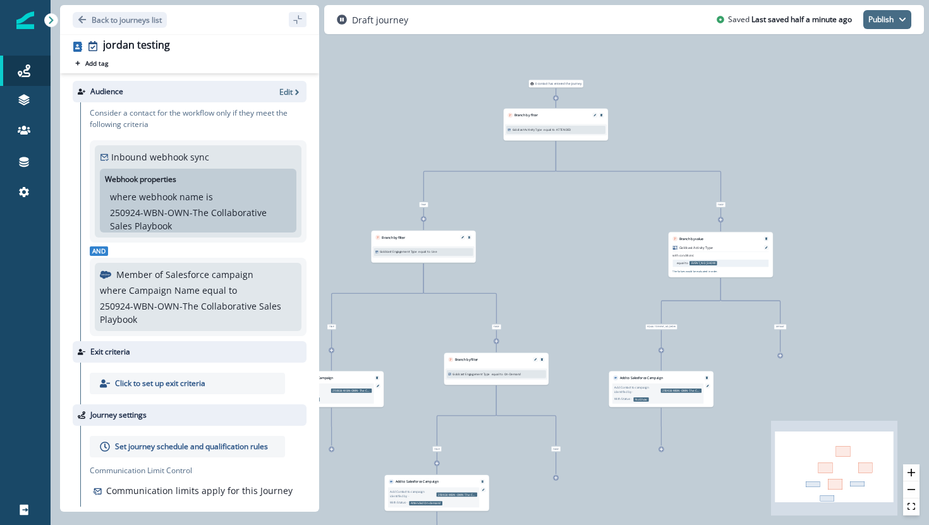
click at [873, 18] on button "Publish" at bounding box center [887, 19] width 48 height 19
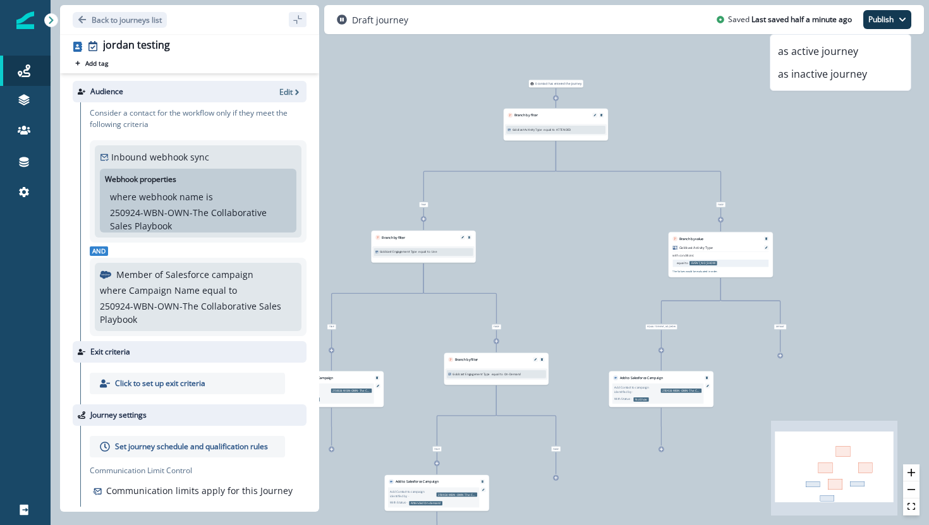
click at [258, 385] on div "Click to set up exit criteria" at bounding box center [187, 383] width 195 height 21
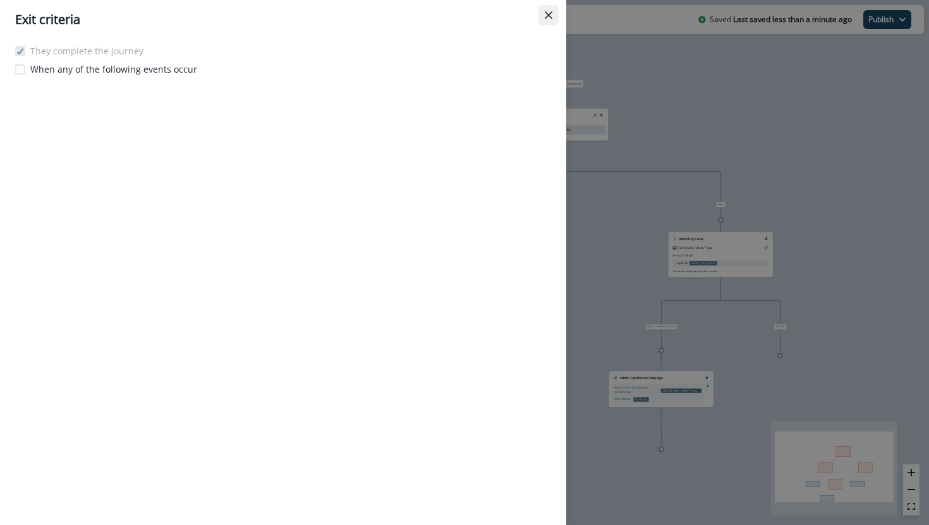
click at [548, 16] on icon "Close" at bounding box center [549, 15] width 8 height 8
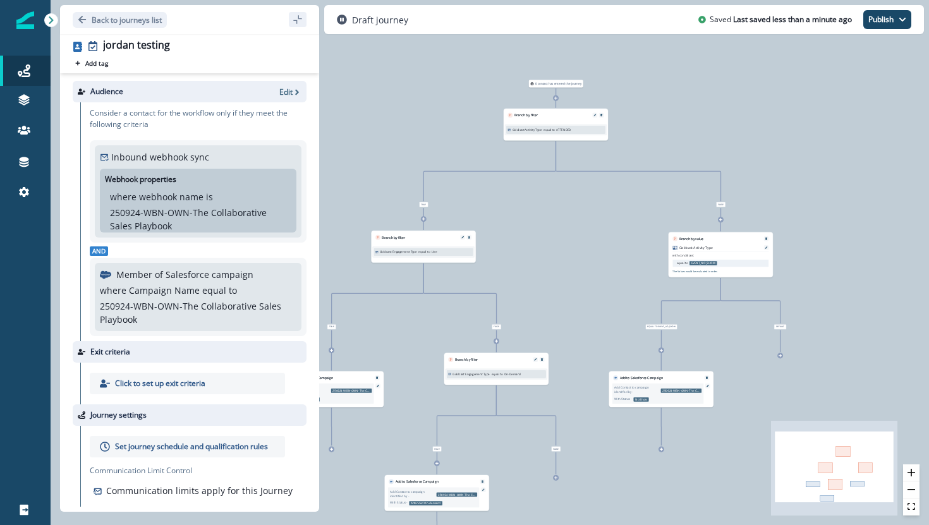
click at [162, 450] on p "Set journey schedule and qualification rules" at bounding box center [191, 446] width 153 height 11
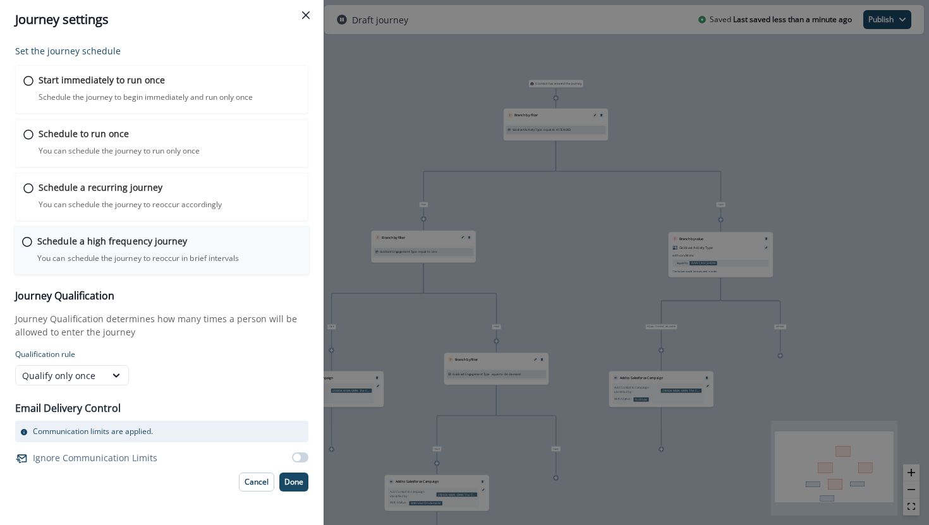
click at [23, 244] on icon at bounding box center [27, 242] width 10 height 10
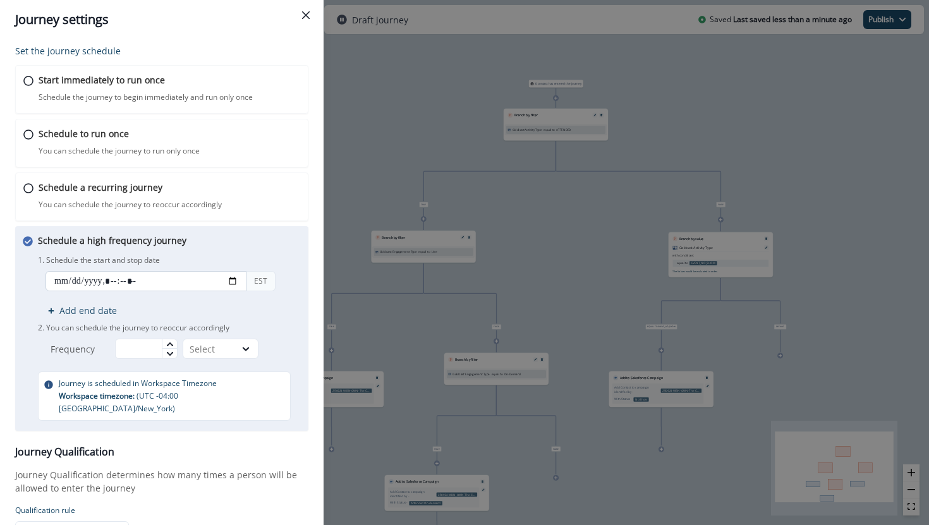
click at [232, 279] on input "datetime-local" at bounding box center [145, 281] width 201 height 20
click at [228, 281] on input "datetime-local" at bounding box center [145, 281] width 201 height 20
type input "**********"
click at [290, 287] on div "EST Add end date" at bounding box center [169, 294] width 263 height 46
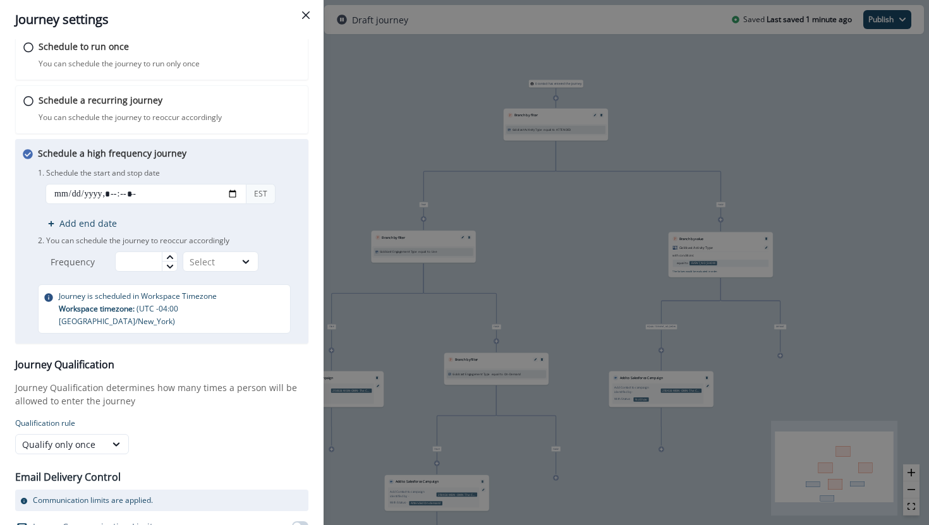
scroll to position [115, 0]
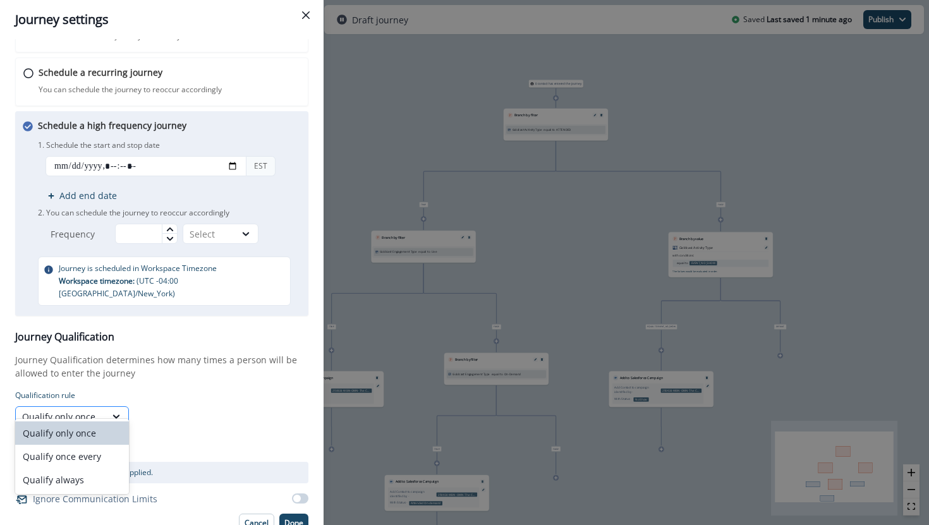
click at [87, 413] on div "Qualify only once" at bounding box center [72, 416] width 114 height 20
click at [171, 390] on p "Qualification rule" at bounding box center [161, 395] width 293 height 11
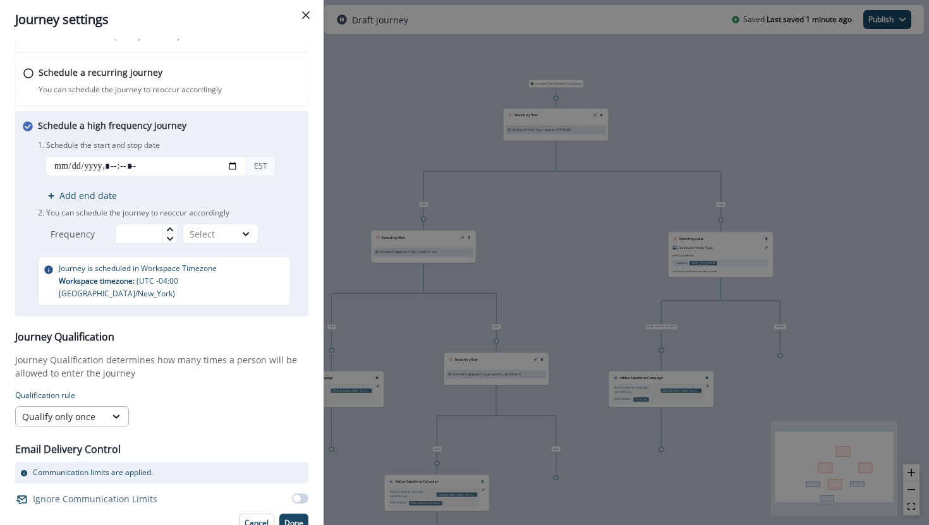
click at [87, 411] on div "Qualify only once" at bounding box center [61, 417] width 90 height 16
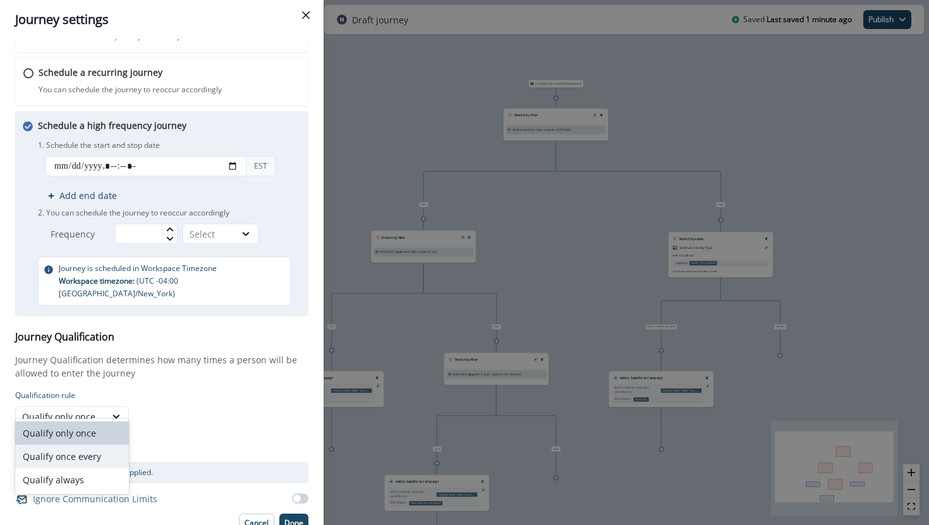
click at [75, 459] on div "Qualify once every" at bounding box center [72, 456] width 114 height 23
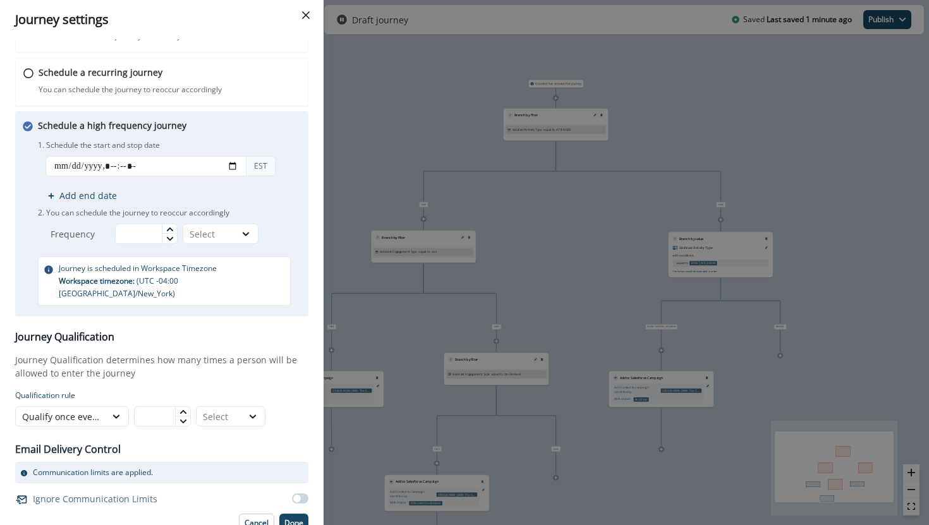
type input "*"
click at [183, 410] on icon at bounding box center [182, 412] width 6 height 4
click at [258, 410] on icon at bounding box center [252, 416] width 11 height 13
click at [240, 433] on div "Days" at bounding box center [230, 432] width 69 height 23
click at [294, 519] on p "Done" at bounding box center [293, 523] width 19 height 9
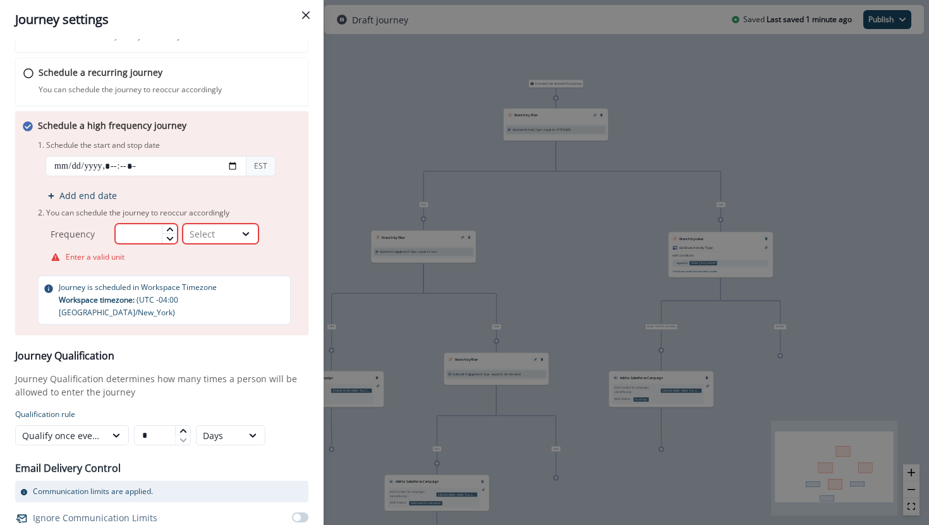
scroll to position [129, 0]
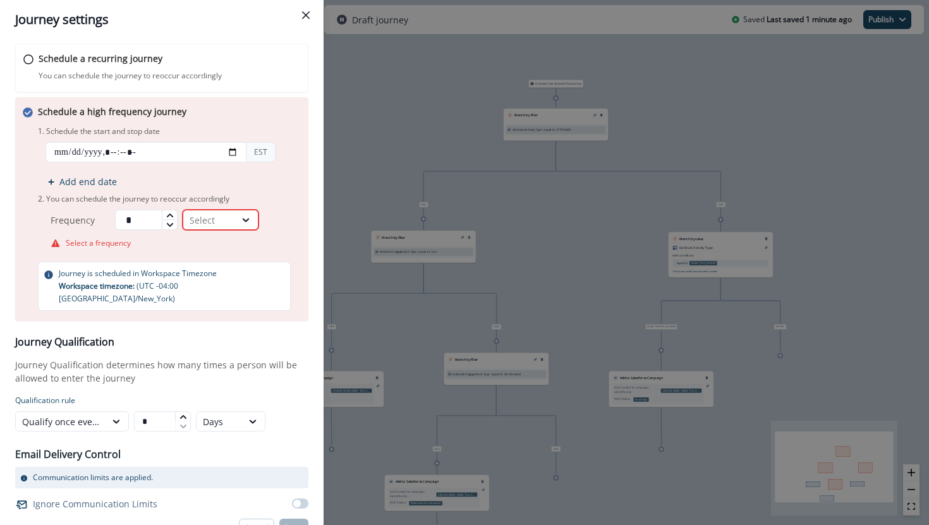
click at [171, 213] on icon at bounding box center [170, 216] width 8 height 8
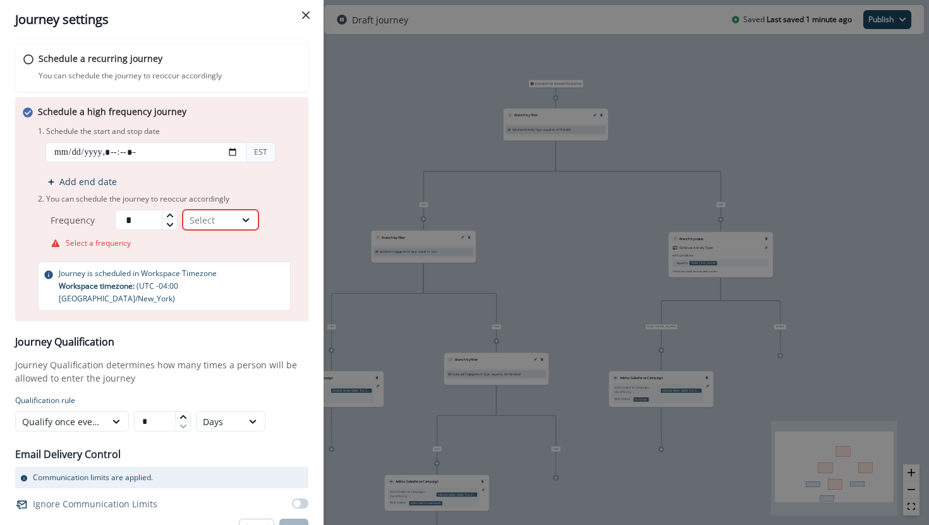
click at [171, 213] on icon at bounding box center [170, 216] width 8 height 8
type input "**"
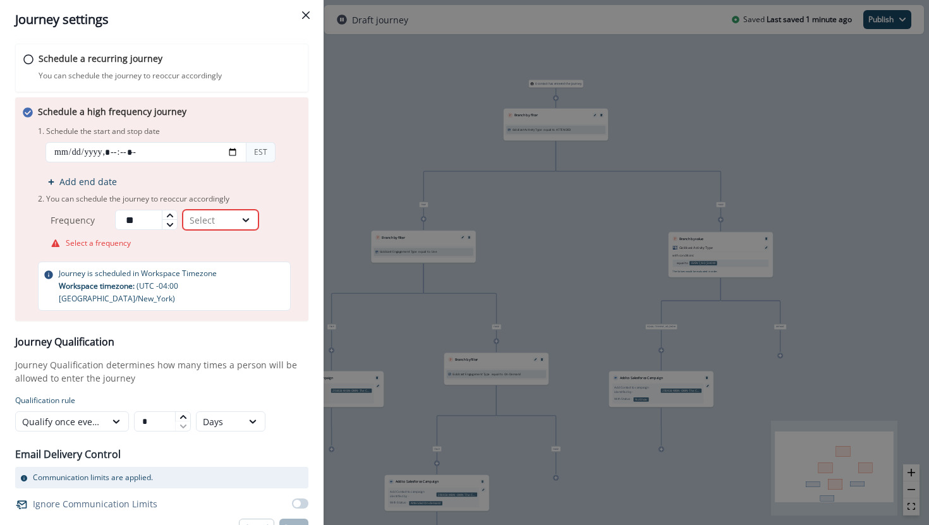
click at [171, 213] on icon at bounding box center [170, 216] width 8 height 8
click at [203, 216] on div "Select" at bounding box center [209, 220] width 39 height 13
click at [202, 250] on div "Minutes" at bounding box center [223, 249] width 76 height 23
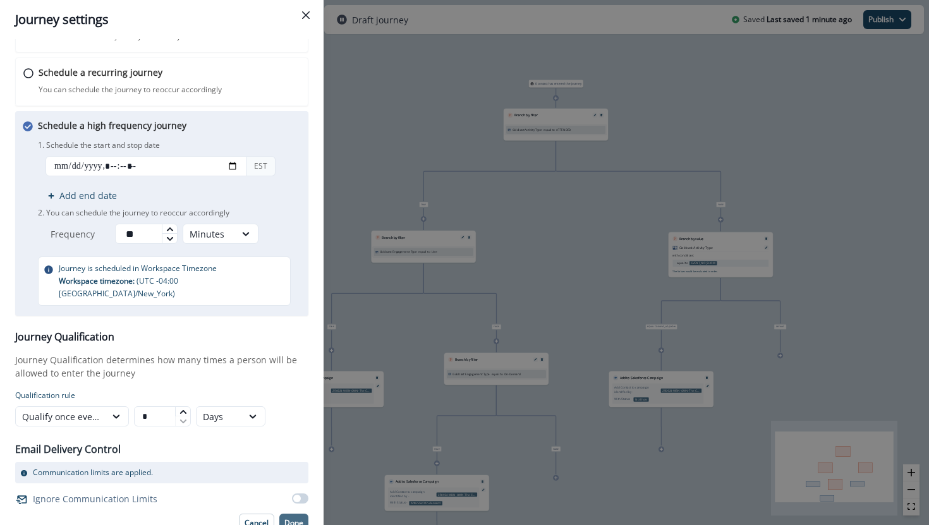
click at [287, 519] on p "Done" at bounding box center [293, 523] width 19 height 9
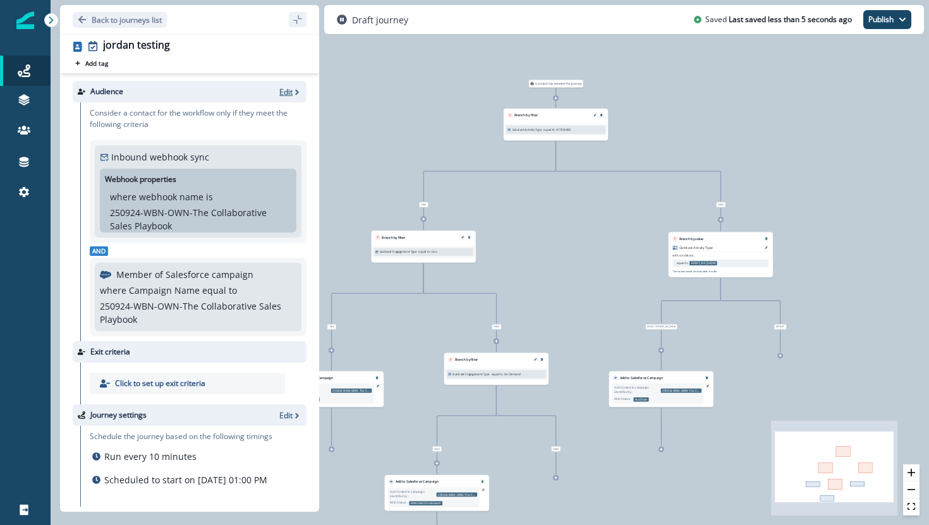
click at [293, 95] on icon "button" at bounding box center [297, 92] width 9 height 9
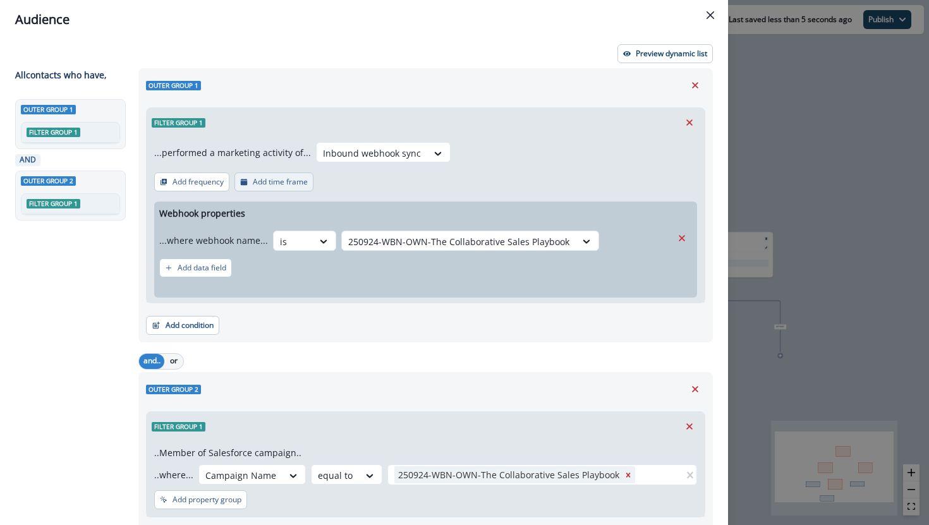
click at [254, 181] on p "Add time frame" at bounding box center [280, 182] width 55 height 9
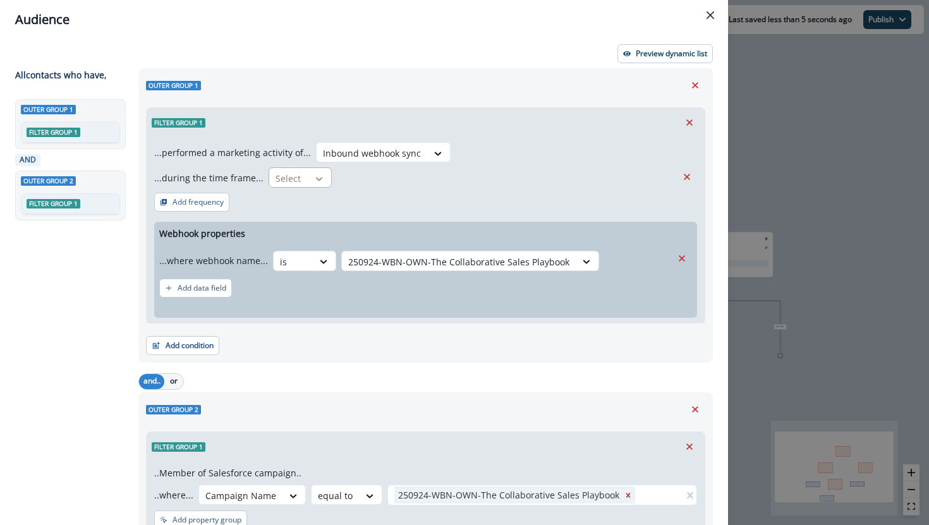
click at [308, 178] on div at bounding box center [318, 178] width 21 height 13
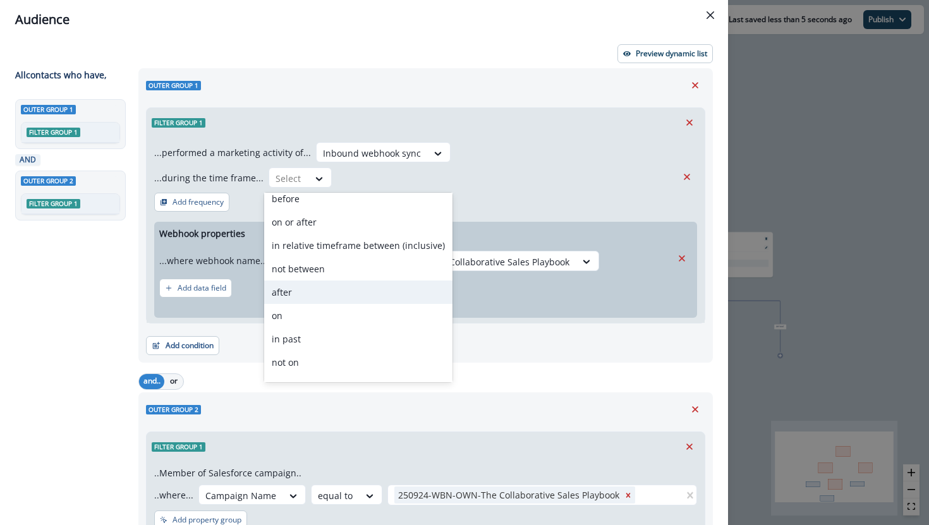
scroll to position [8, 0]
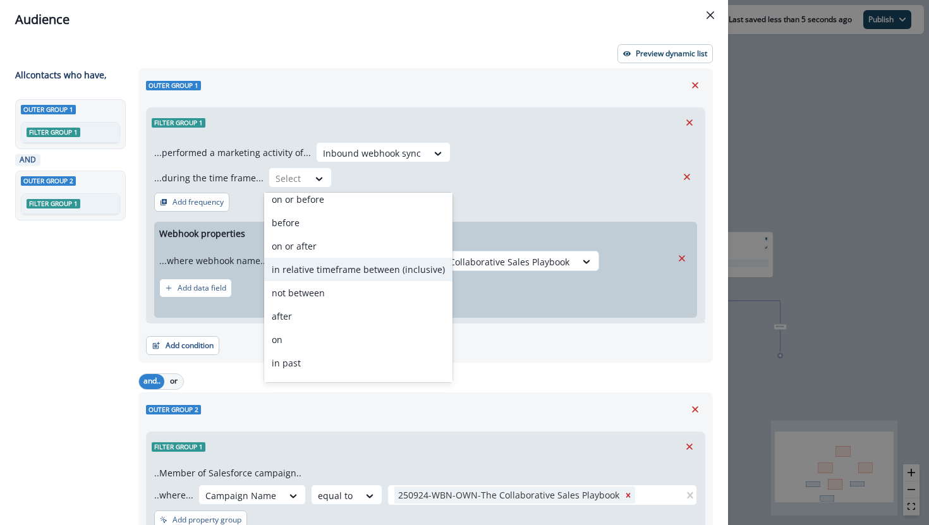
click at [305, 270] on div "in relative timeframe between (inclusive)" at bounding box center [358, 269] width 188 height 23
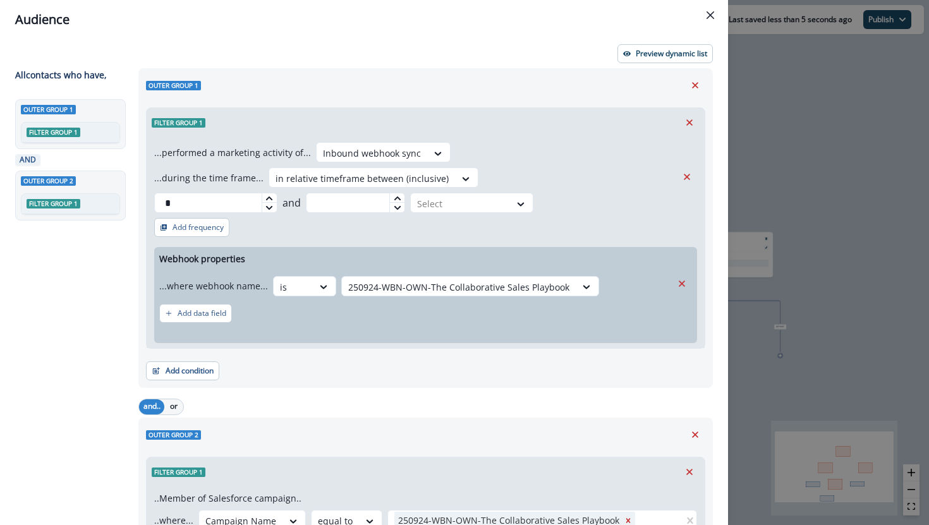
click at [272, 196] on icon at bounding box center [269, 198] width 6 height 4
drag, startPoint x: 507, startPoint y: 178, endPoint x: 470, endPoint y: 177, distance: 37.3
click at [470, 178] on div "...during the time frame... in relative timeframe between (inclusive) * and Sel…" at bounding box center [415, 189] width 522 height 45
type input "*"
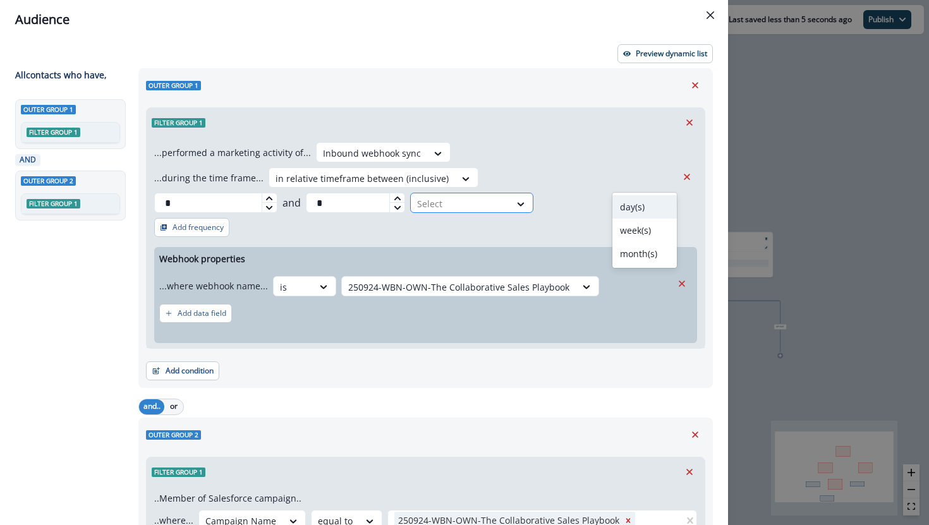
click at [504, 196] on div at bounding box center [460, 204] width 87 height 16
click at [627, 210] on div "day(s)" at bounding box center [644, 206] width 64 height 23
click at [653, 95] on div "Outer group 1 Filter group 1 ...performed a marketing activity of... Inbound we…" at bounding box center [425, 228] width 574 height 320
click at [666, 54] on p "Preview dynamic list" at bounding box center [671, 53] width 71 height 9
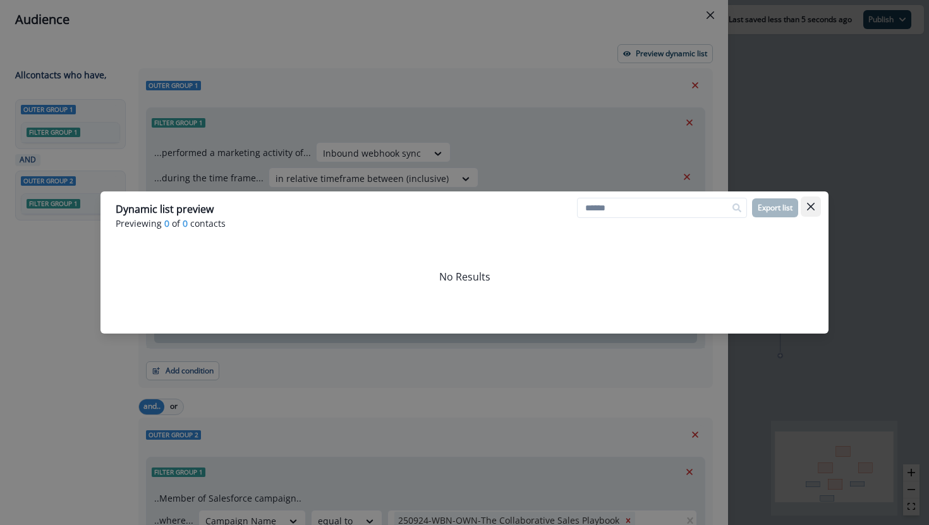
click at [810, 198] on button "Close" at bounding box center [810, 206] width 20 height 20
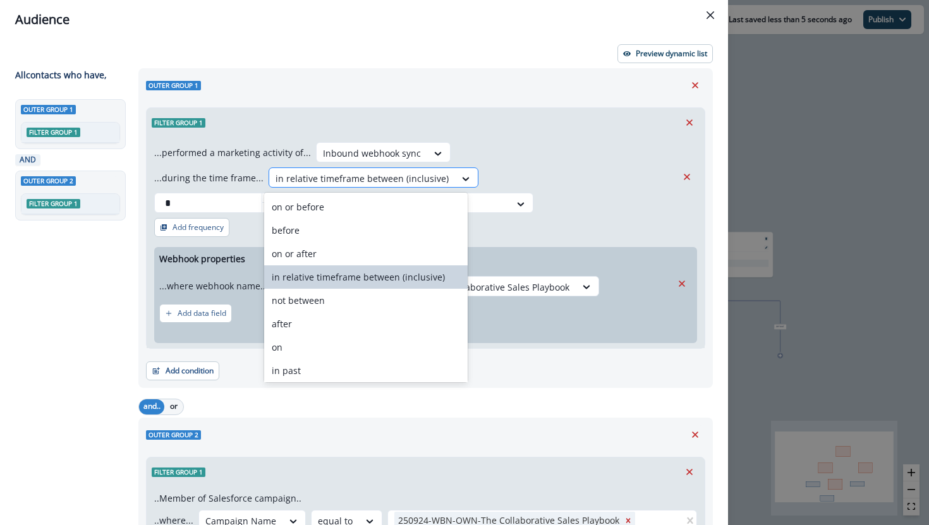
click at [438, 176] on div "in relative timeframe between (inclusive)" at bounding box center [362, 178] width 186 height 21
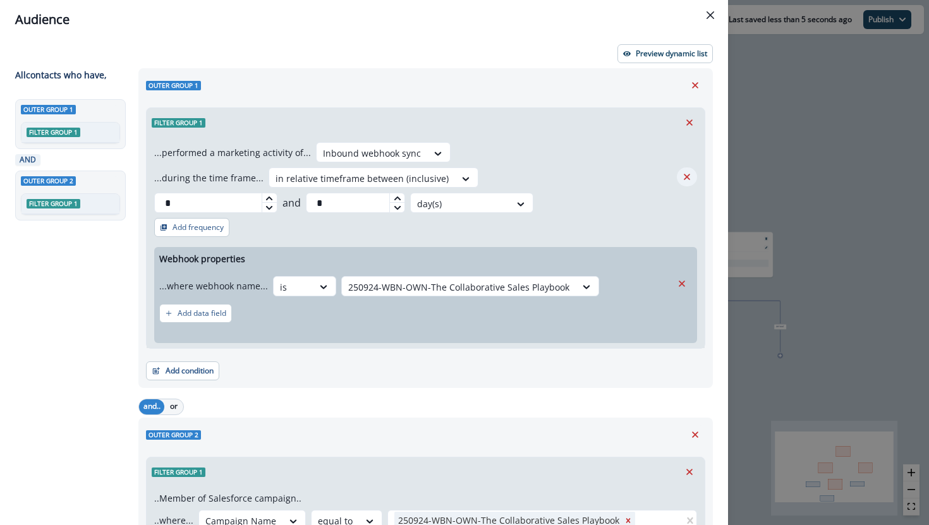
click at [690, 178] on icon "Remove" at bounding box center [686, 176] width 11 height 11
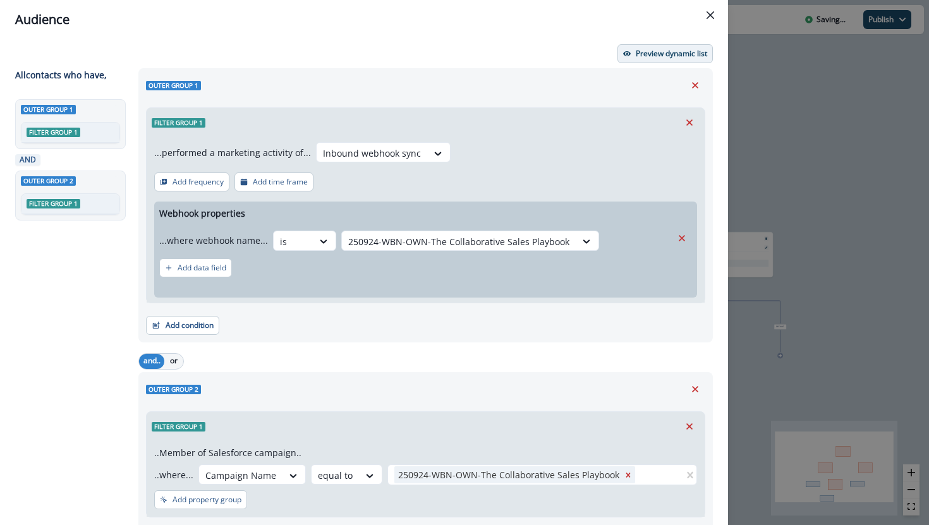
click at [652, 57] on p "Preview dynamic list" at bounding box center [671, 53] width 71 height 9
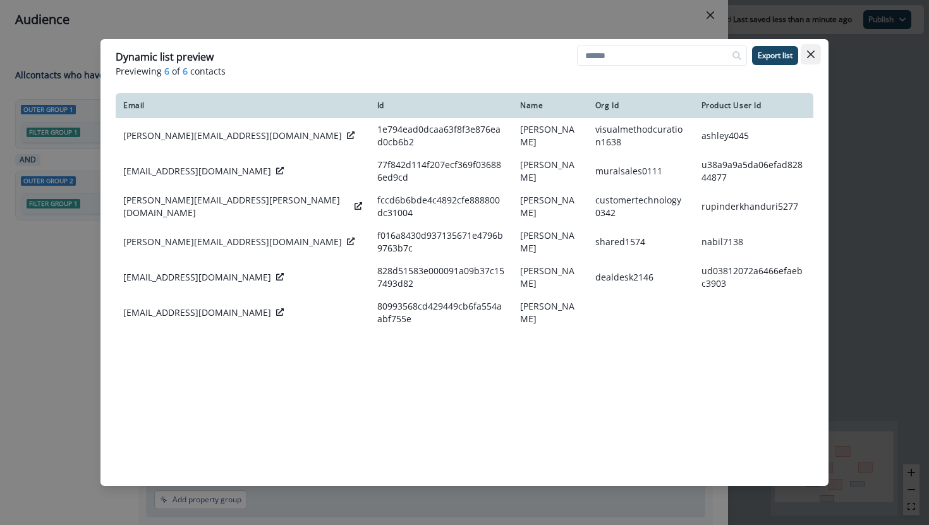
click at [811, 52] on icon "Close" at bounding box center [811, 55] width 8 height 8
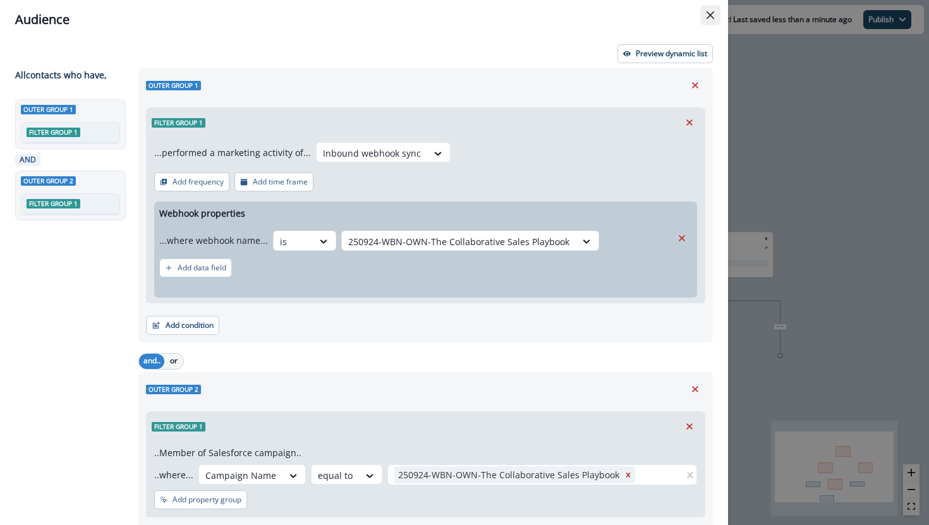
click at [716, 10] on button "Close" at bounding box center [710, 15] width 20 height 20
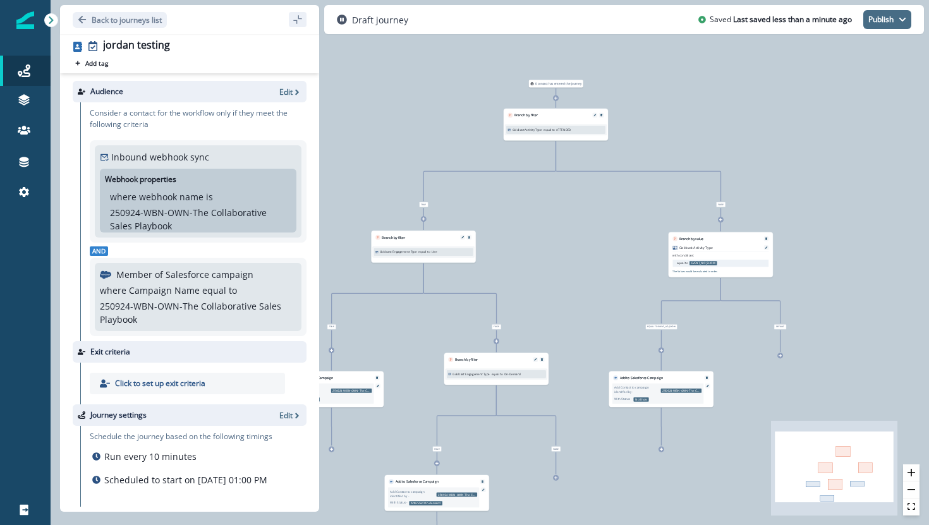
click at [884, 20] on button "Publish" at bounding box center [887, 19] width 48 height 19
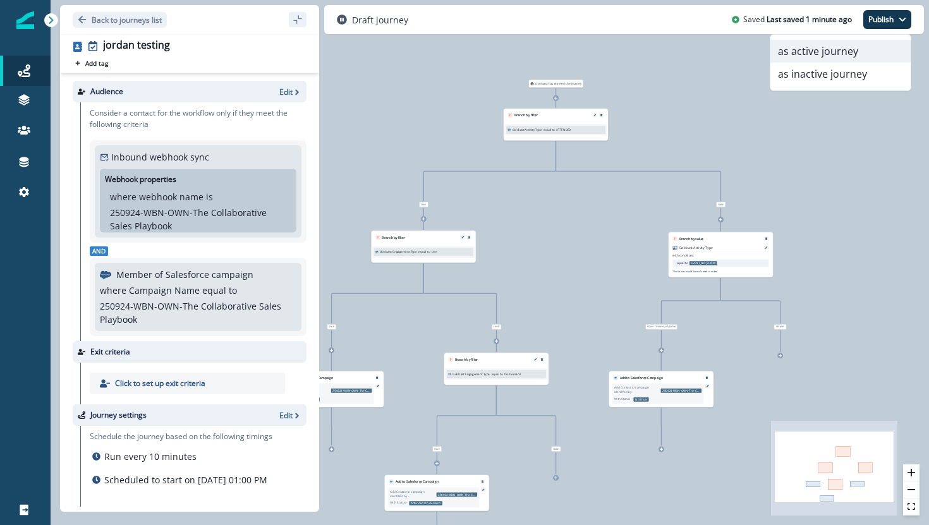
click at [869, 49] on button "as active journey" at bounding box center [840, 51] width 140 height 23
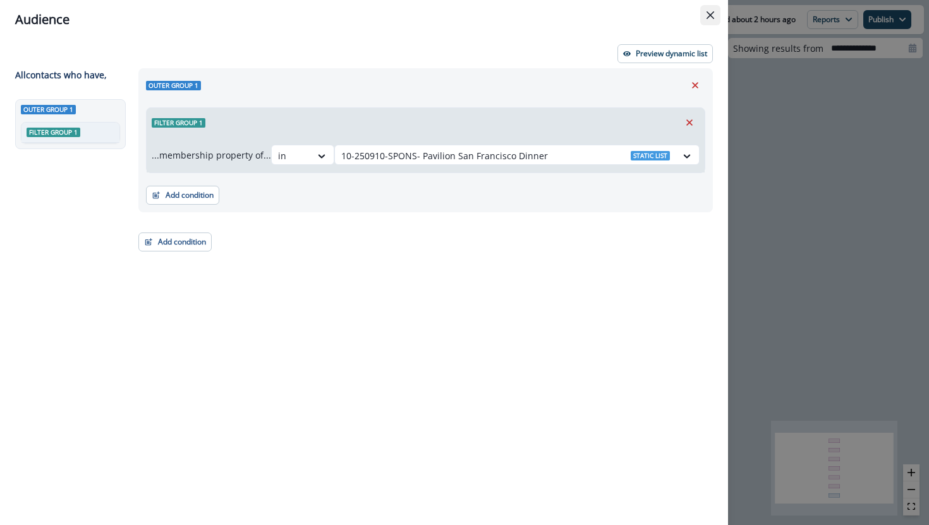
click at [711, 11] on icon "Close" at bounding box center [710, 15] width 8 height 8
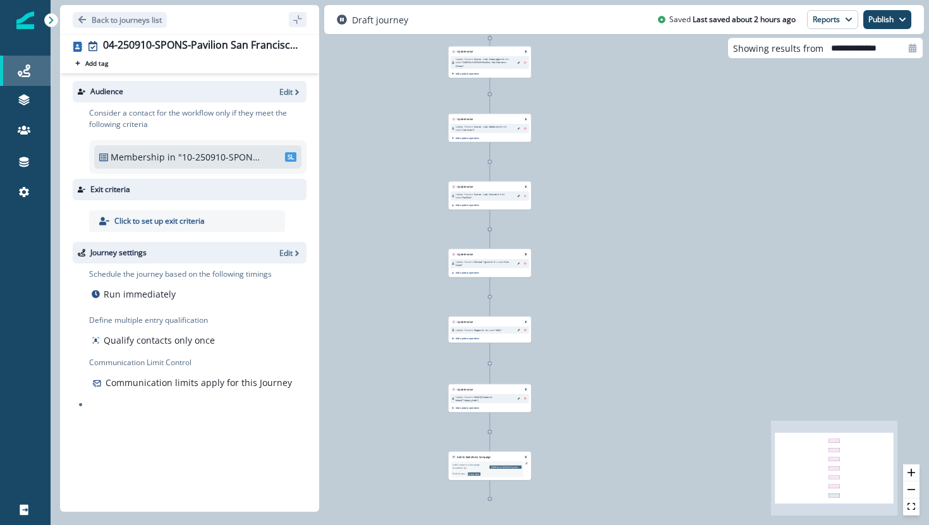
click at [29, 75] on icon at bounding box center [24, 70] width 13 height 13
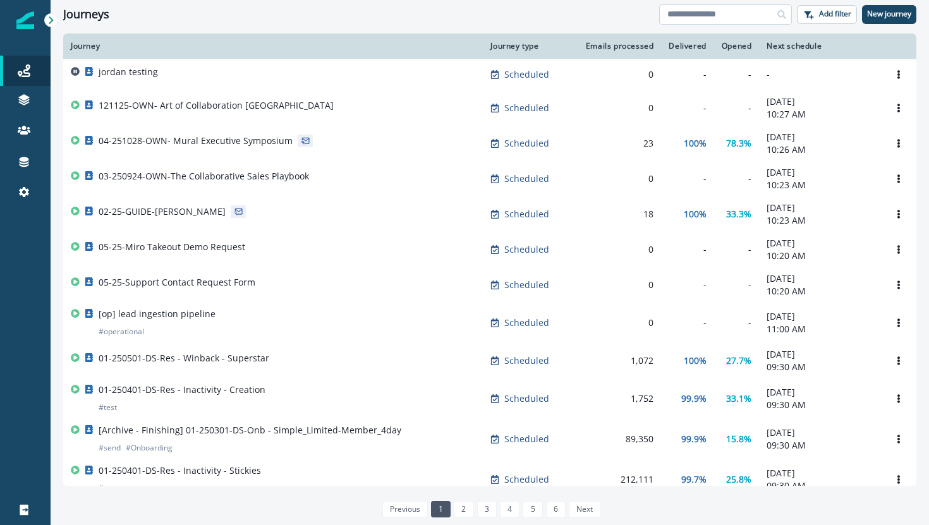
click at [705, 22] on input at bounding box center [725, 14] width 133 height 20
type input "******"
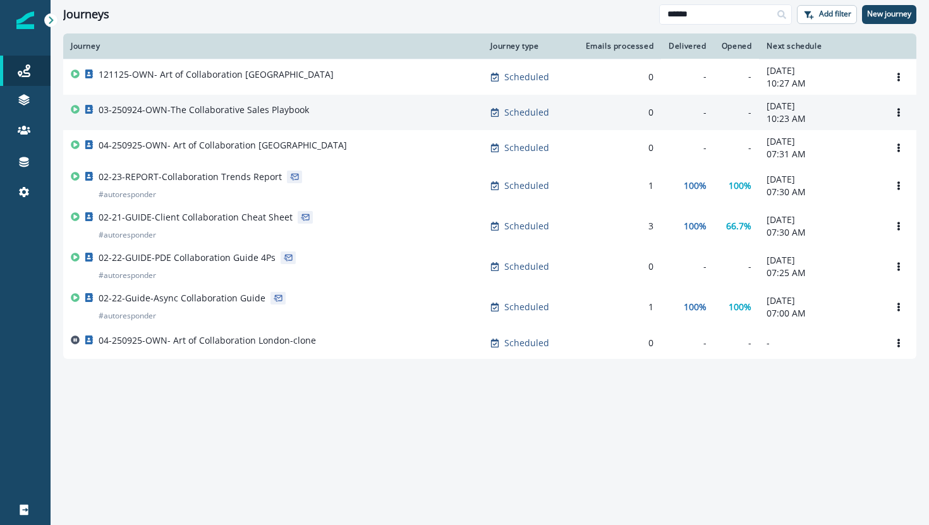
click at [210, 112] on p "03-250924-OWN-The Collaborative Sales Playbook" at bounding box center [204, 110] width 210 height 13
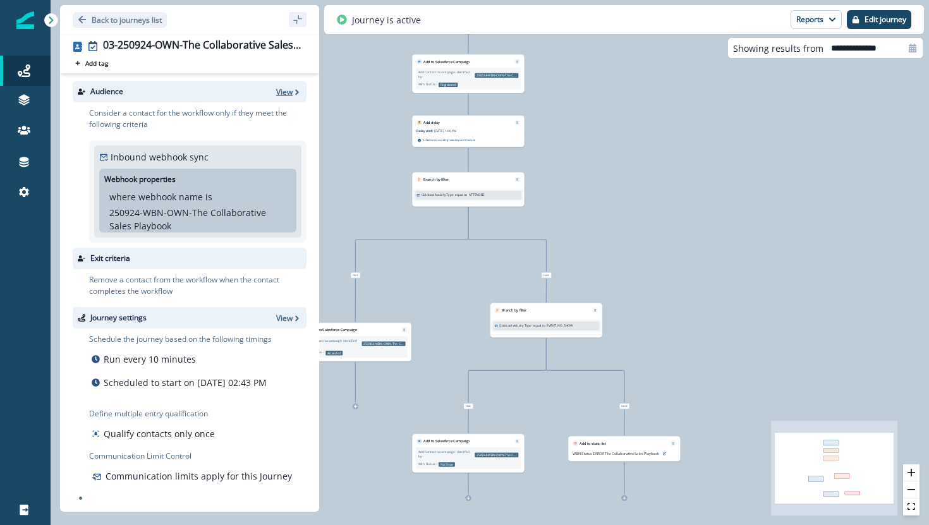
click at [291, 93] on p "View" at bounding box center [284, 92] width 16 height 11
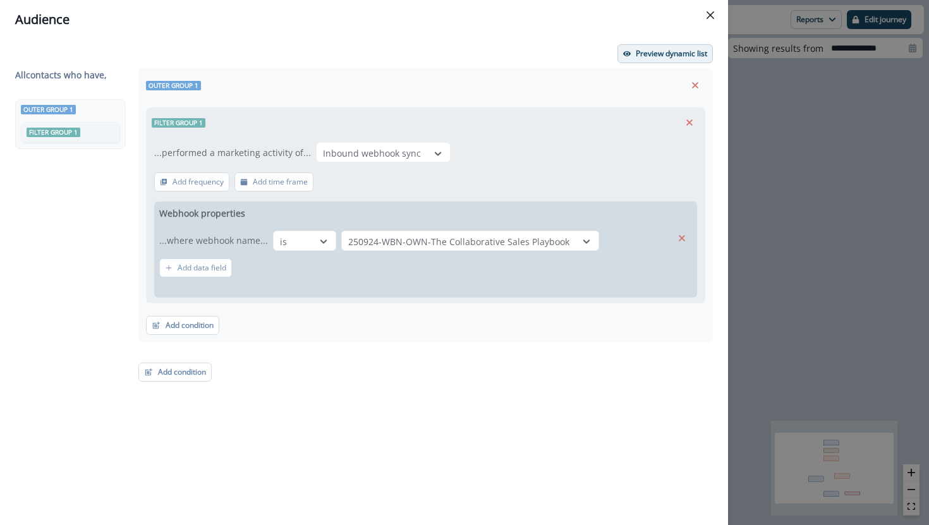
click at [665, 56] on p "Preview dynamic list" at bounding box center [671, 53] width 71 height 9
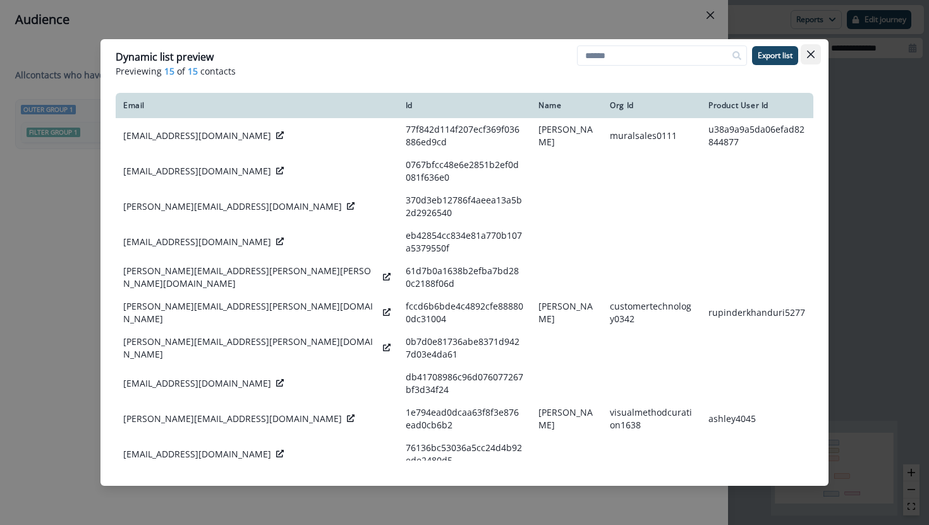
click at [811, 57] on icon "Close" at bounding box center [811, 55] width 8 height 8
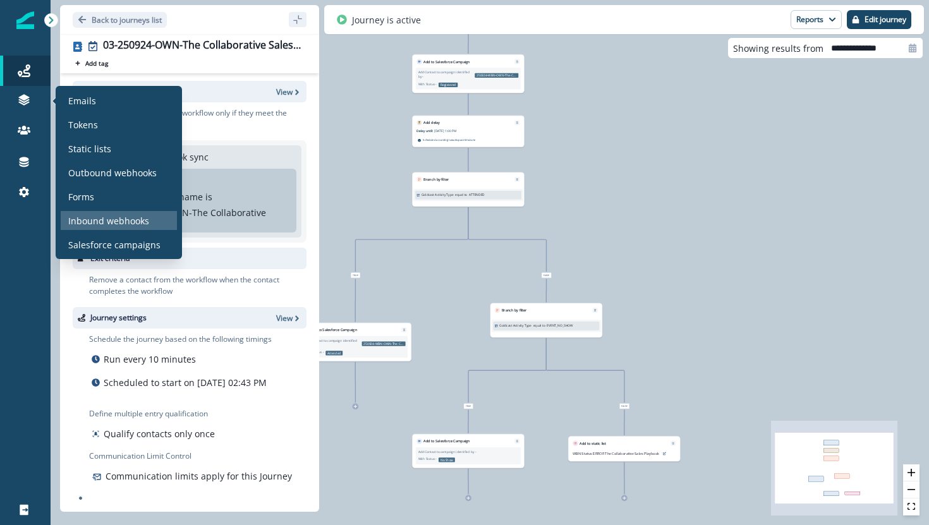
click at [96, 214] on p "Inbound webhooks" at bounding box center [108, 220] width 81 height 13
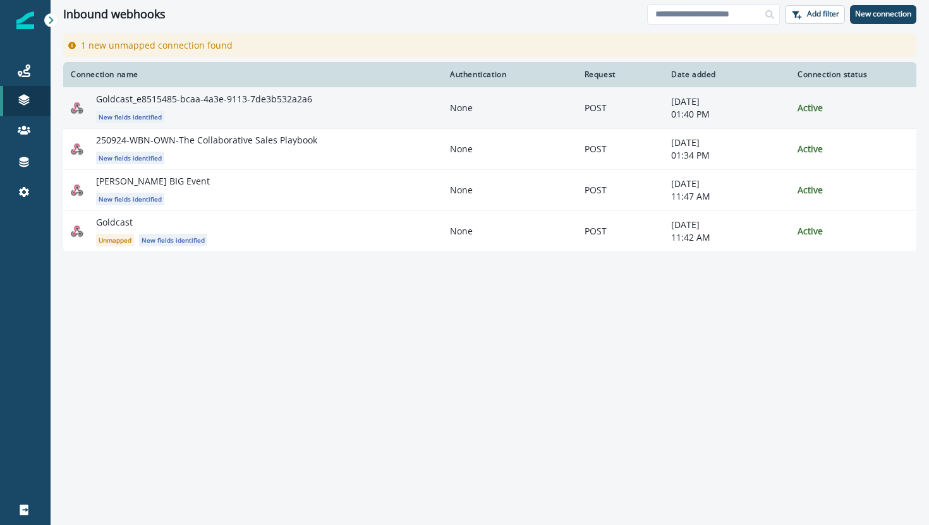
click at [281, 102] on p "Goldcast_e8515485-bcaa-4a3e-9113-7de3b532a2a6" at bounding box center [204, 99] width 216 height 13
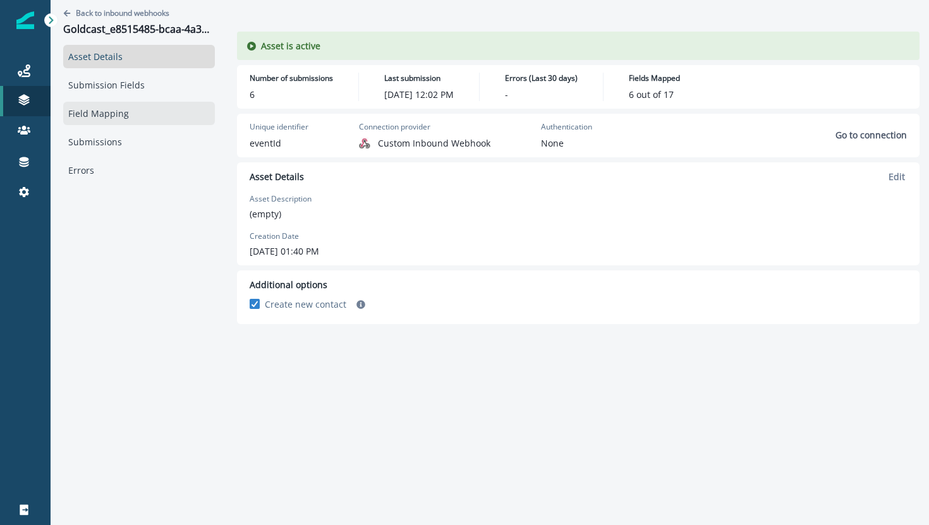
click at [118, 116] on link "Field Mapping" at bounding box center [139, 113] width 152 height 23
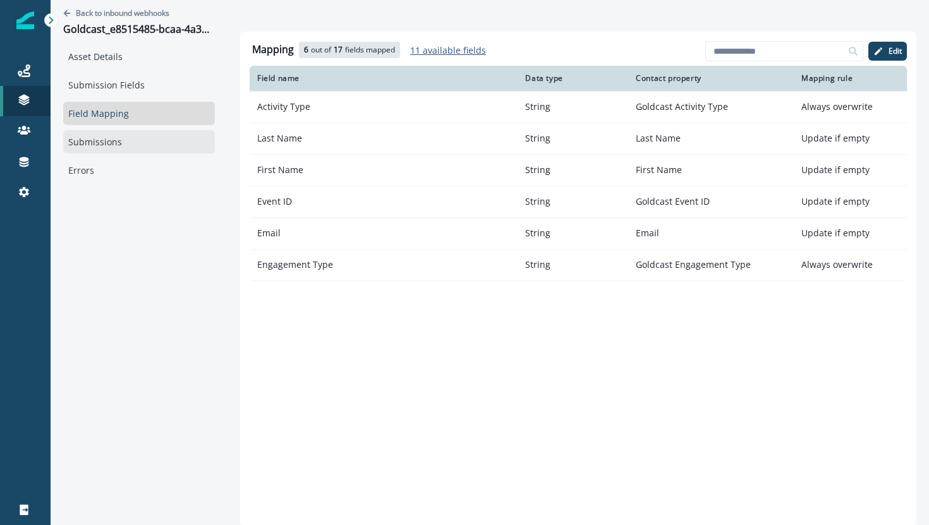
click at [136, 140] on link "Submissions" at bounding box center [139, 141] width 152 height 23
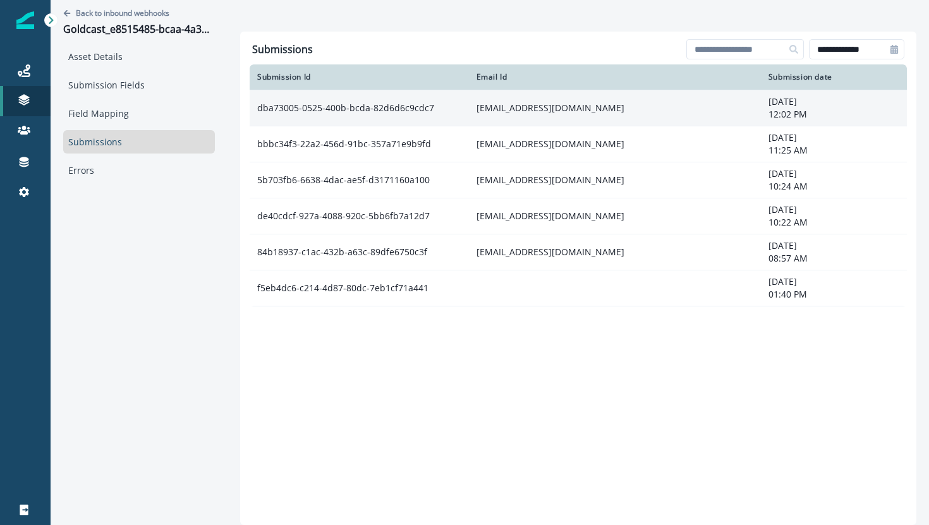
click at [550, 101] on td "[EMAIL_ADDRESS][DOMAIN_NAME]" at bounding box center [615, 108] width 292 height 36
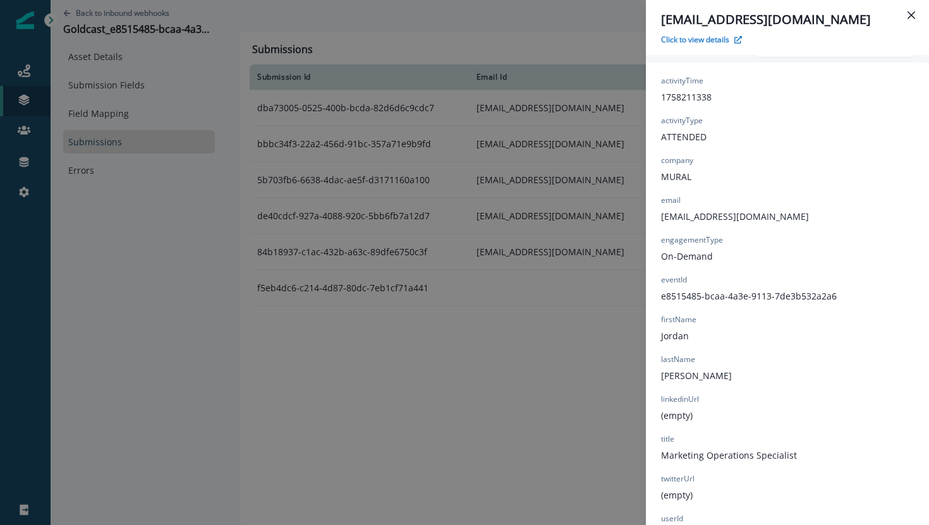
scroll to position [133, 0]
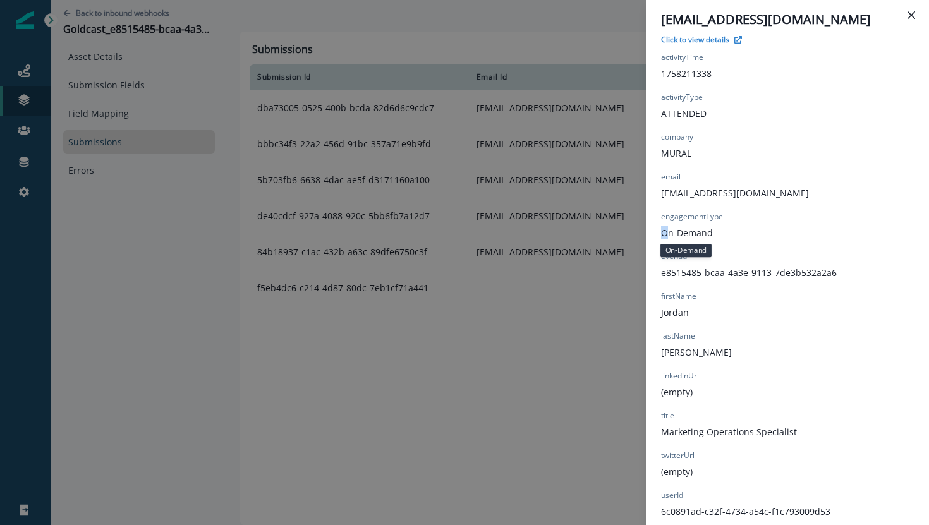
drag, startPoint x: 720, startPoint y: 228, endPoint x: 668, endPoint y: 228, distance: 51.8
click at [668, 228] on div "engagementType On-Demand" at bounding box center [692, 225] width 62 height 28
click at [668, 228] on p "On-Demand" at bounding box center [687, 232] width 52 height 13
click at [396, 150] on div "jmauldin@mural.co Click to view details Submission ID dba73005-0525-400b-bcda-8…" at bounding box center [464, 262] width 929 height 525
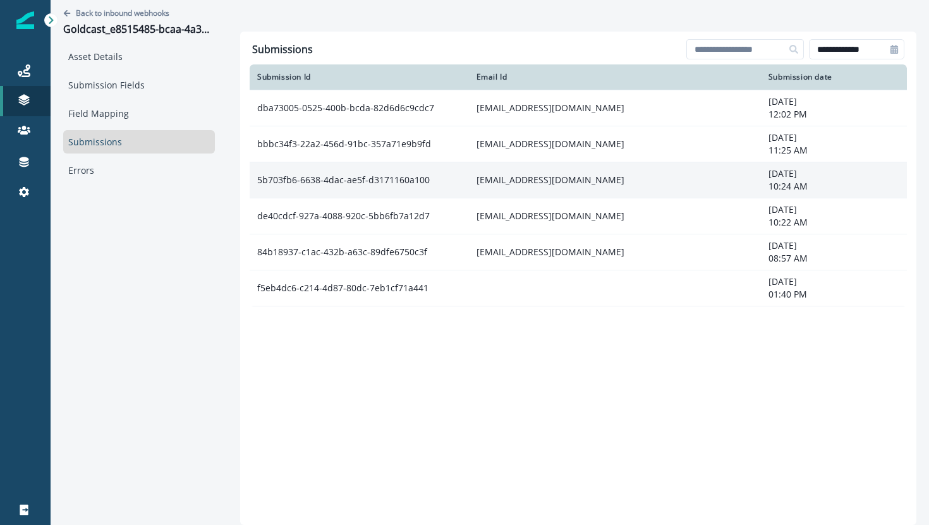
click at [389, 182] on td "5b703fb6-6638-4dac-ae5f-d3171160a100" at bounding box center [359, 180] width 219 height 36
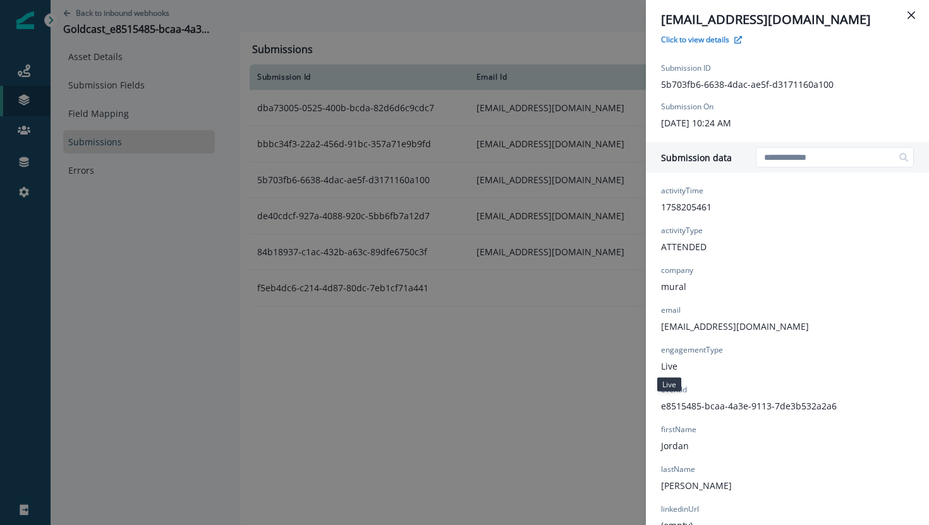
click at [675, 368] on p "Live" at bounding box center [669, 365] width 16 height 13
click at [670, 365] on p "Live" at bounding box center [669, 365] width 16 height 13
copy p "Live"
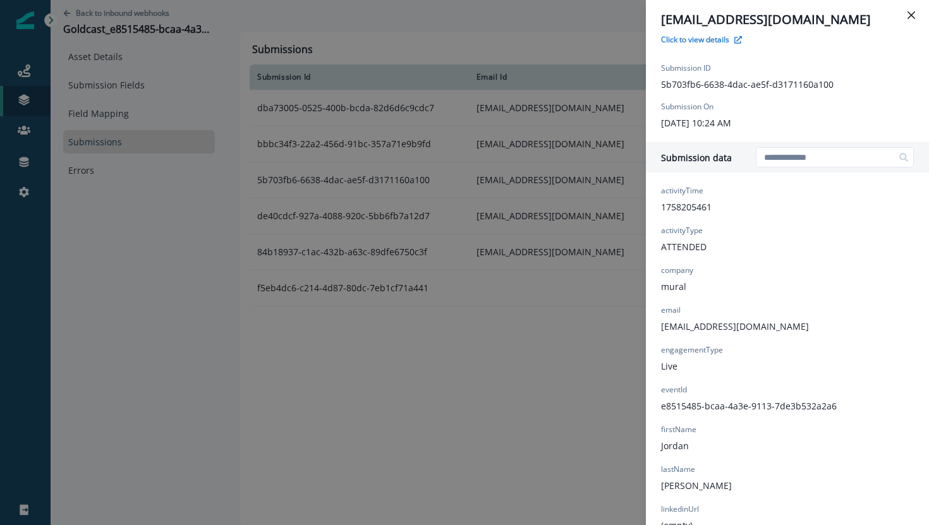
click at [382, 143] on div "jordanaleighamauldin@gmail.com Click to view details Submission ID 5b703fb6-663…" at bounding box center [464, 262] width 929 height 525
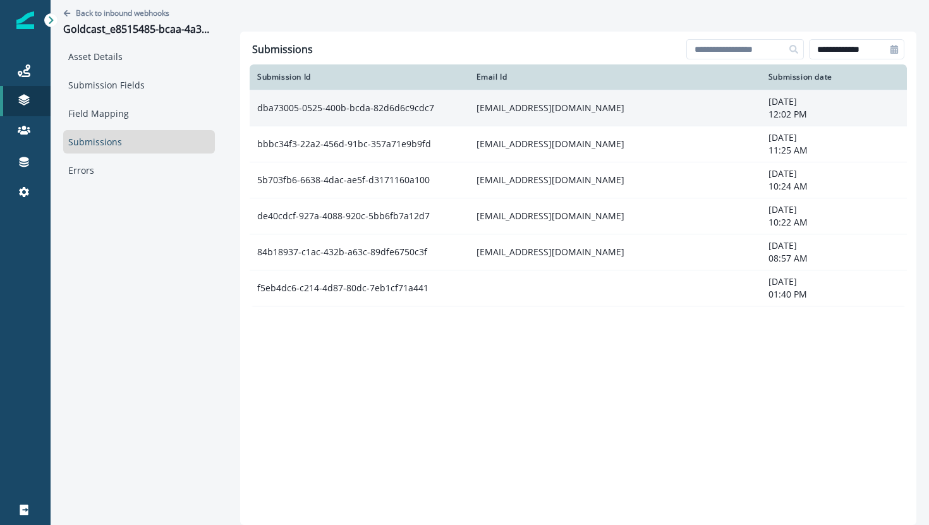
click at [380, 109] on td "dba73005-0525-400b-bcda-82d6d6c9cdc7" at bounding box center [359, 108] width 219 height 36
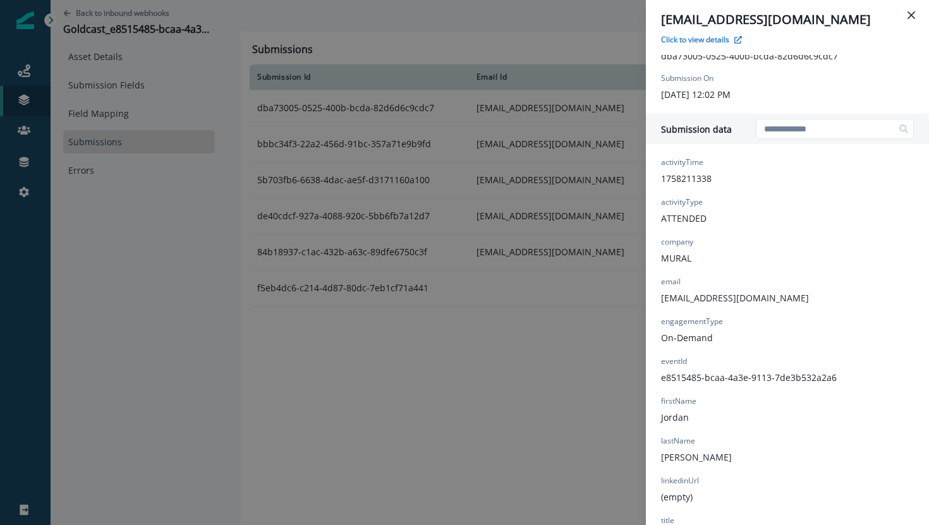
scroll to position [0, 0]
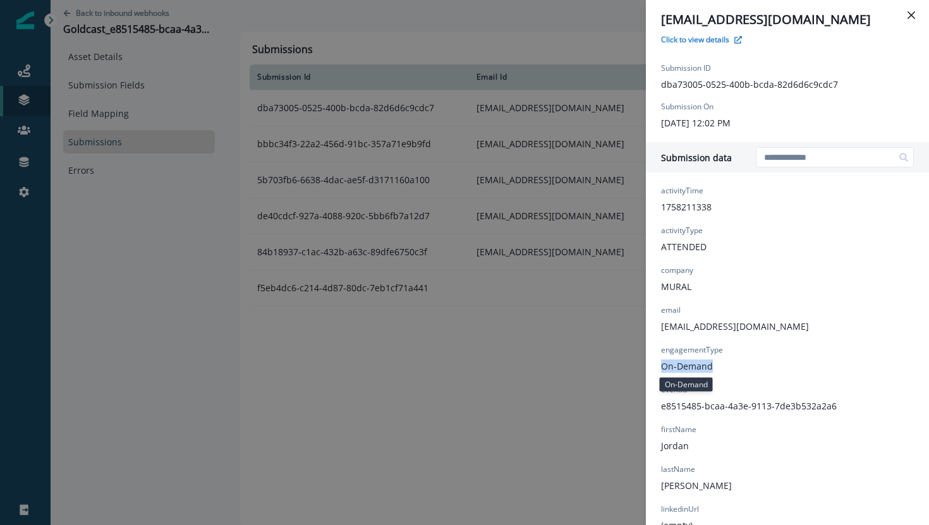
drag, startPoint x: 716, startPoint y: 367, endPoint x: 661, endPoint y: 367, distance: 55.0
click at [661, 367] on div "engagementType On-Demand" at bounding box center [692, 358] width 62 height 28
copy p "On-Demand"
